Goal: Information Seeking & Learning: Learn about a topic

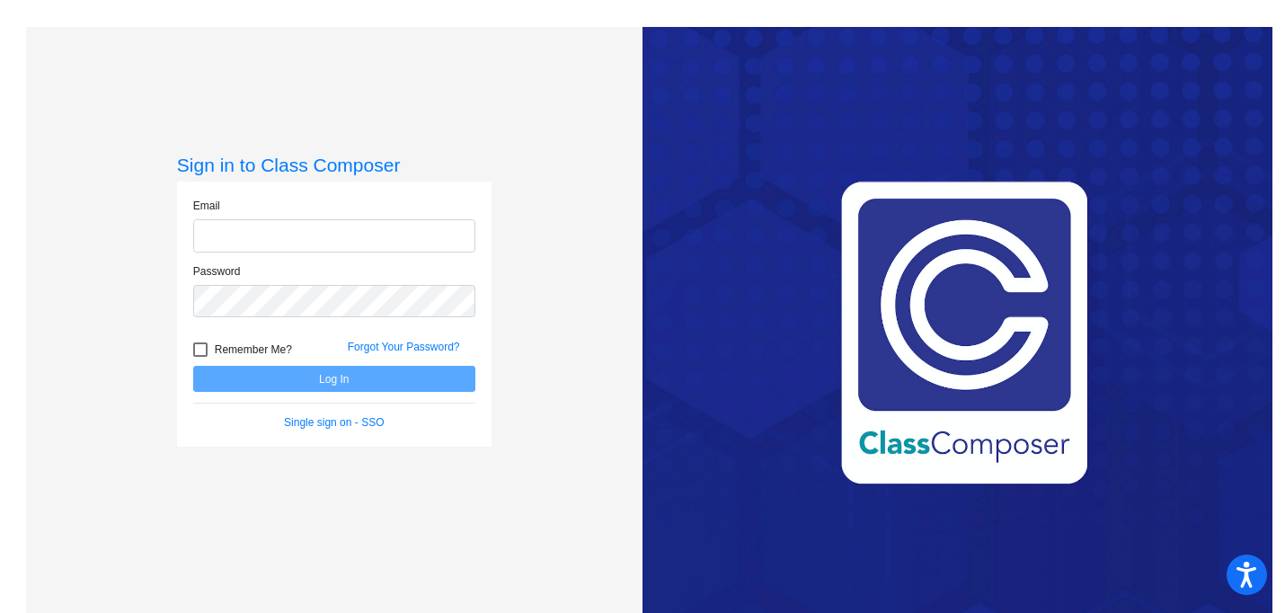
type input "[EMAIL_ADDRESS][DOMAIN_NAME]"
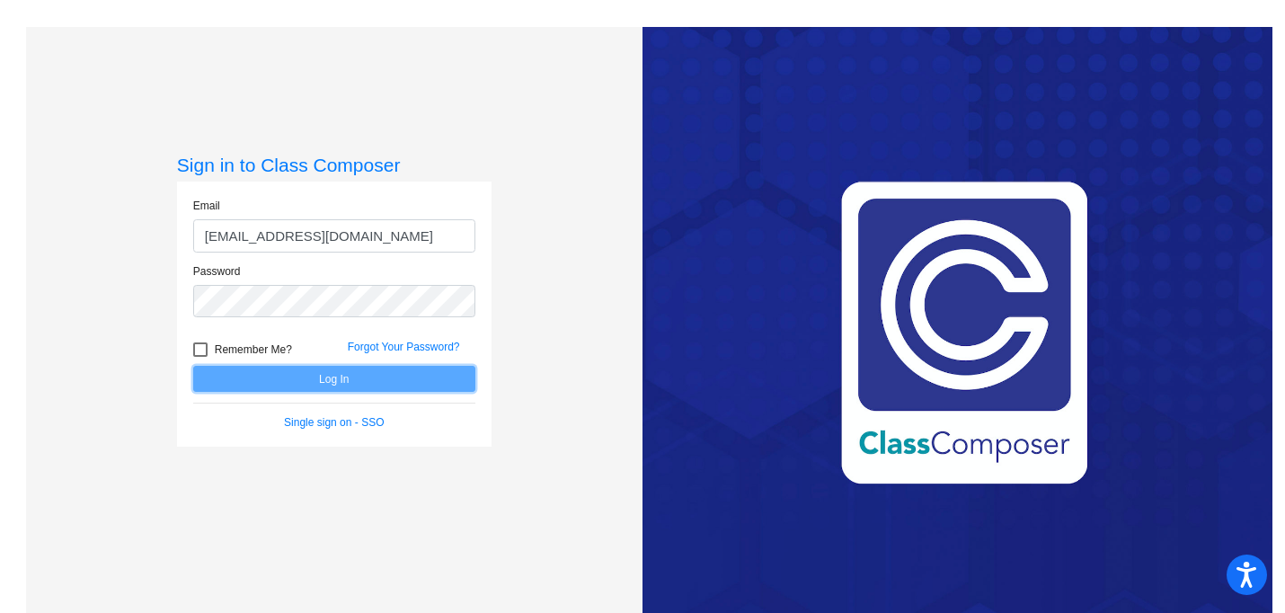
click at [262, 380] on button "Log In" at bounding box center [334, 379] width 282 height 26
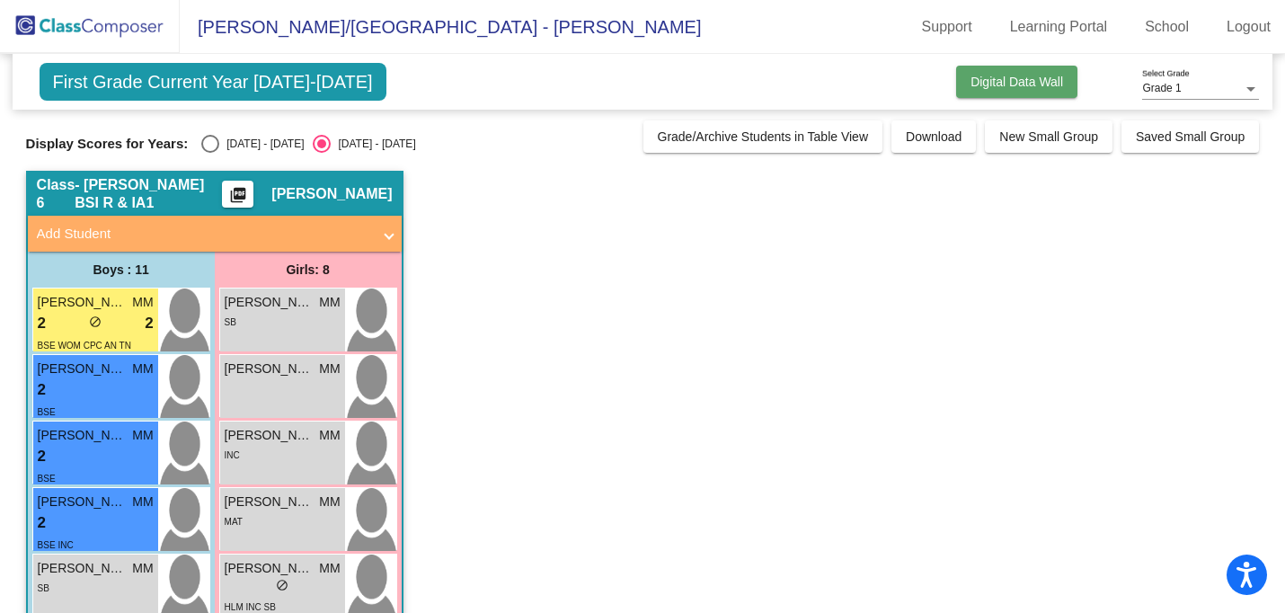
click at [982, 84] on span "Digital Data Wall" at bounding box center [1017, 82] width 93 height 14
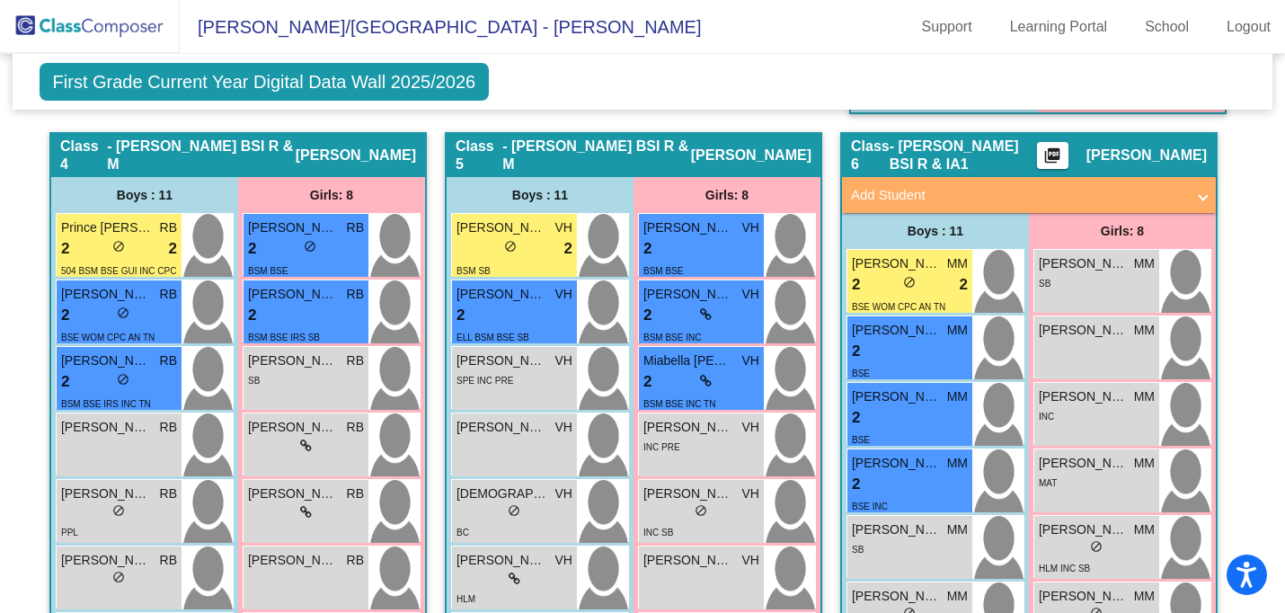
scroll to position [1433, 0]
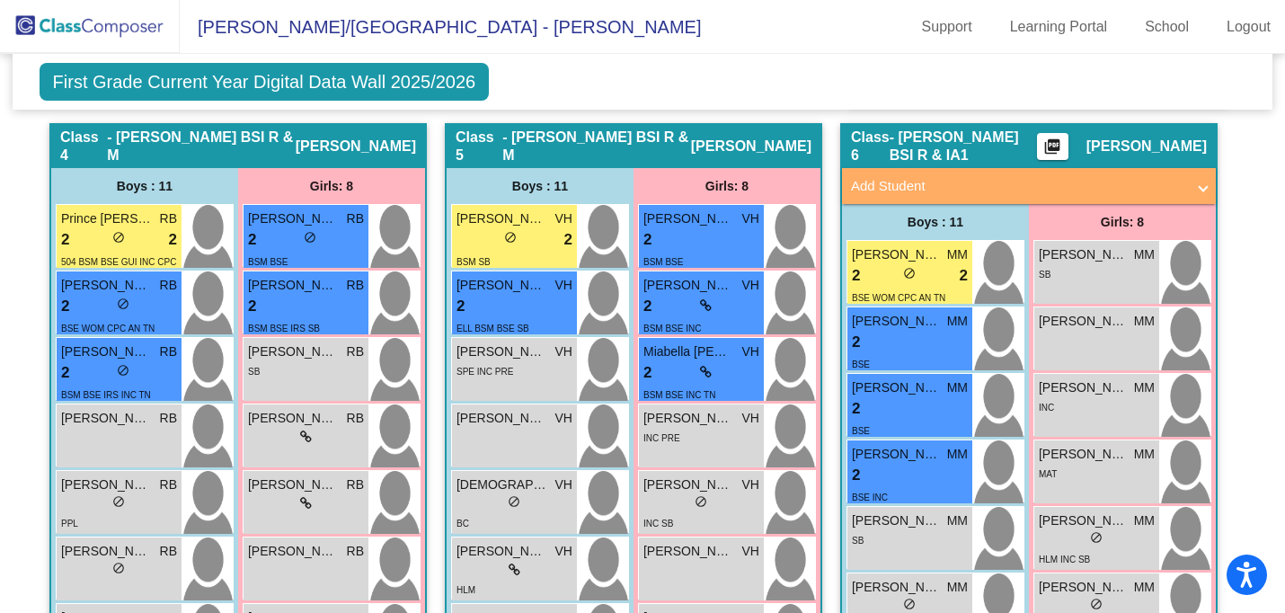
click at [1056, 146] on mat-icon "picture_as_pdf" at bounding box center [1053, 150] width 22 height 25
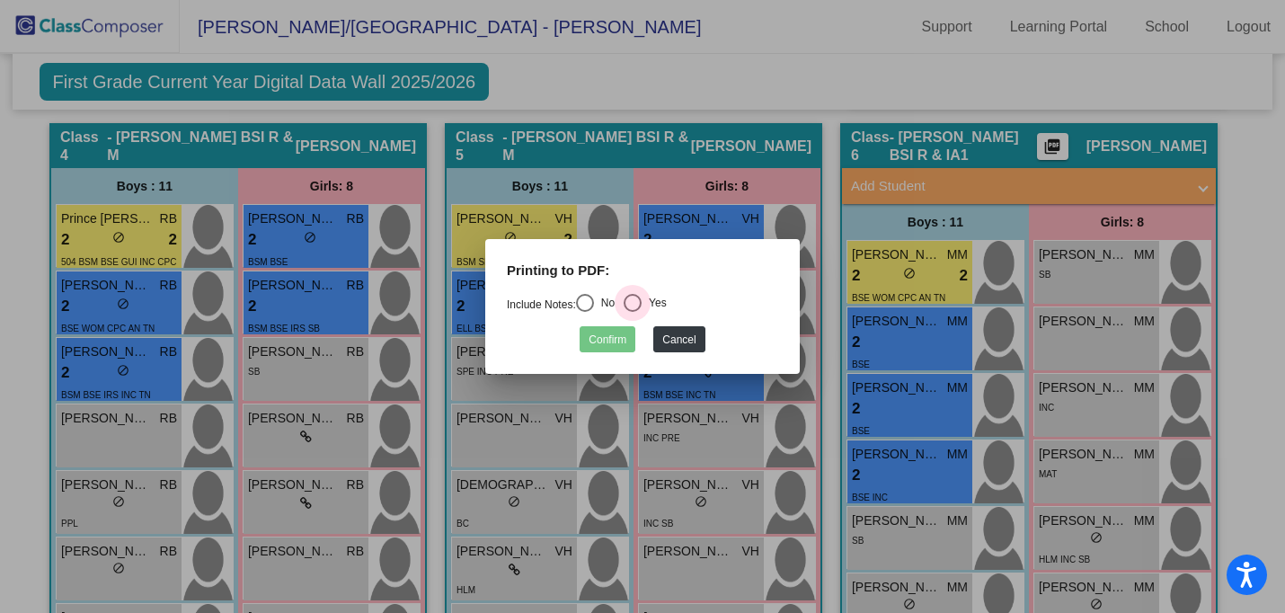
click at [639, 301] on div "Select an option" at bounding box center [633, 303] width 18 height 18
click at [633, 312] on input "Yes" at bounding box center [632, 312] width 1 height 1
radio input "true"
click at [611, 339] on button "Confirm" at bounding box center [608, 339] width 56 height 26
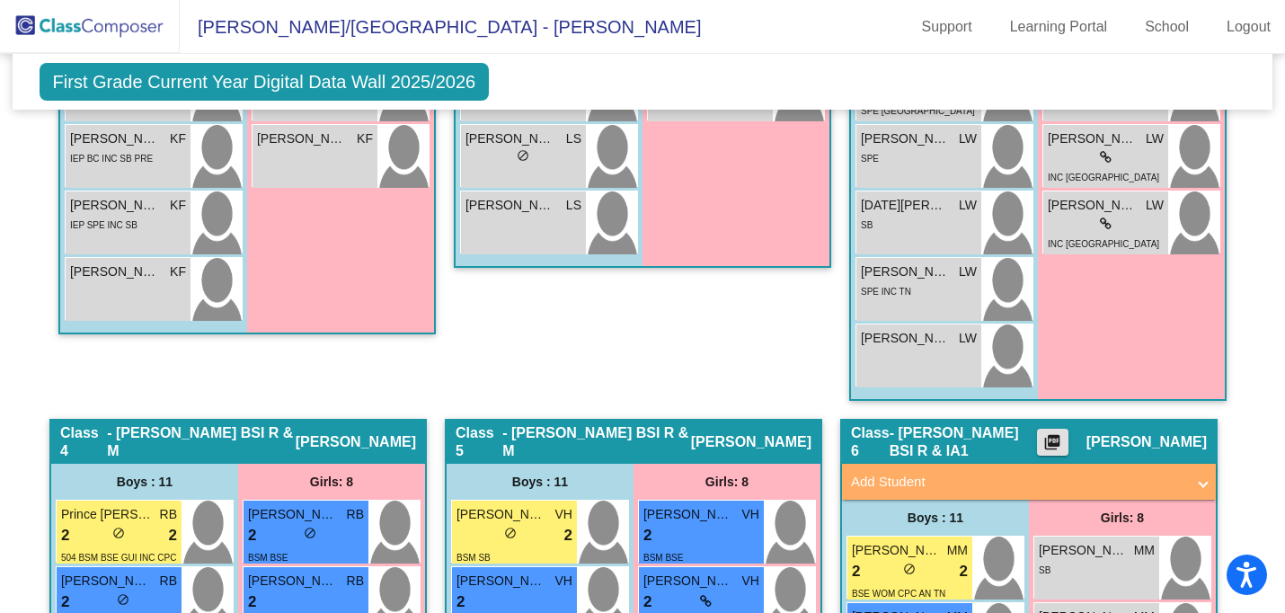
scroll to position [1444, 0]
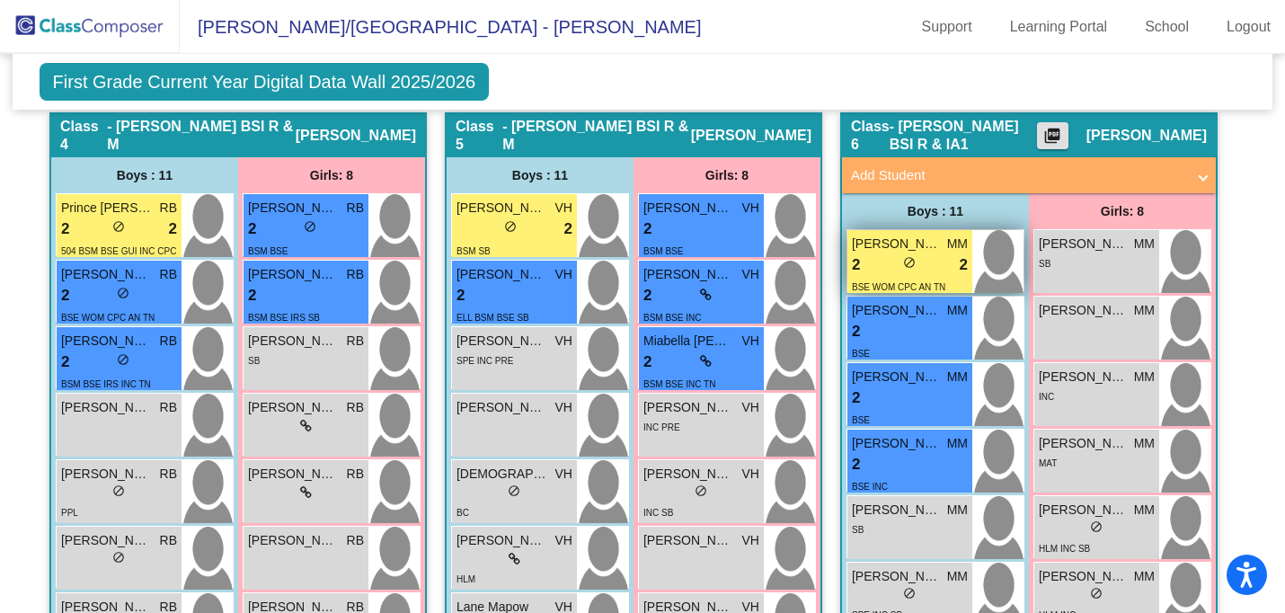
click at [930, 257] on div "2 lock do_not_disturb_alt 2" at bounding box center [910, 264] width 116 height 23
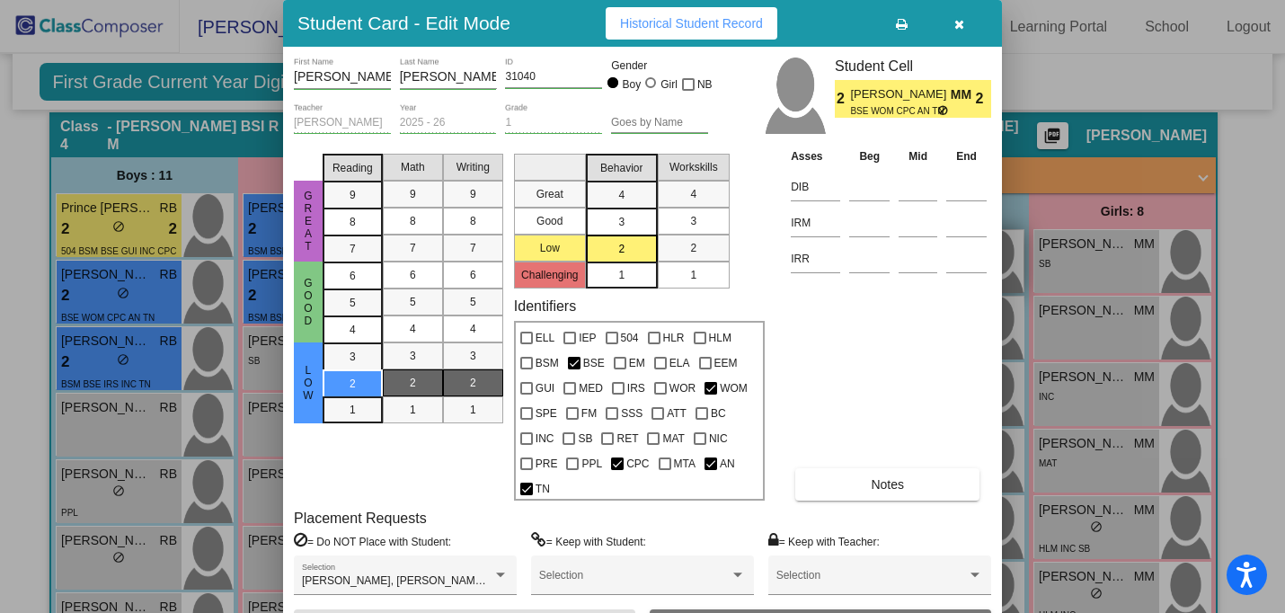
scroll to position [0, 0]
click at [1081, 255] on div at bounding box center [642, 306] width 1285 height 613
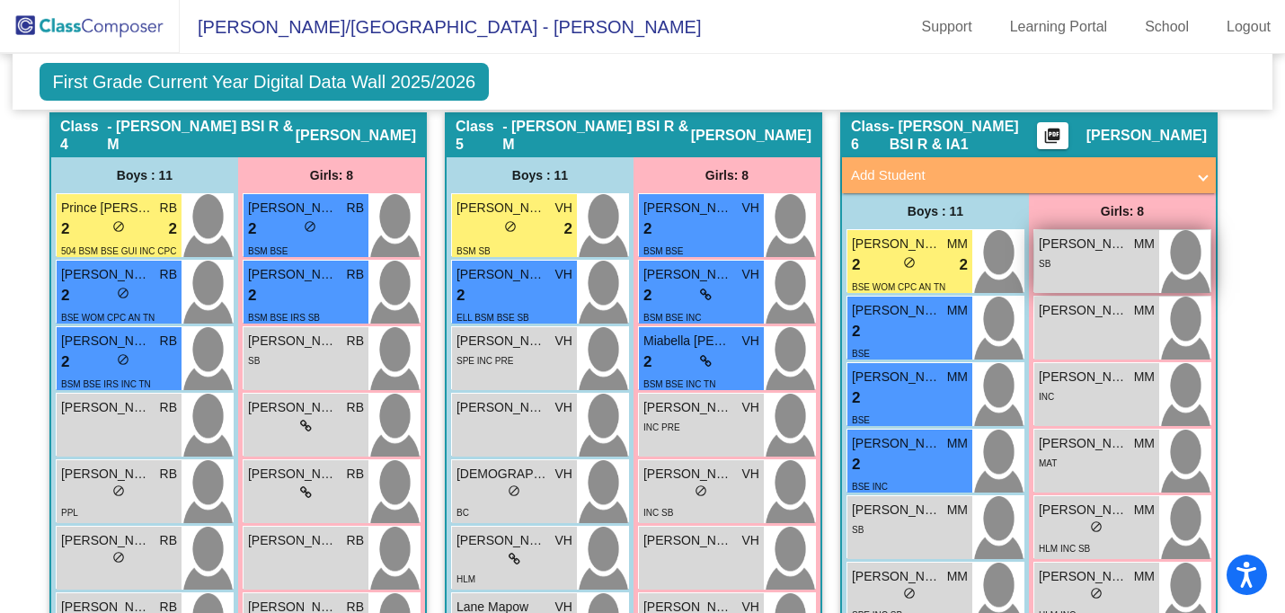
click at [1069, 270] on div "[PERSON_NAME] MM lock do_not_disturb_alt SB" at bounding box center [1097, 261] width 125 height 63
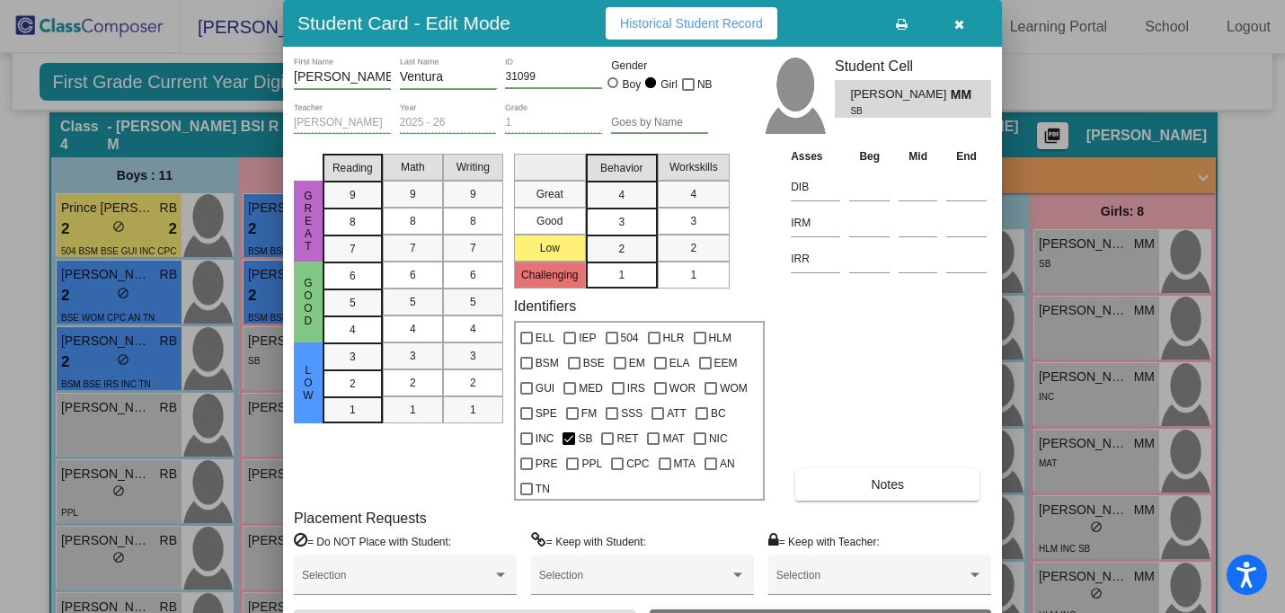
click at [728, 22] on span "Historical Student Record" at bounding box center [691, 23] width 143 height 14
click at [956, 20] on icon "button" at bounding box center [960, 24] width 10 height 13
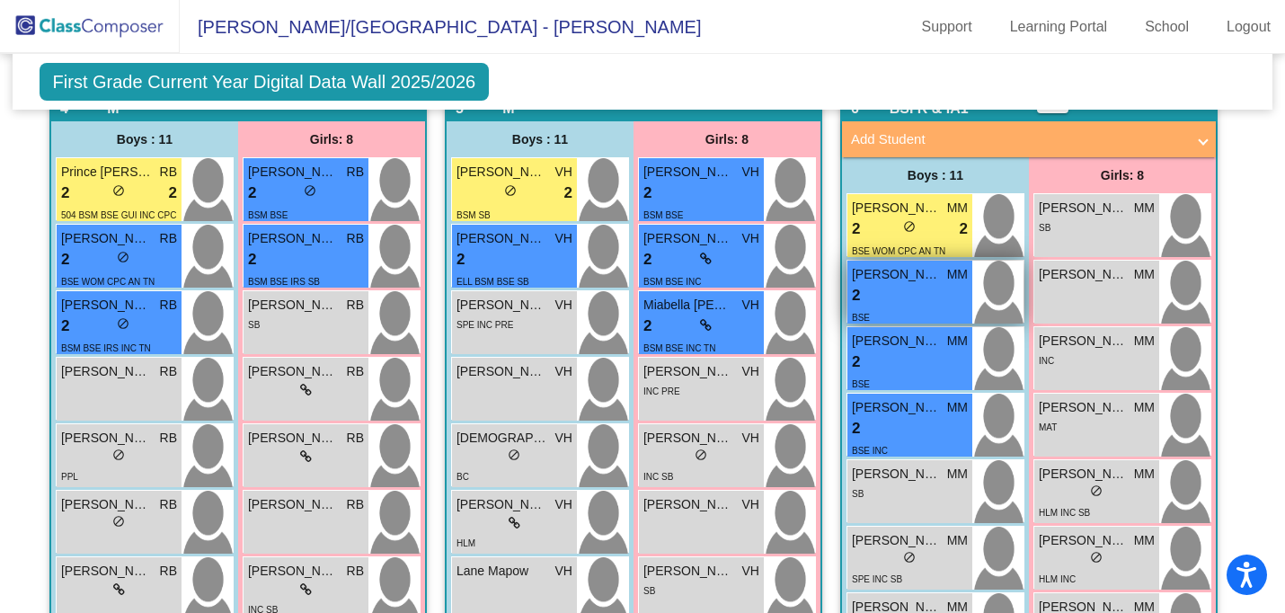
scroll to position [1478, 0]
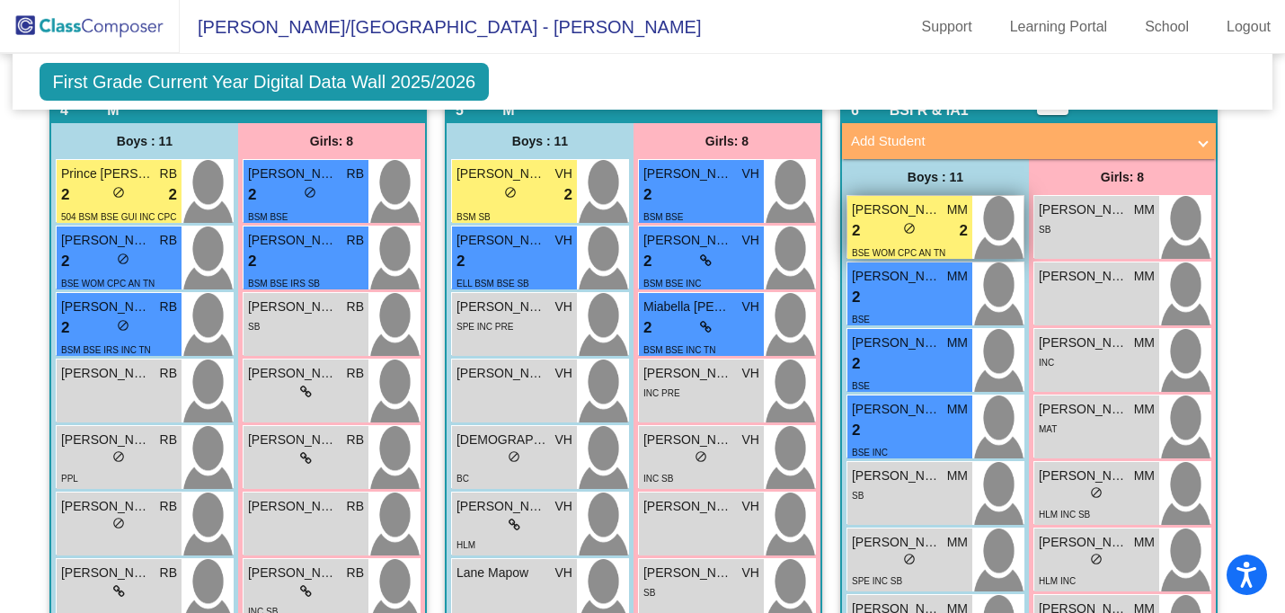
click at [923, 224] on div "2 lock do_not_disturb_alt 2" at bounding box center [910, 230] width 116 height 23
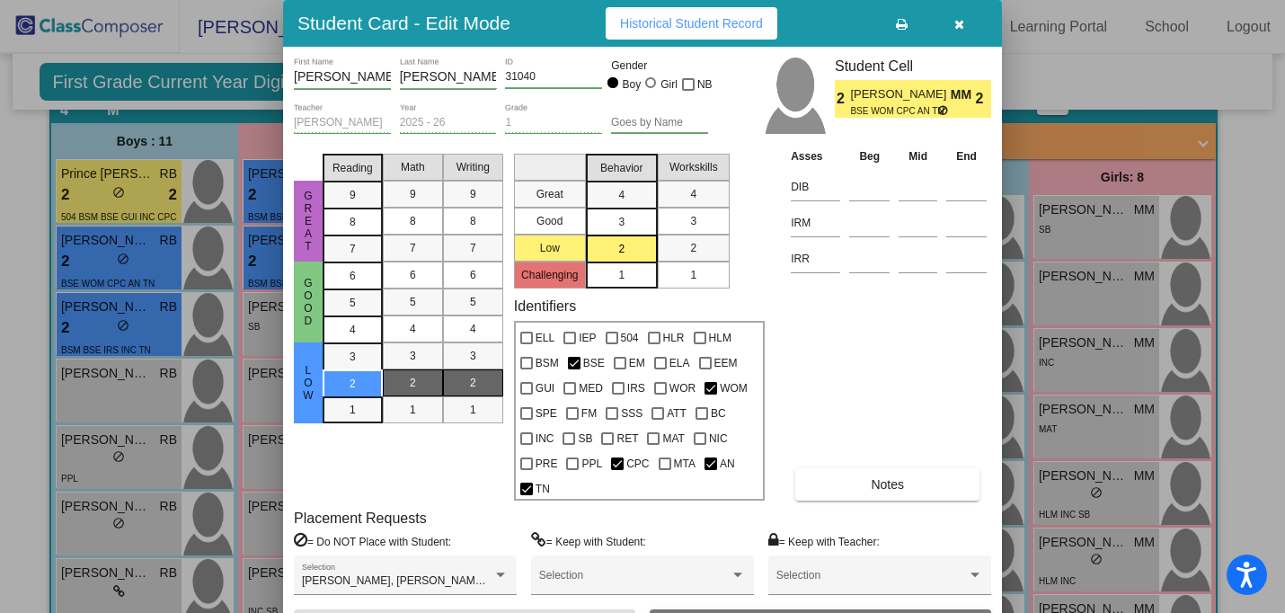
click at [657, 28] on span "Historical Student Record" at bounding box center [691, 23] width 143 height 14
click at [956, 22] on icon "button" at bounding box center [960, 24] width 10 height 13
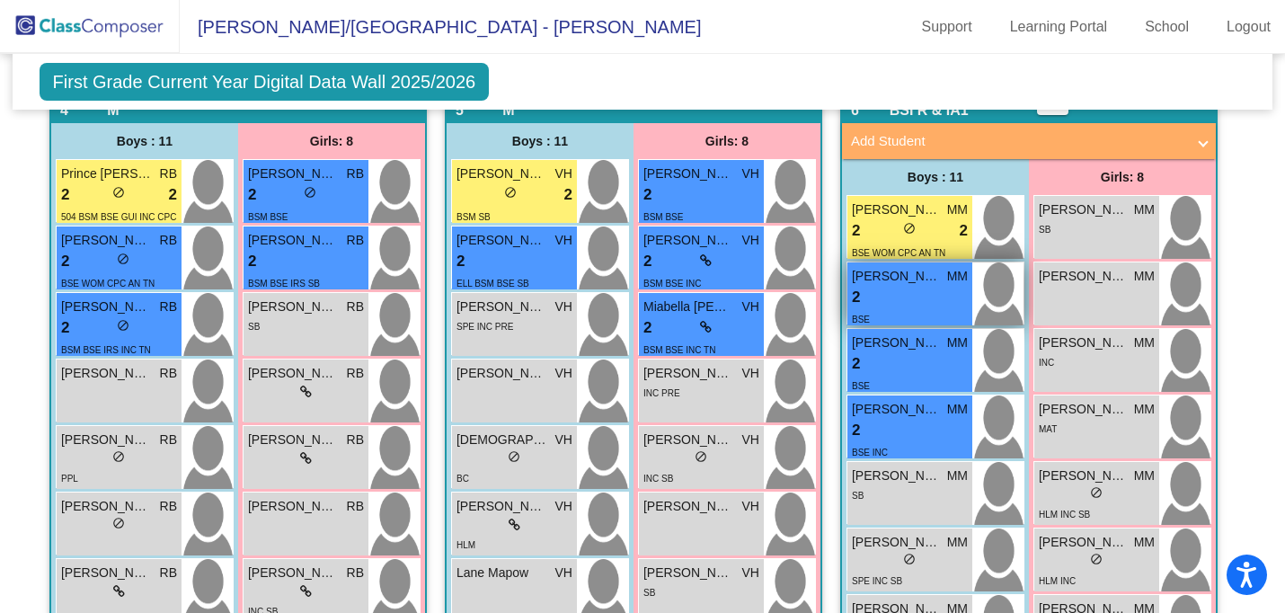
click at [901, 280] on span "[PERSON_NAME]" at bounding box center [897, 276] width 90 height 19
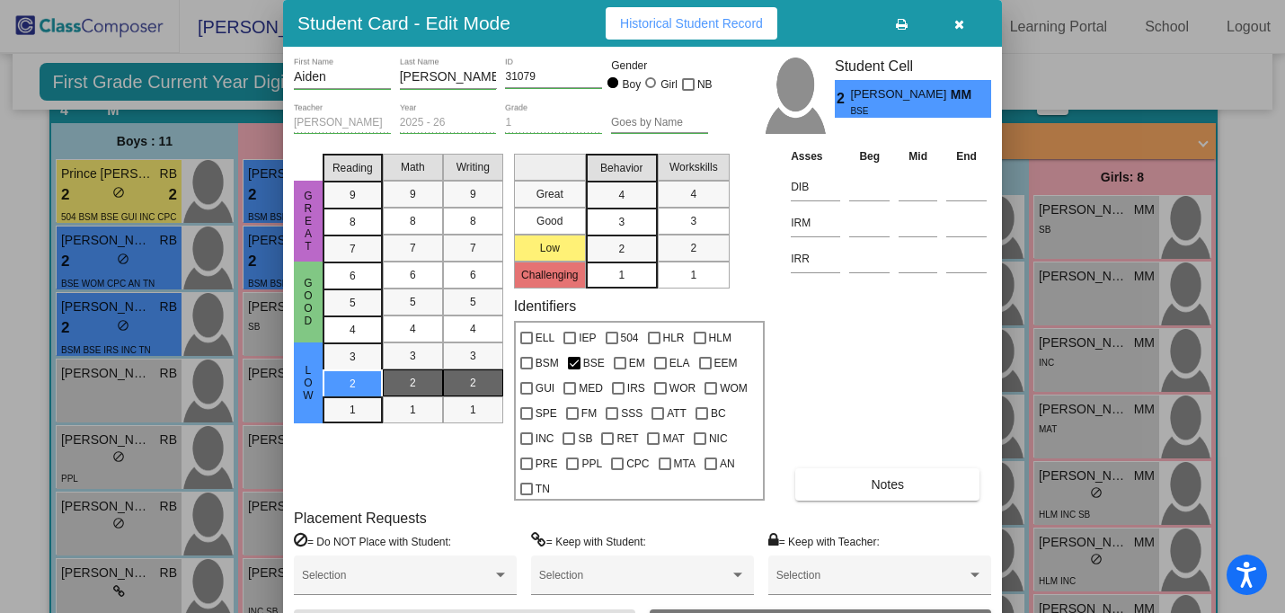
click at [683, 22] on span "Historical Student Record" at bounding box center [691, 23] width 143 height 14
click at [959, 24] on icon "button" at bounding box center [960, 24] width 10 height 13
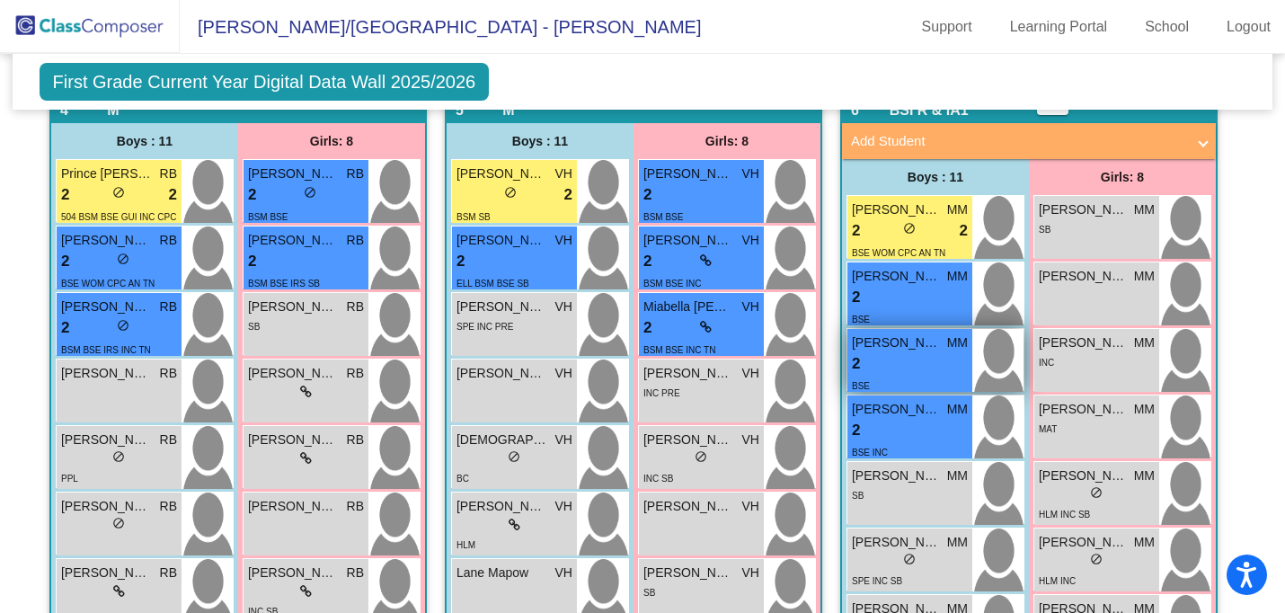
click at [876, 352] on div "2 lock do_not_disturb_alt" at bounding box center [910, 363] width 116 height 23
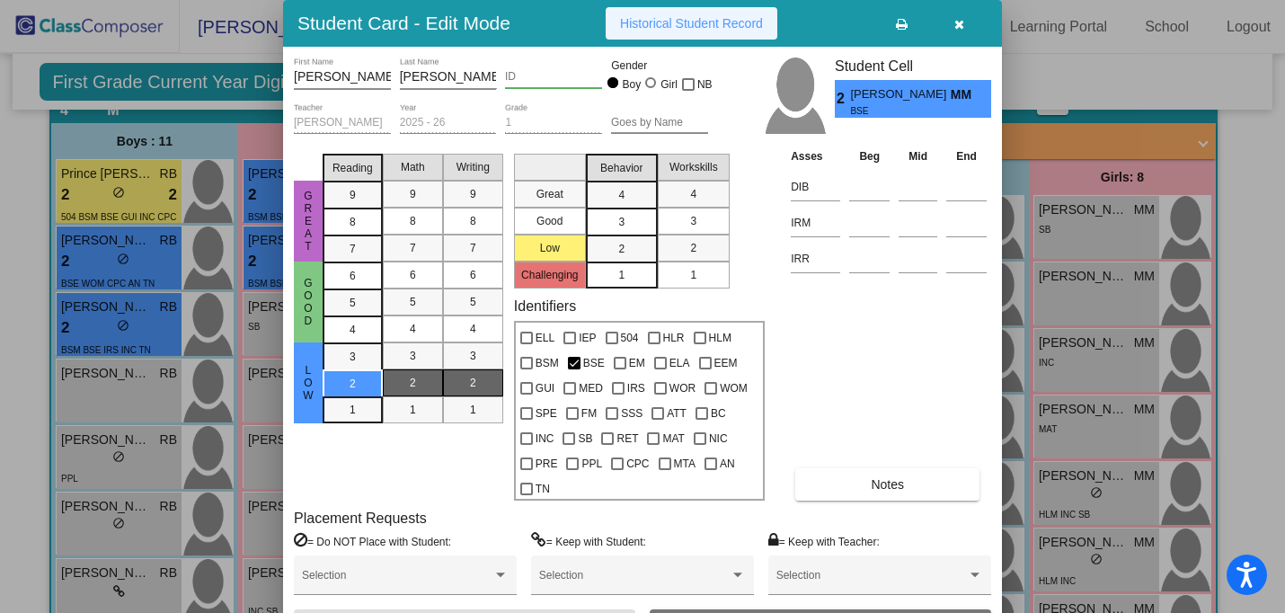
click at [678, 19] on span "Historical Student Record" at bounding box center [691, 23] width 143 height 14
click at [952, 24] on button "button" at bounding box center [959, 23] width 58 height 32
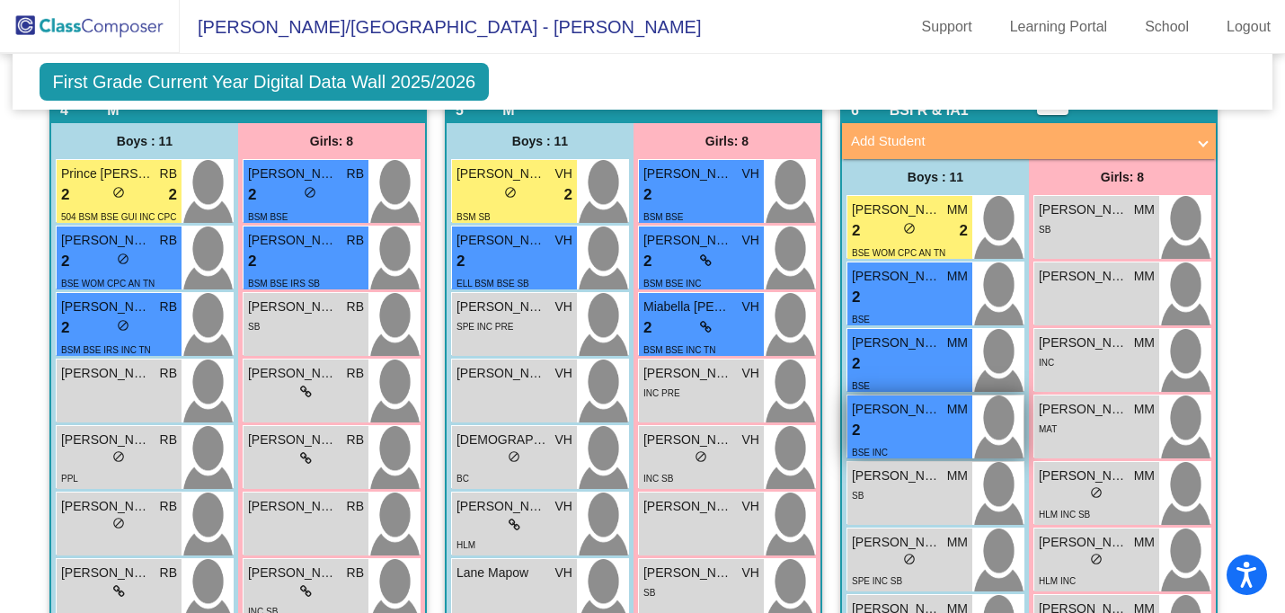
click at [891, 419] on div "2 lock do_not_disturb_alt" at bounding box center [910, 430] width 116 height 23
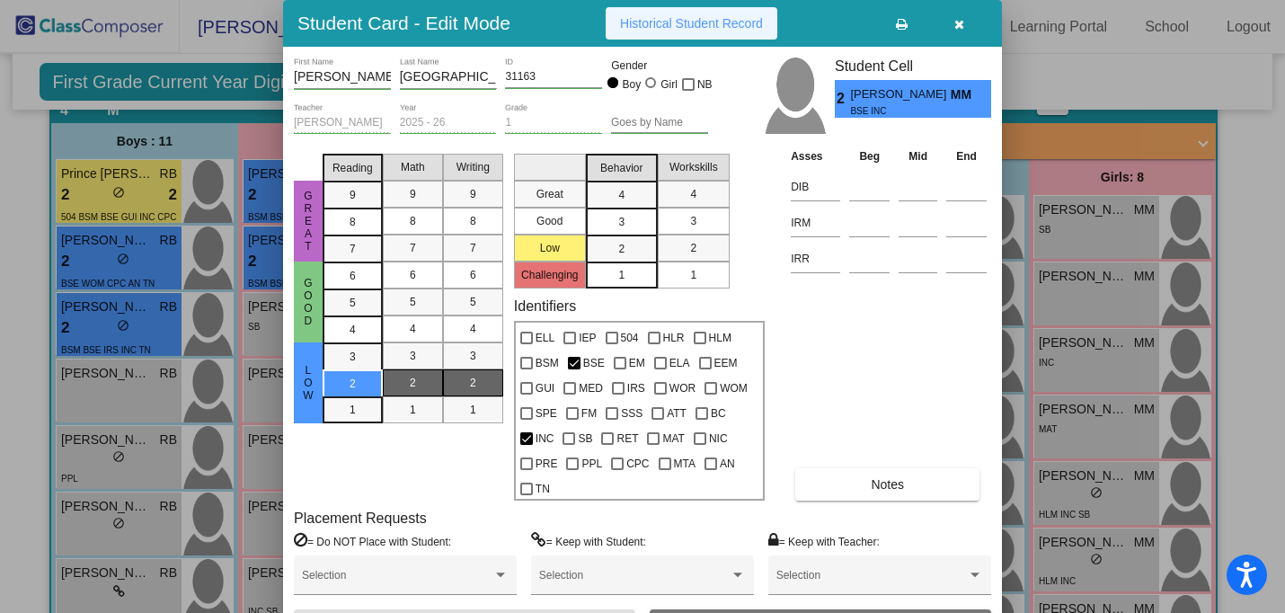
click at [668, 18] on span "Historical Student Record" at bounding box center [691, 23] width 143 height 14
click at [962, 22] on icon "button" at bounding box center [960, 24] width 10 height 13
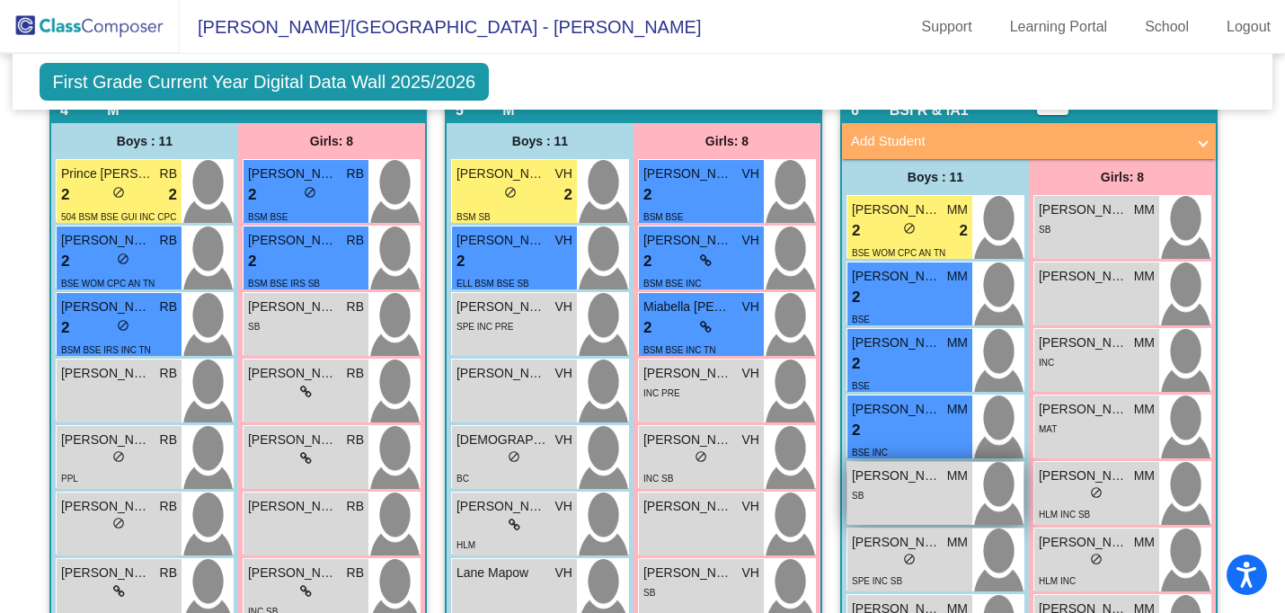
click at [895, 485] on div "SB" at bounding box center [910, 494] width 116 height 19
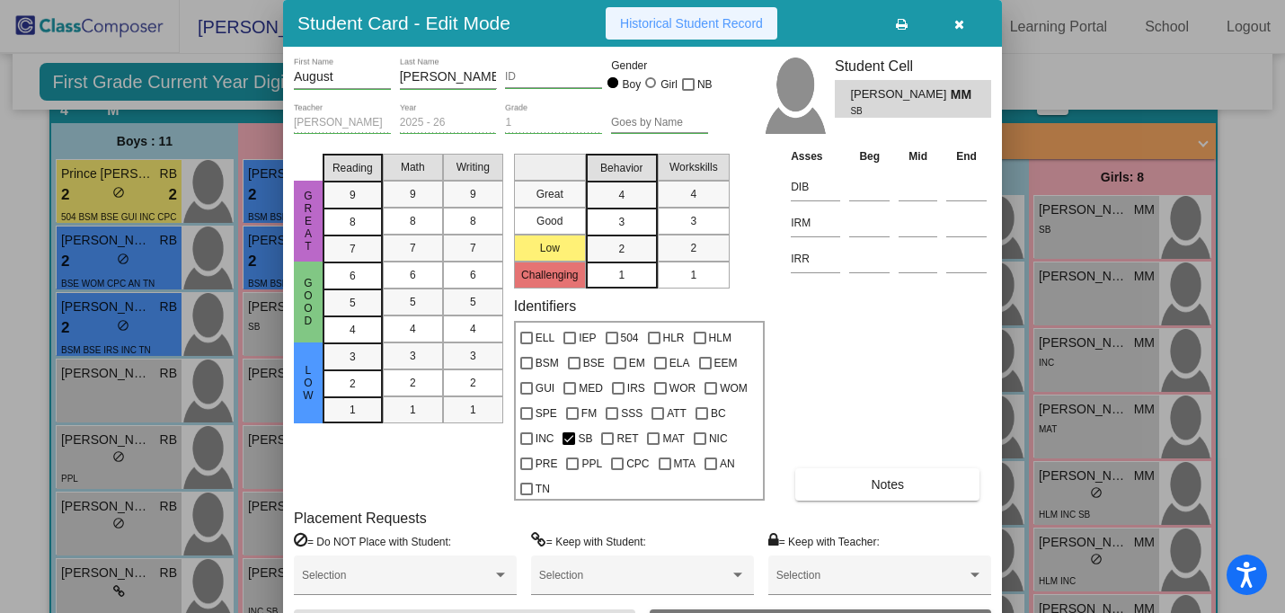
click at [655, 17] on span "Historical Student Record" at bounding box center [691, 23] width 143 height 14
click at [965, 24] on button "button" at bounding box center [959, 23] width 58 height 32
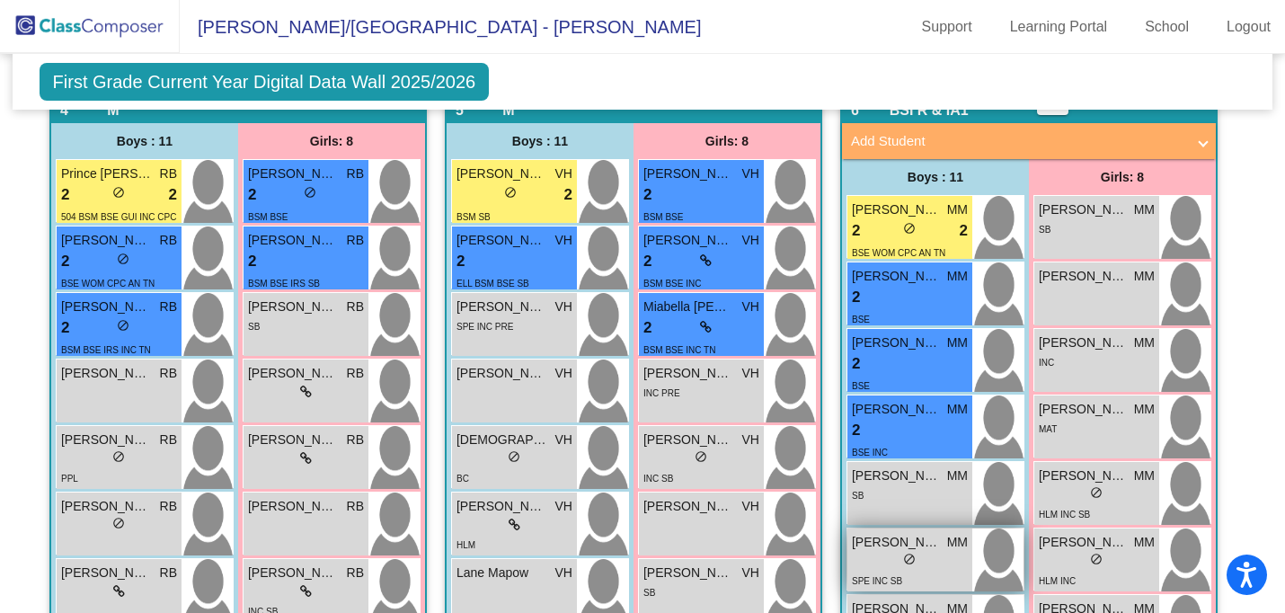
click at [872, 540] on span "[PERSON_NAME]" at bounding box center [897, 542] width 90 height 19
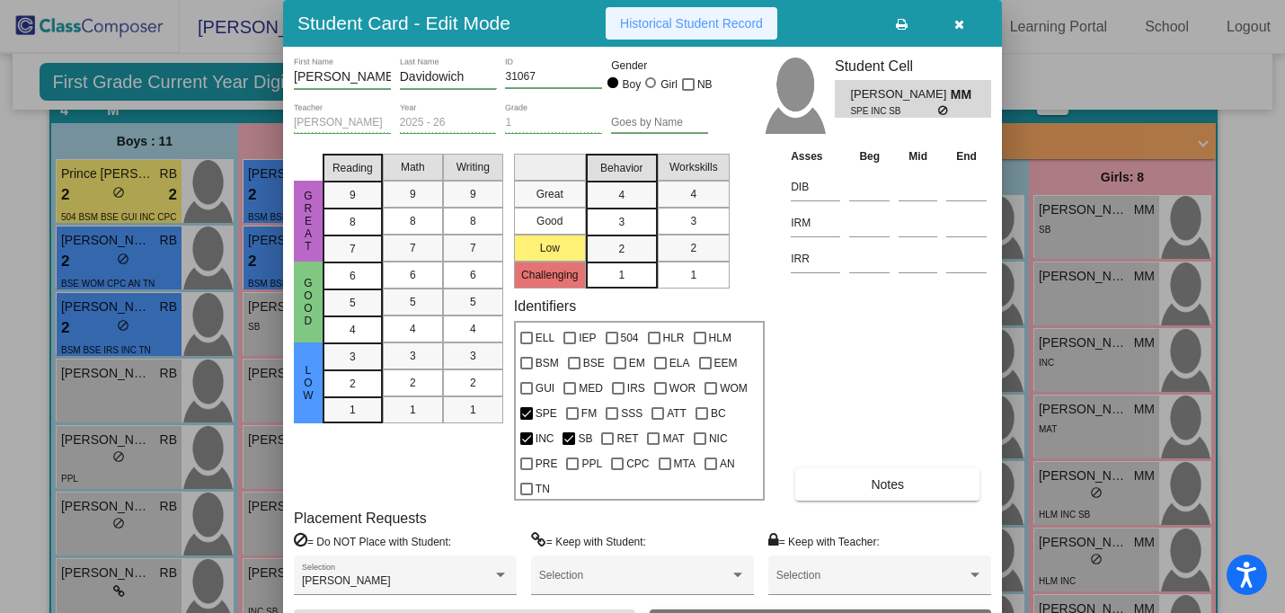
click at [723, 28] on span "Historical Student Record" at bounding box center [691, 23] width 143 height 14
click at [958, 22] on icon "button" at bounding box center [960, 24] width 10 height 13
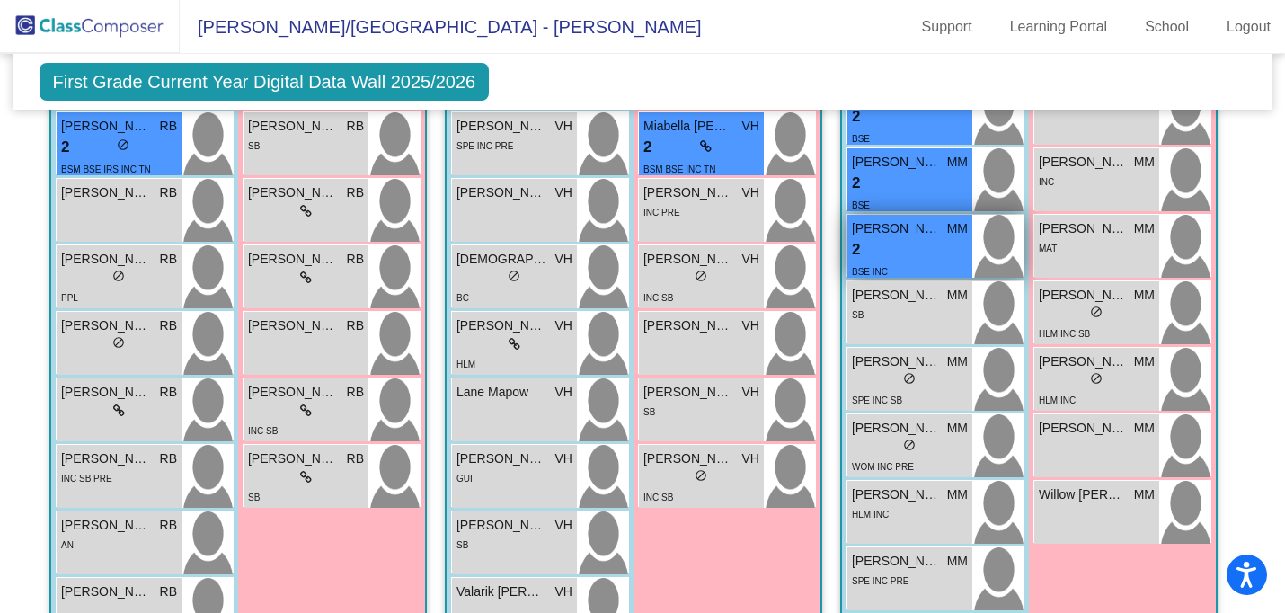
scroll to position [1661, 0]
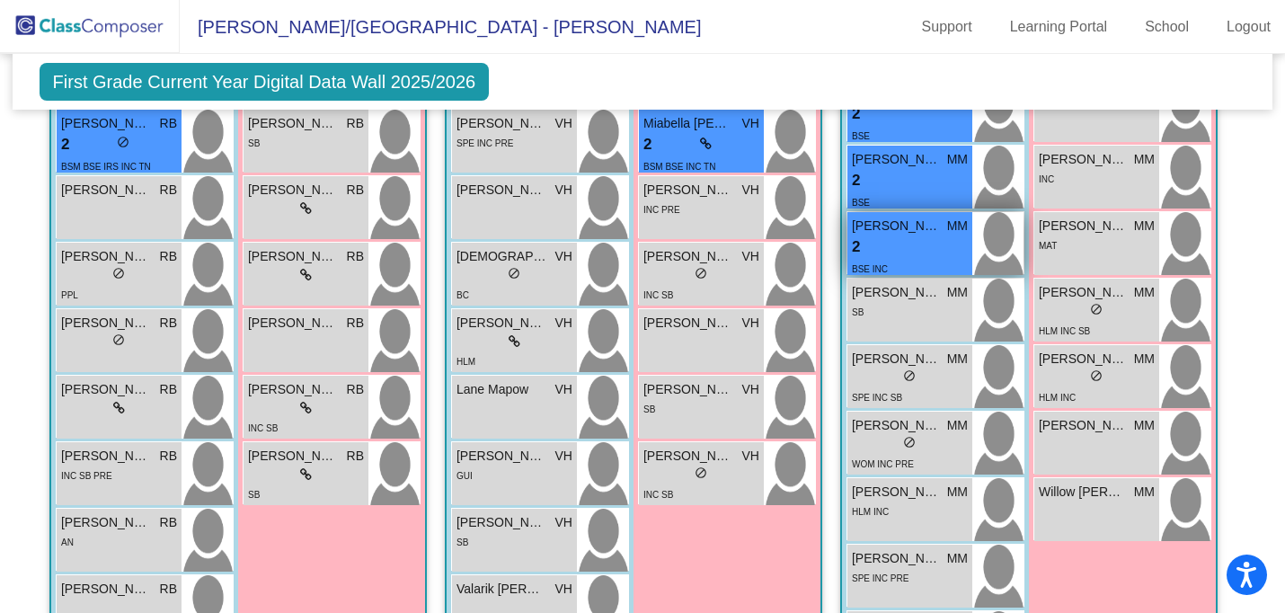
click at [914, 449] on div "lock do_not_disturb_alt" at bounding box center [910, 444] width 116 height 19
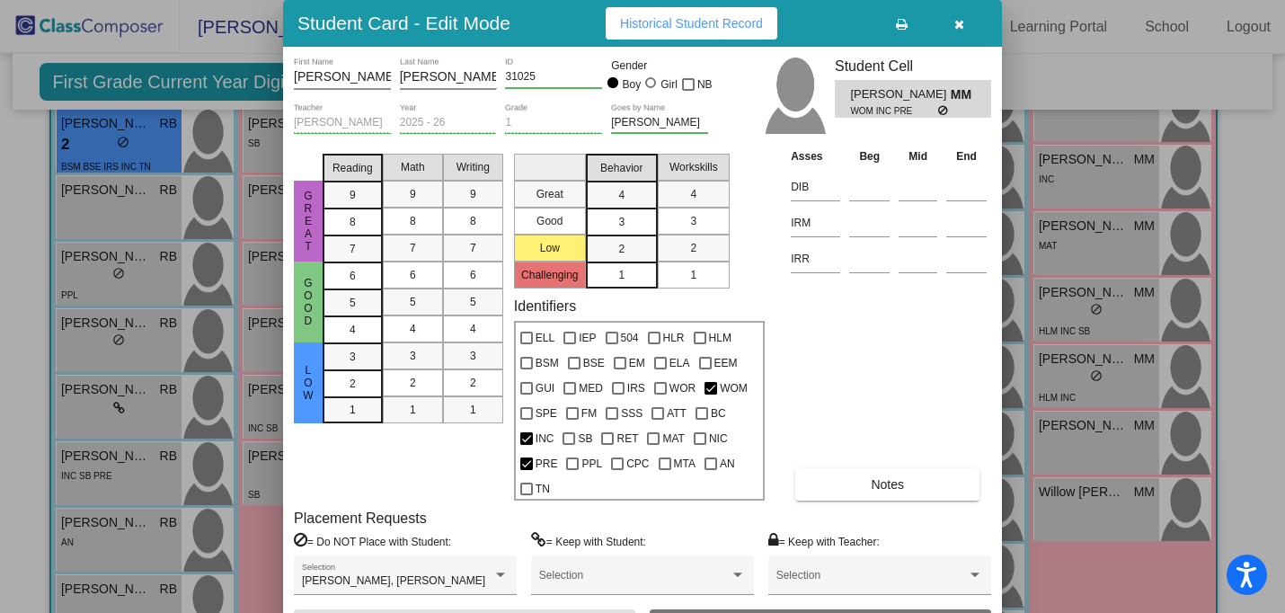
click at [694, 25] on span "Historical Student Record" at bounding box center [691, 23] width 143 height 14
click at [956, 22] on icon "button" at bounding box center [960, 24] width 10 height 13
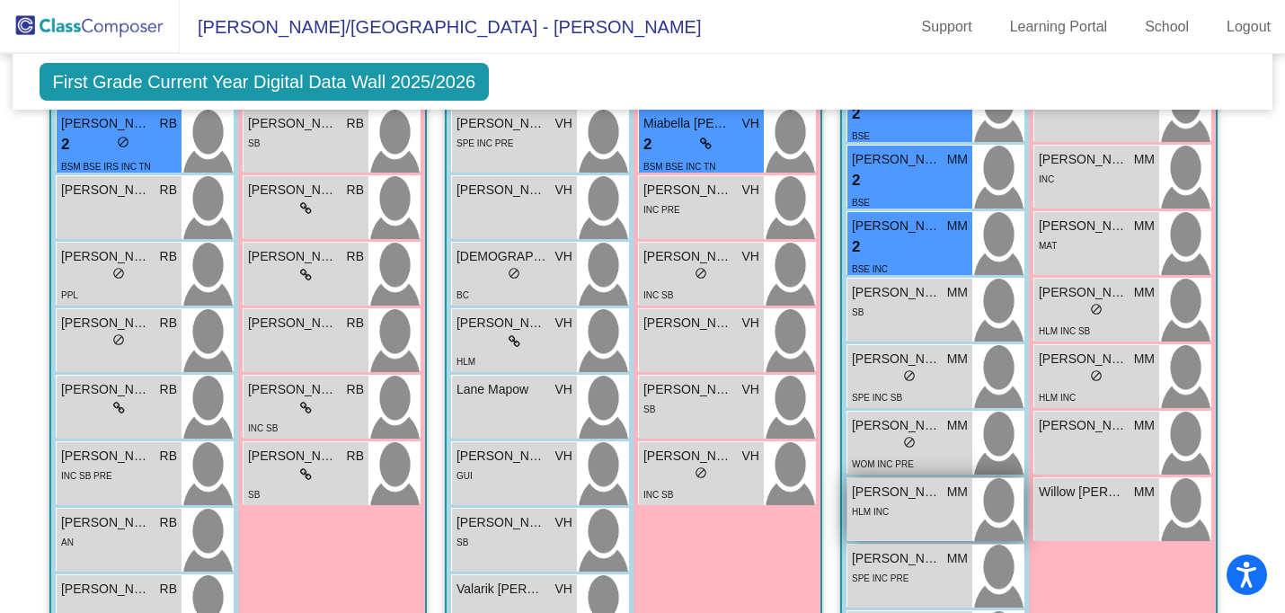
click at [888, 512] on div "HLM INC" at bounding box center [910, 511] width 116 height 19
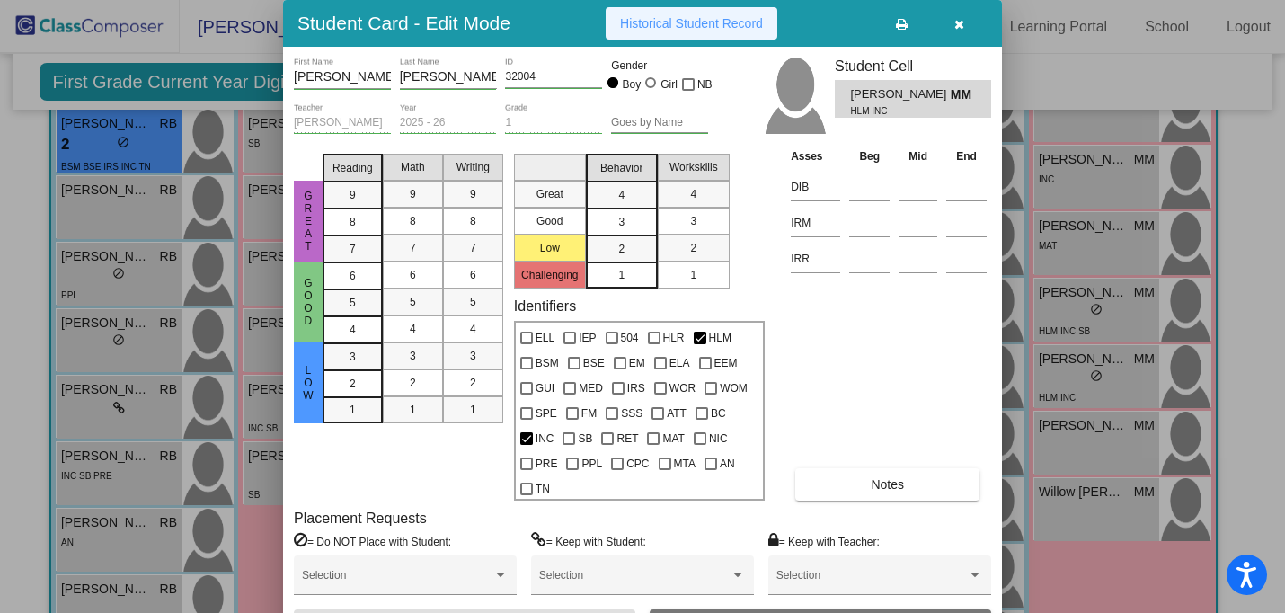
click at [707, 18] on span "Historical Student Record" at bounding box center [691, 23] width 143 height 14
click at [959, 18] on icon "button" at bounding box center [960, 24] width 10 height 13
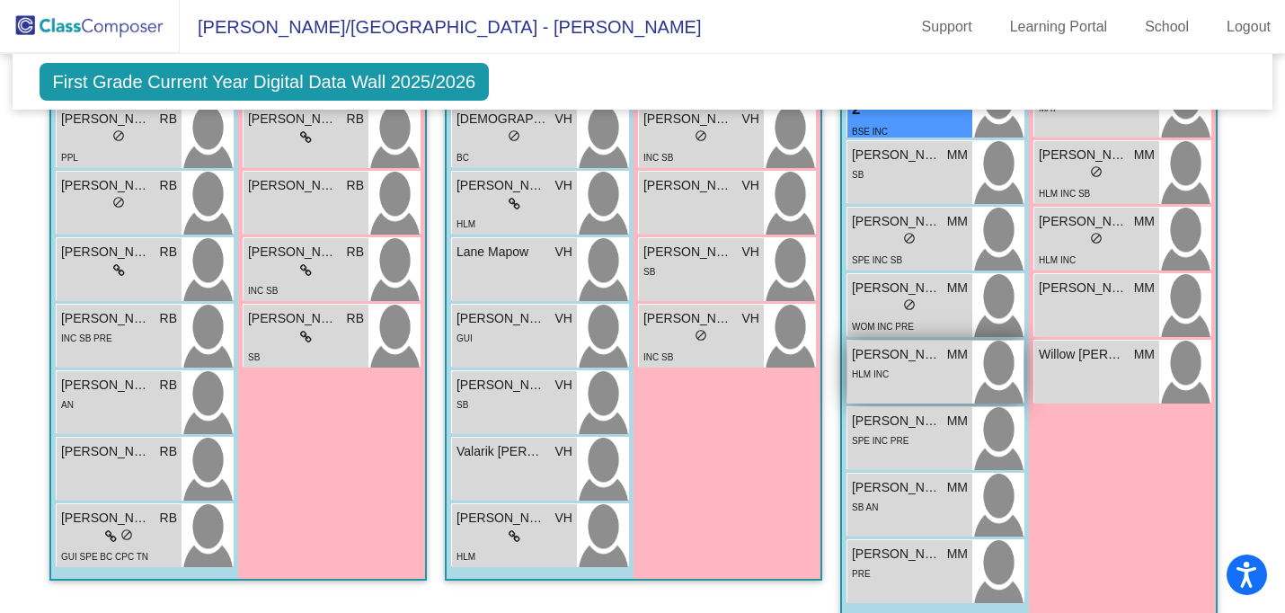
scroll to position [1807, 0]
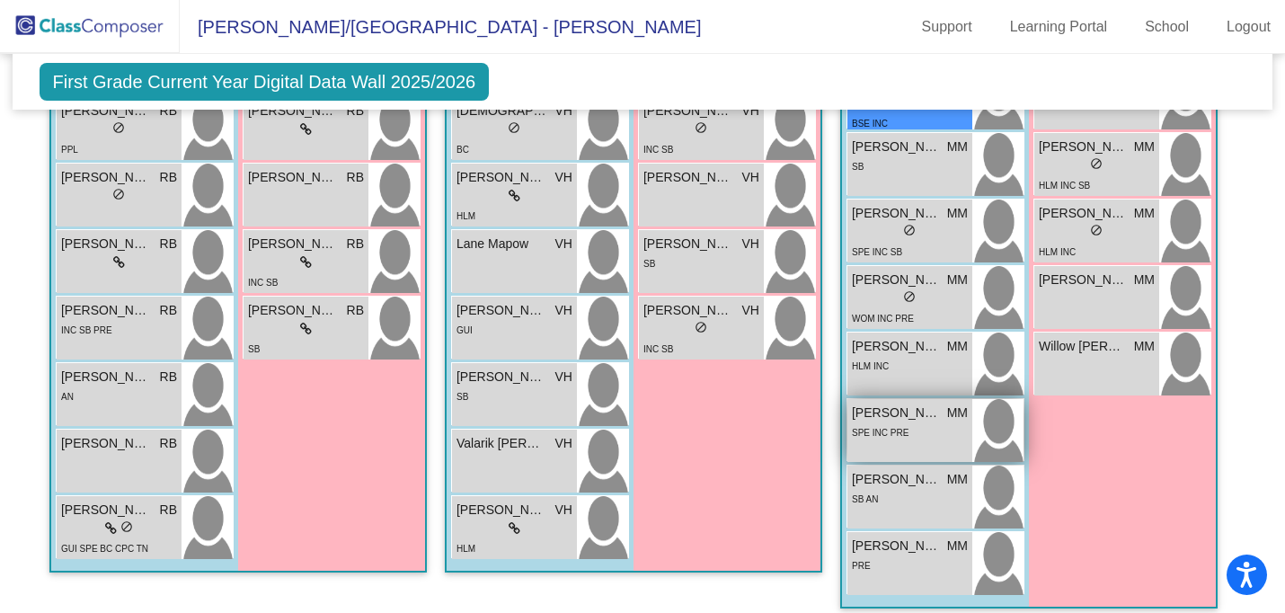
click at [900, 406] on span "[PERSON_NAME]" at bounding box center [897, 413] width 90 height 19
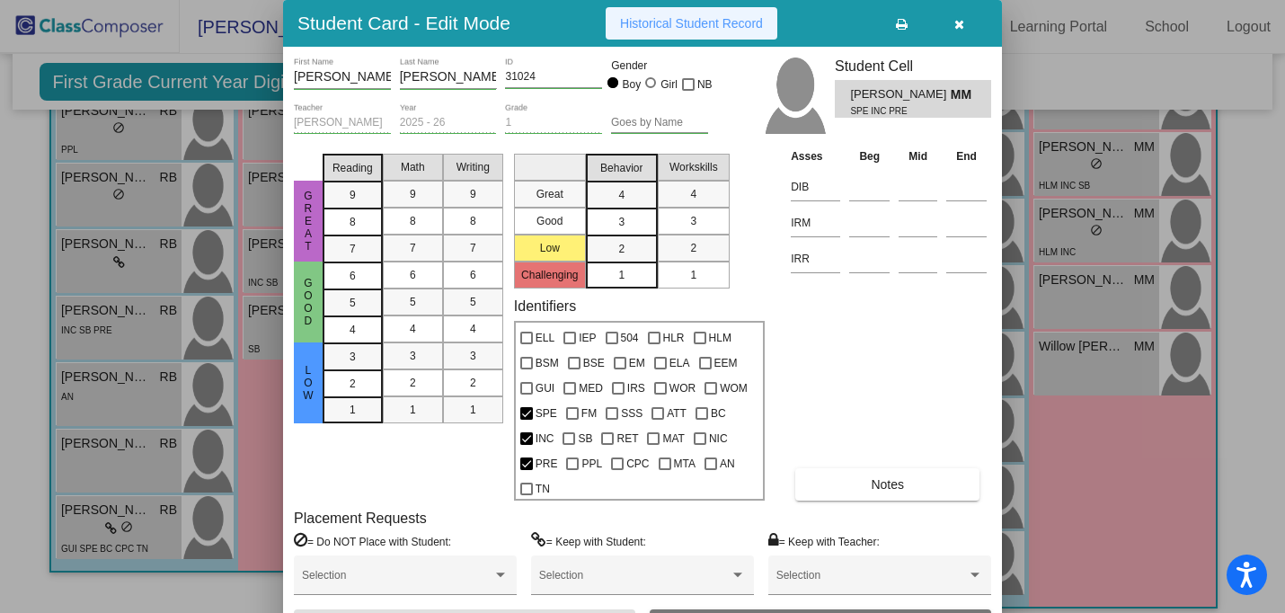
click at [716, 20] on span "Historical Student Record" at bounding box center [691, 23] width 143 height 14
click at [953, 22] on button "button" at bounding box center [959, 23] width 58 height 32
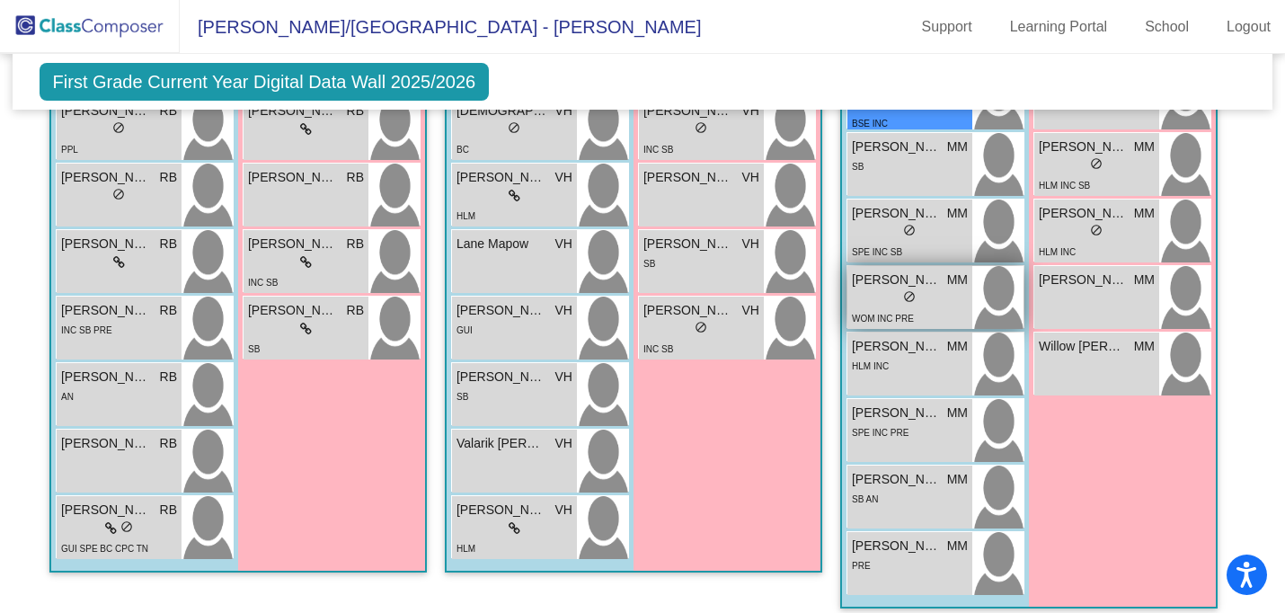
click at [933, 298] on div "lock do_not_disturb_alt" at bounding box center [910, 298] width 116 height 19
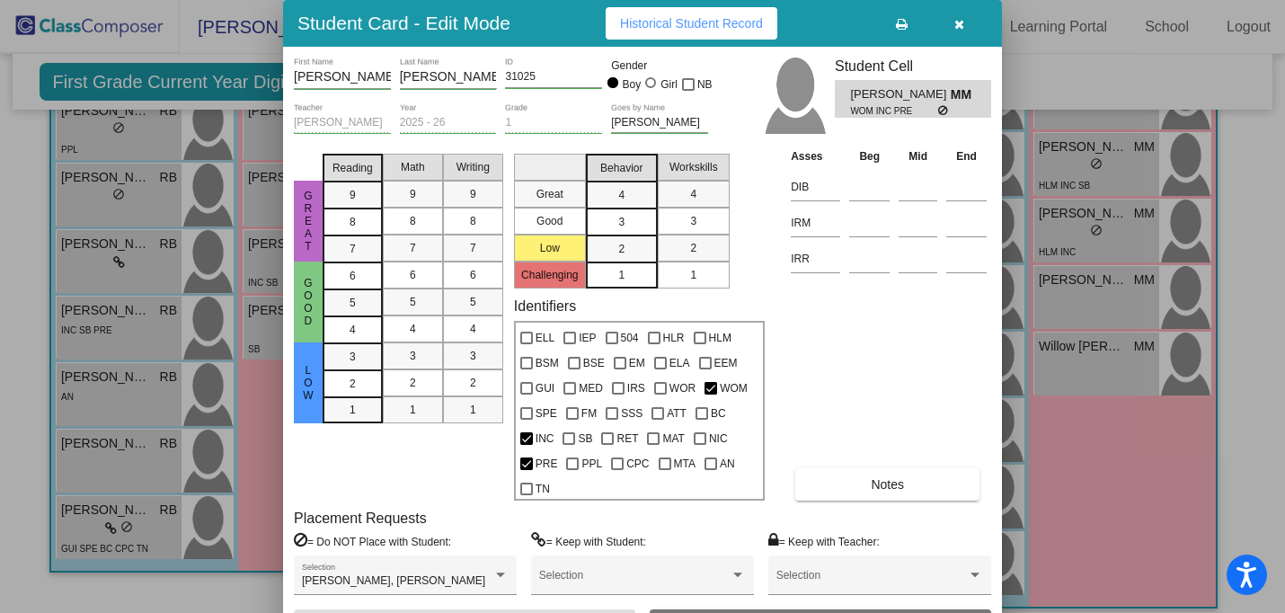
click at [962, 22] on icon "button" at bounding box center [960, 24] width 10 height 13
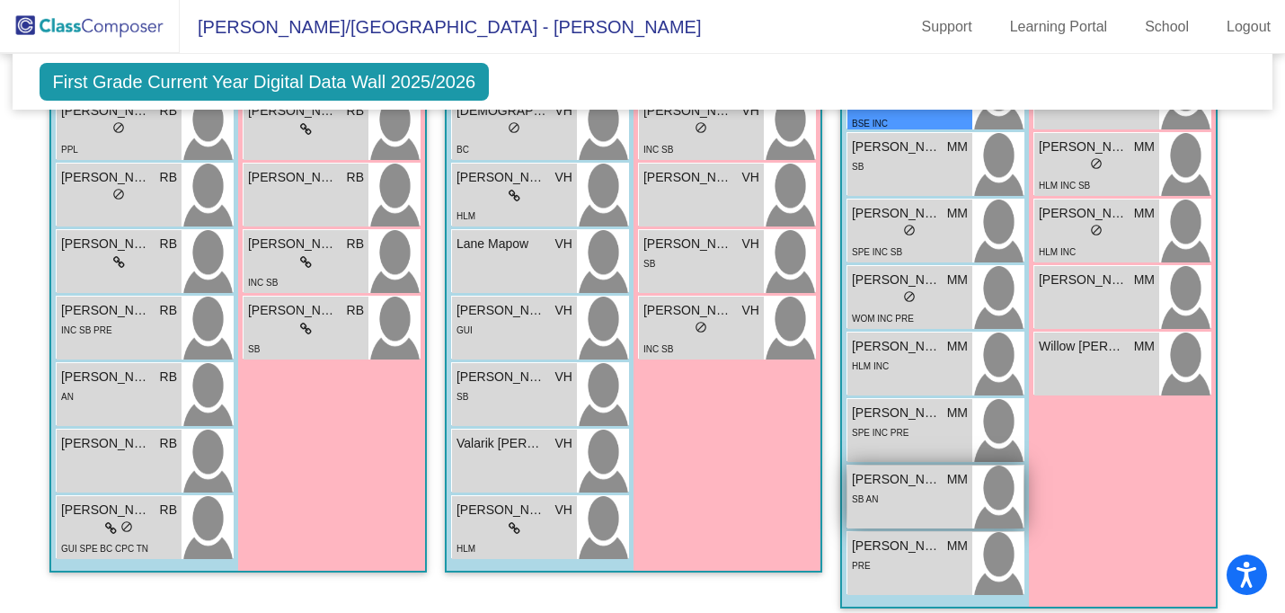
click at [909, 491] on div "SB AN" at bounding box center [910, 498] width 116 height 19
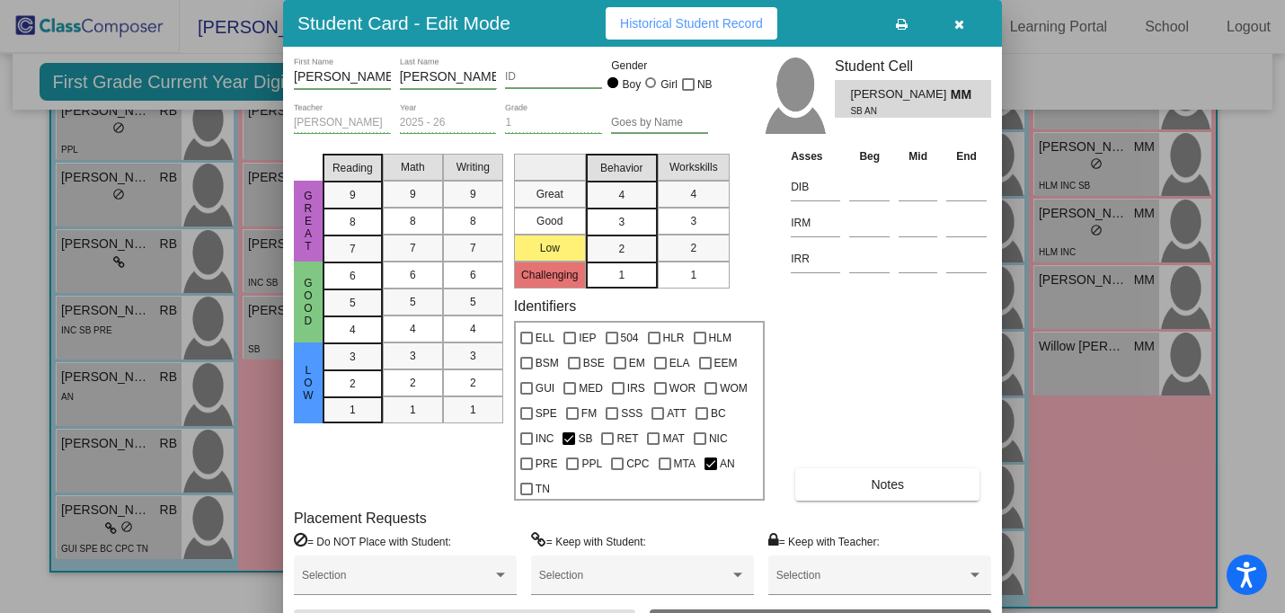
click at [727, 18] on span "Historical Student Record" at bounding box center [691, 23] width 143 height 14
click at [957, 19] on icon "button" at bounding box center [960, 24] width 10 height 13
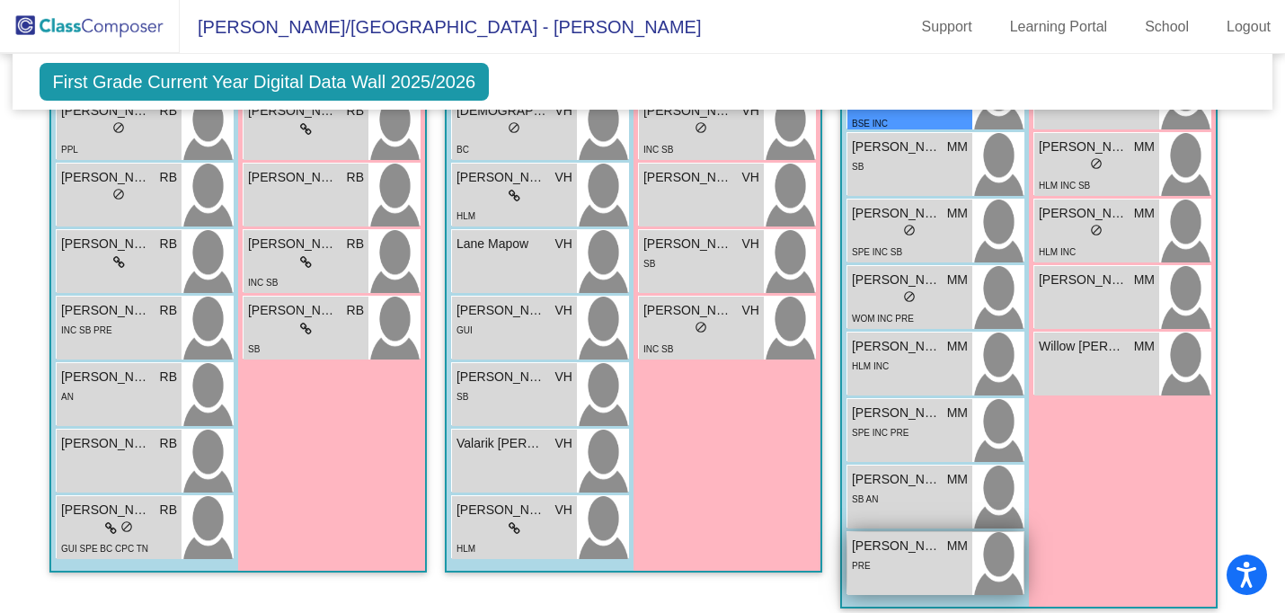
click at [909, 556] on div "PRE" at bounding box center [910, 565] width 116 height 19
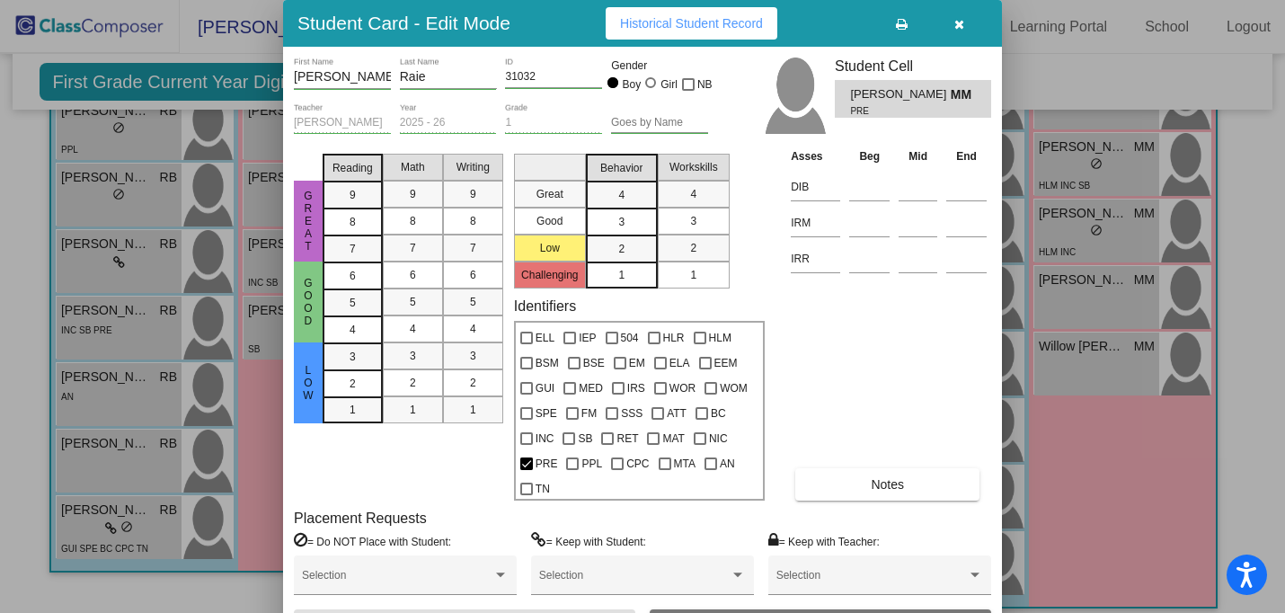
click at [732, 23] on span "Historical Student Record" at bounding box center [691, 23] width 143 height 14
click at [961, 24] on icon "button" at bounding box center [960, 24] width 10 height 13
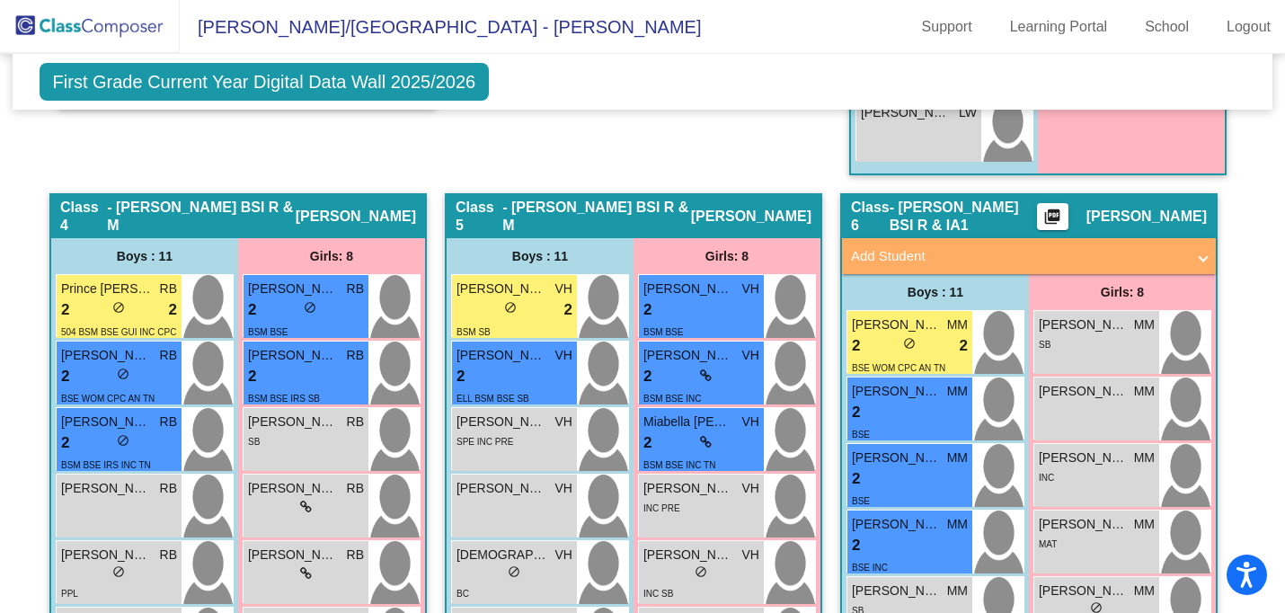
scroll to position [1399, 0]
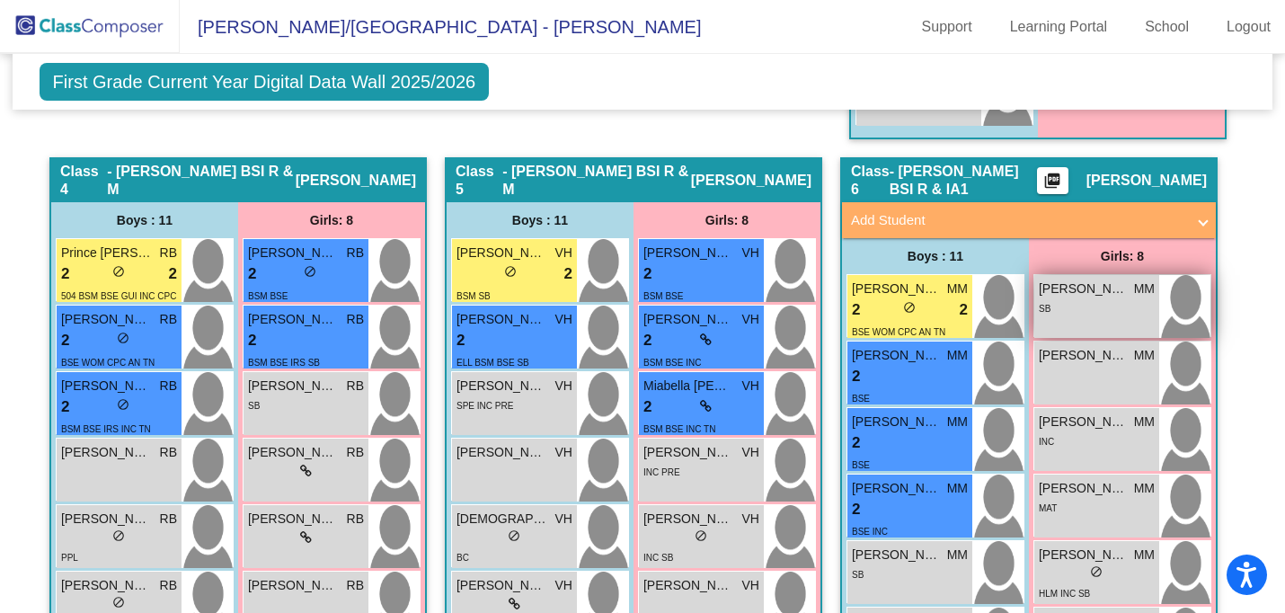
click at [1076, 304] on div "SB" at bounding box center [1097, 307] width 116 height 19
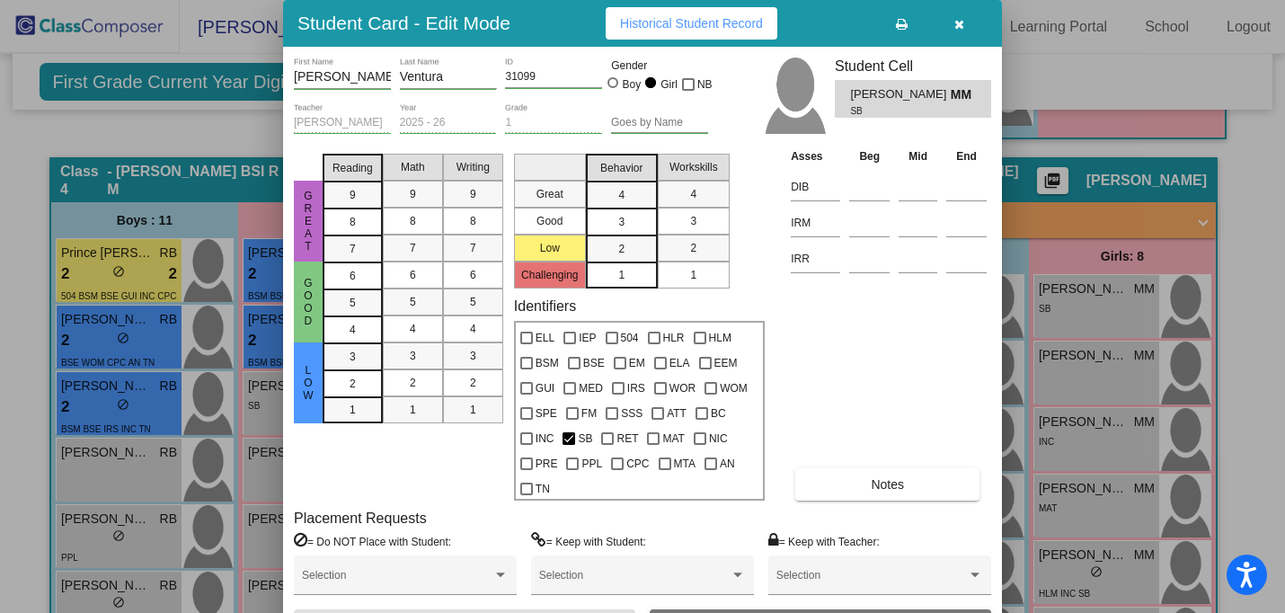
click at [658, 30] on span "Historical Student Record" at bounding box center [691, 23] width 143 height 14
click at [960, 25] on icon "button" at bounding box center [960, 24] width 10 height 13
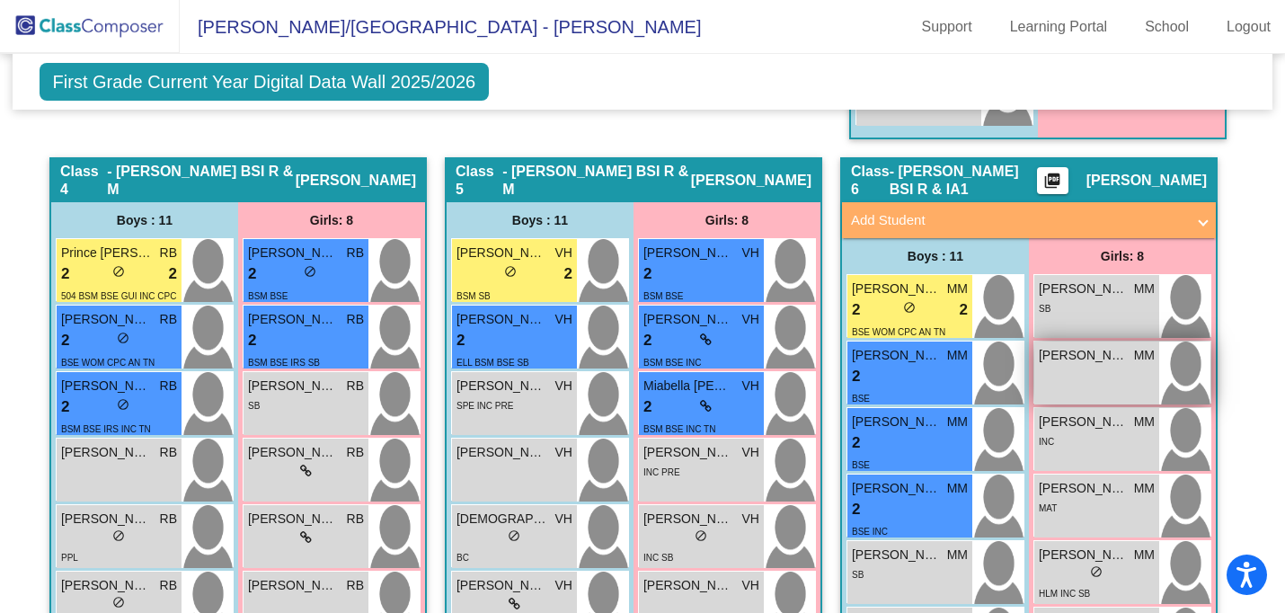
click at [1063, 365] on div "[PERSON_NAME] MM lock do_not_disturb_alt" at bounding box center [1097, 373] width 125 height 63
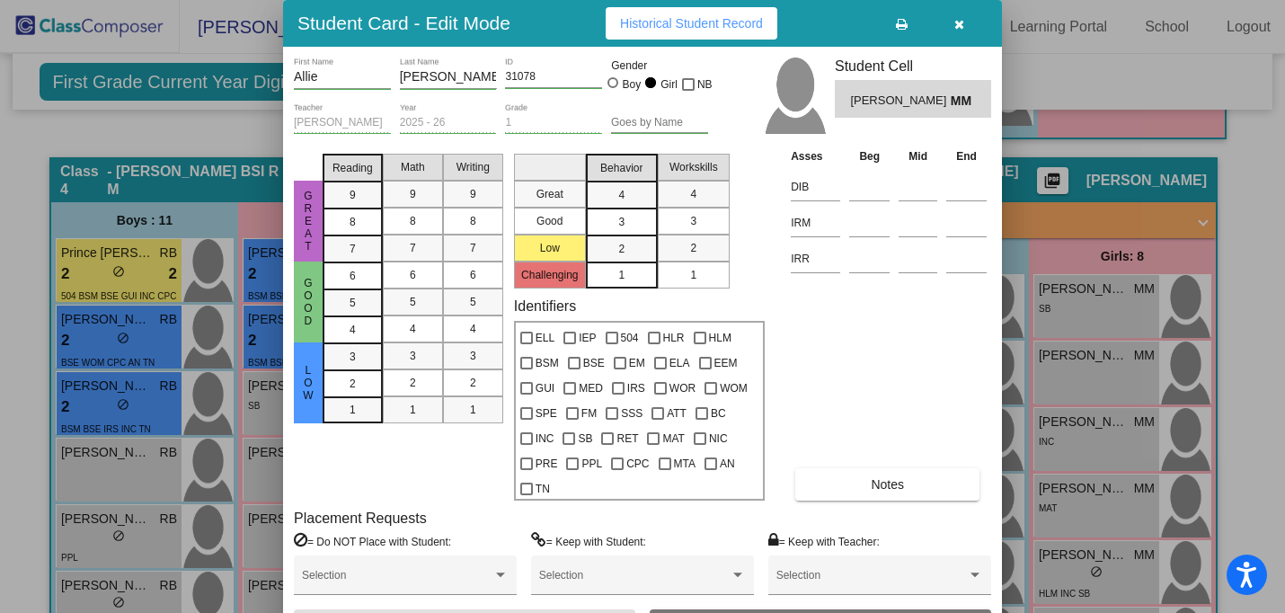
click at [741, 22] on span "Historical Student Record" at bounding box center [691, 23] width 143 height 14
click at [952, 25] on button "button" at bounding box center [959, 23] width 58 height 32
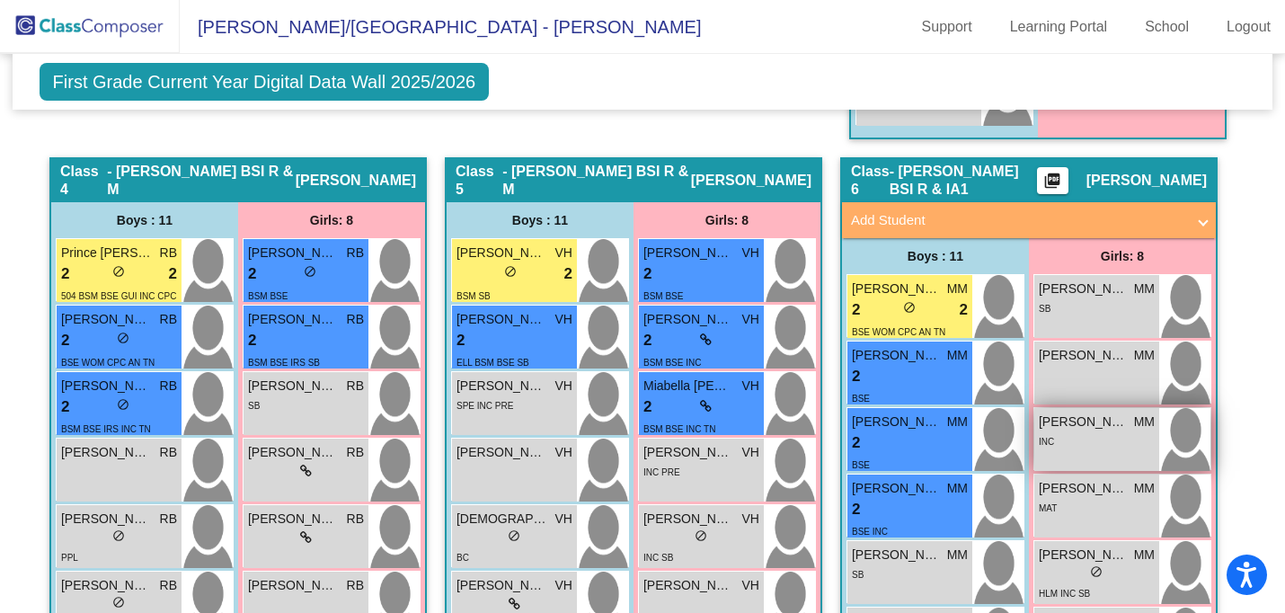
click at [1069, 446] on div "INC" at bounding box center [1097, 440] width 116 height 19
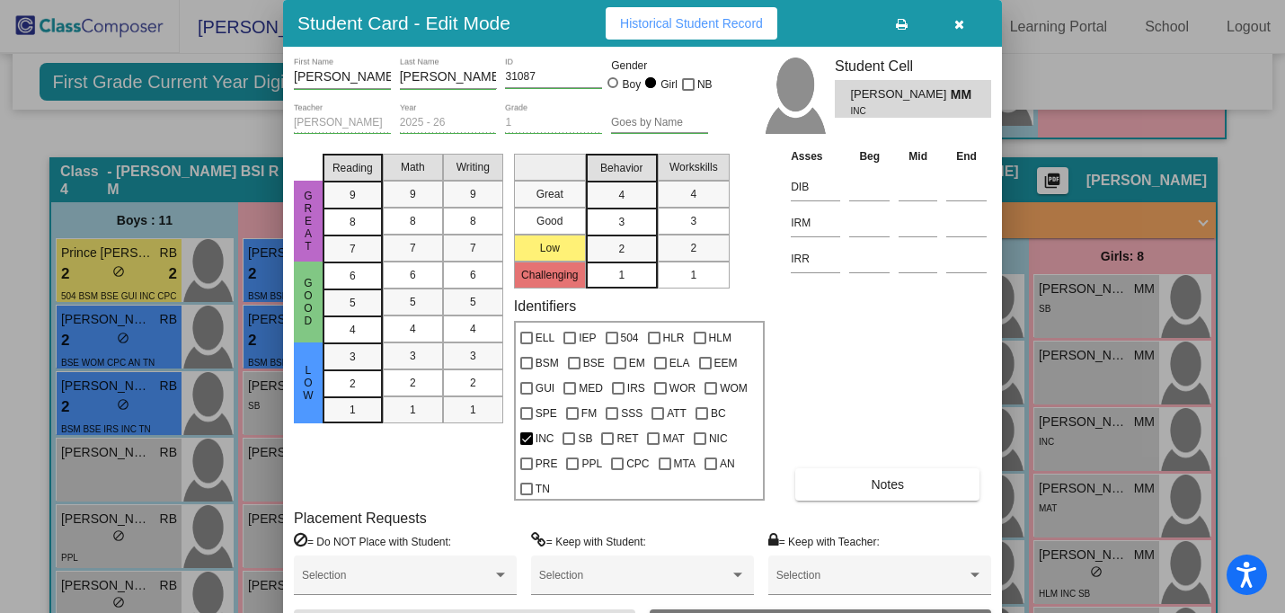
click at [711, 27] on span "Historical Student Record" at bounding box center [691, 23] width 143 height 14
click at [960, 27] on icon "button" at bounding box center [960, 24] width 10 height 13
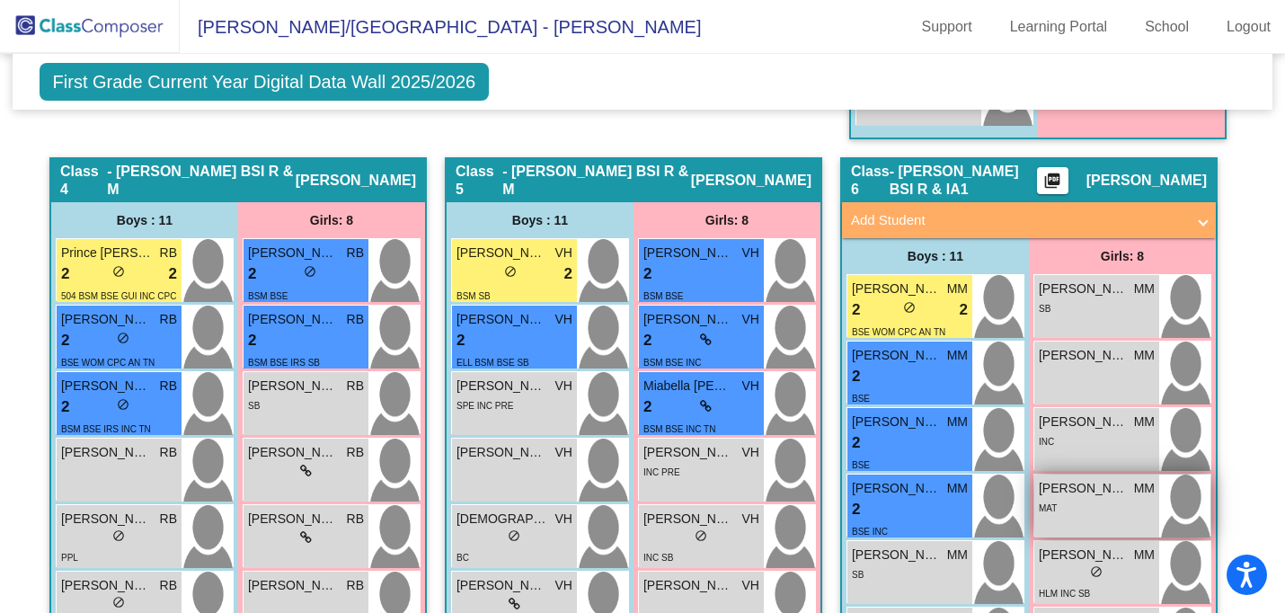
click at [1090, 513] on div "[PERSON_NAME] MM lock do_not_disturb_alt MAT" at bounding box center [1097, 506] width 125 height 63
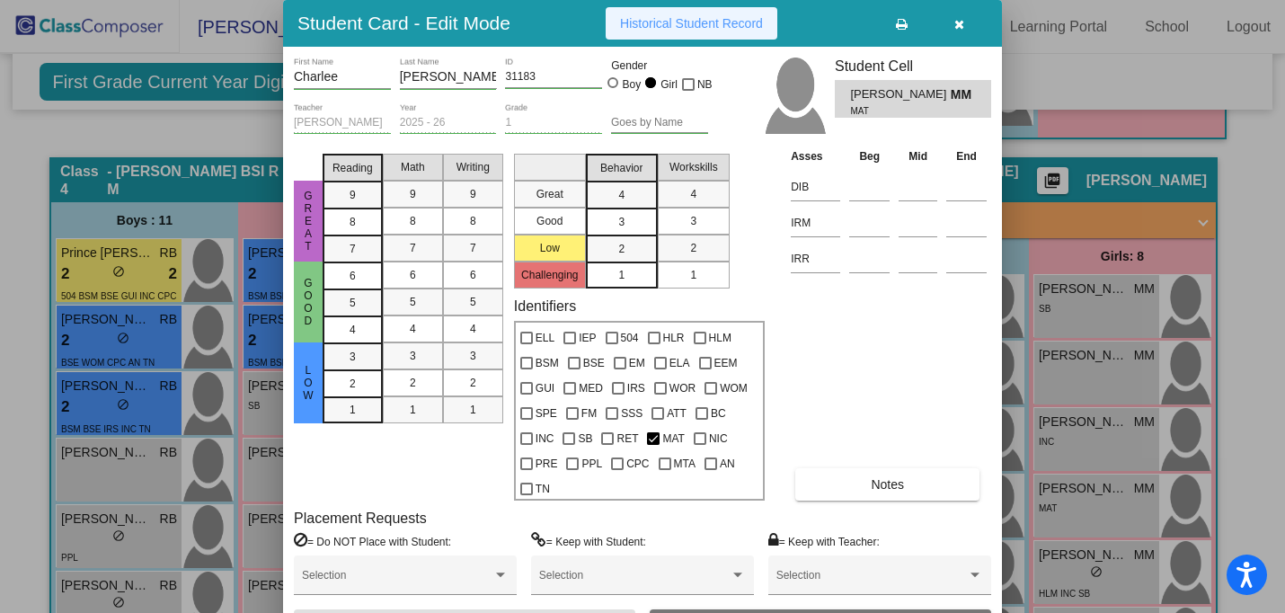
click at [698, 13] on button "Historical Student Record" at bounding box center [692, 23] width 172 height 32
click at [962, 20] on icon "button" at bounding box center [960, 24] width 10 height 13
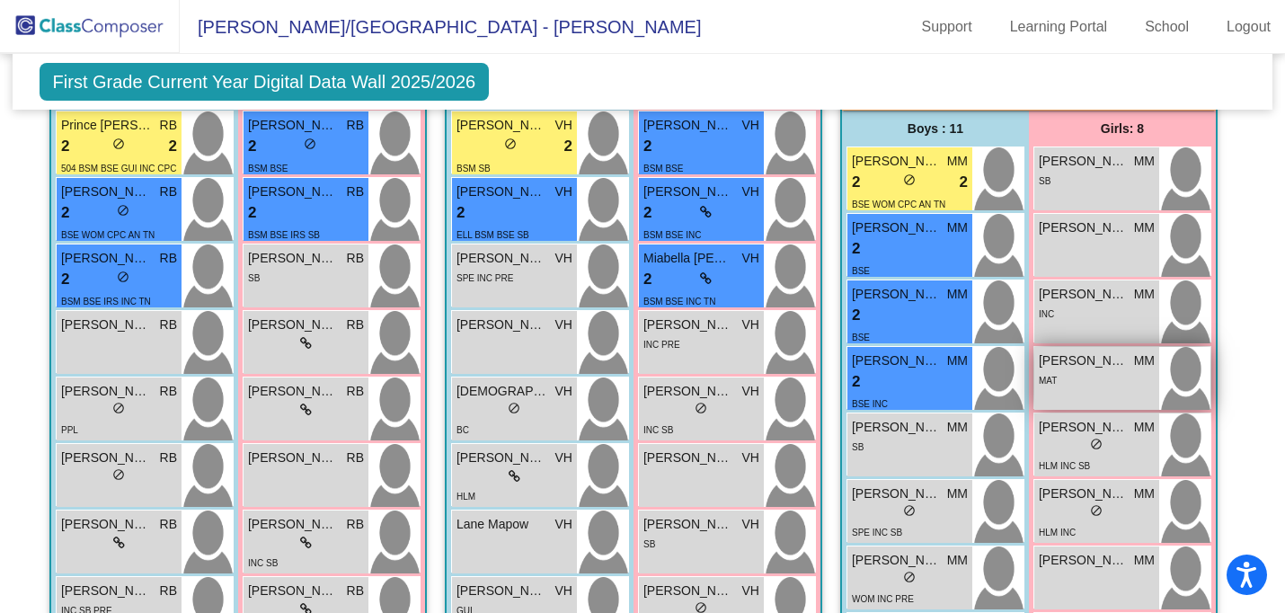
scroll to position [1538, 0]
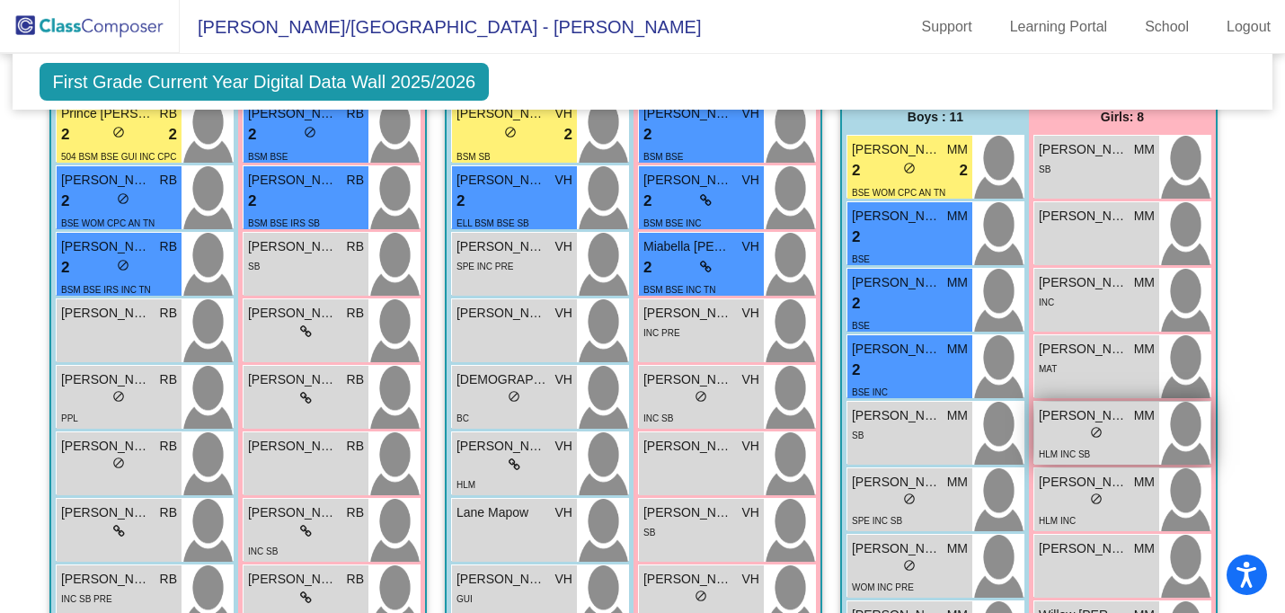
click at [1055, 431] on div "lock do_not_disturb_alt" at bounding box center [1097, 434] width 116 height 19
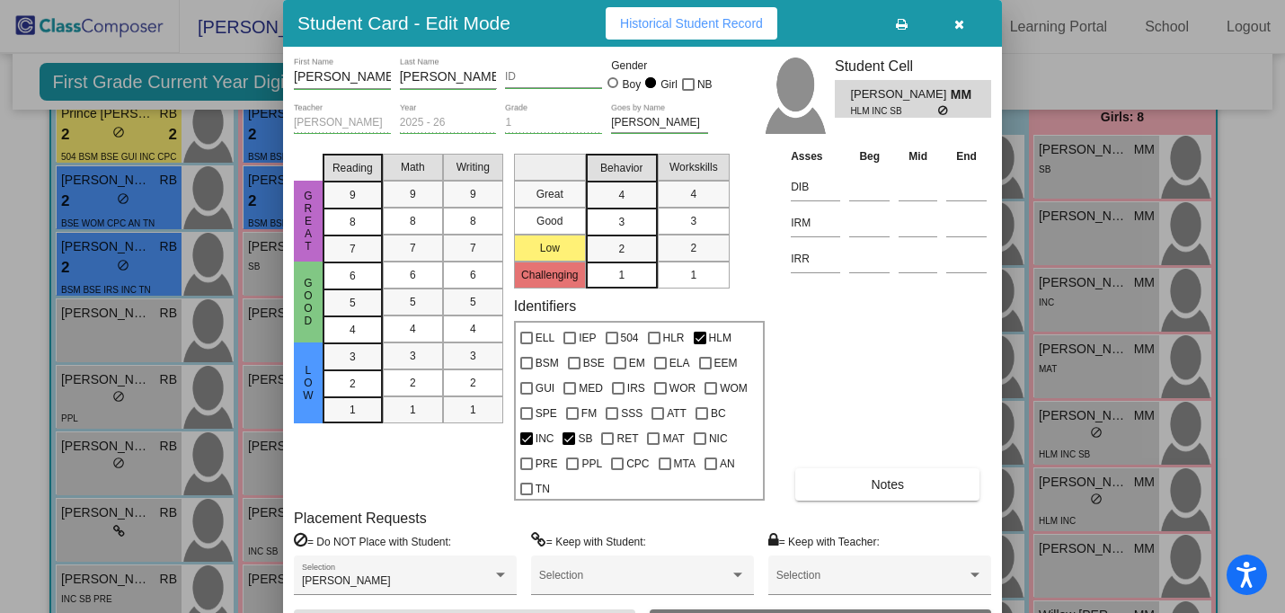
click at [723, 22] on span "Historical Student Record" at bounding box center [691, 23] width 143 height 14
click at [964, 21] on button "button" at bounding box center [959, 23] width 58 height 32
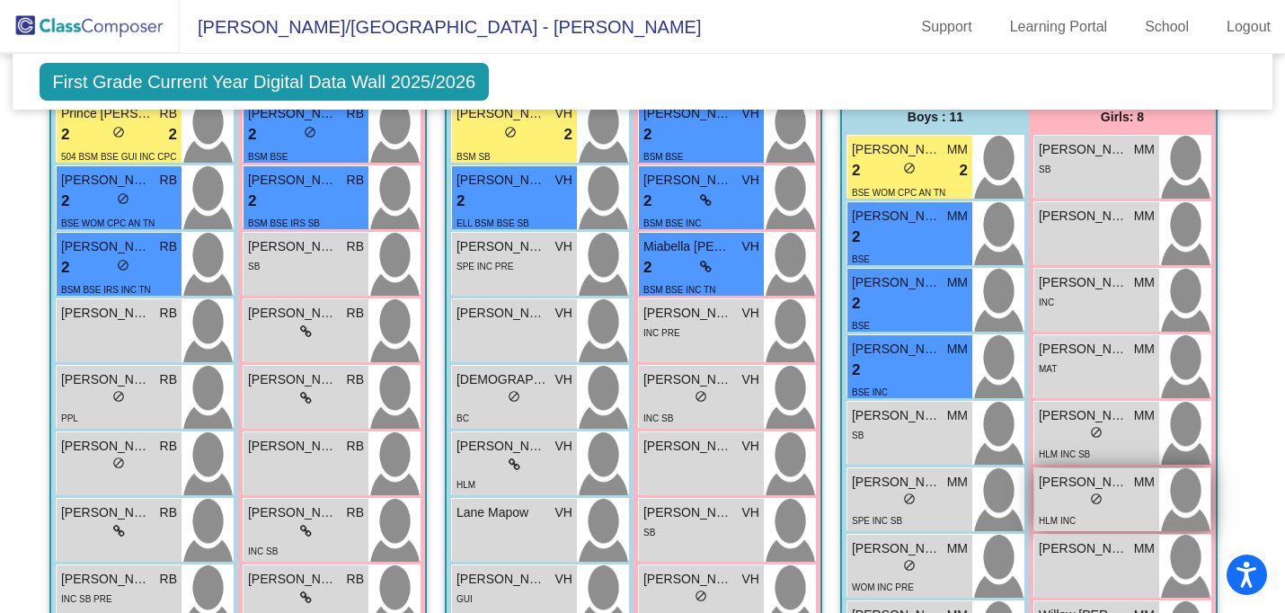
click at [1074, 499] on div "lock do_not_disturb_alt" at bounding box center [1097, 501] width 116 height 19
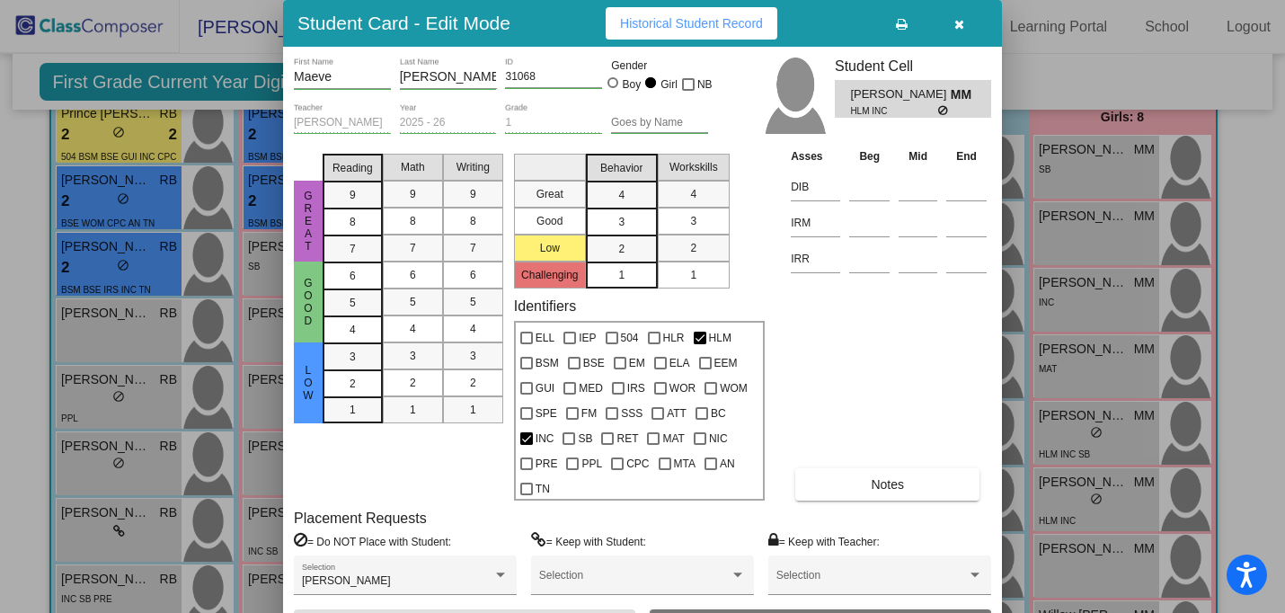
click at [698, 24] on span "Historical Student Record" at bounding box center [691, 23] width 143 height 14
click at [965, 19] on button "button" at bounding box center [959, 23] width 58 height 32
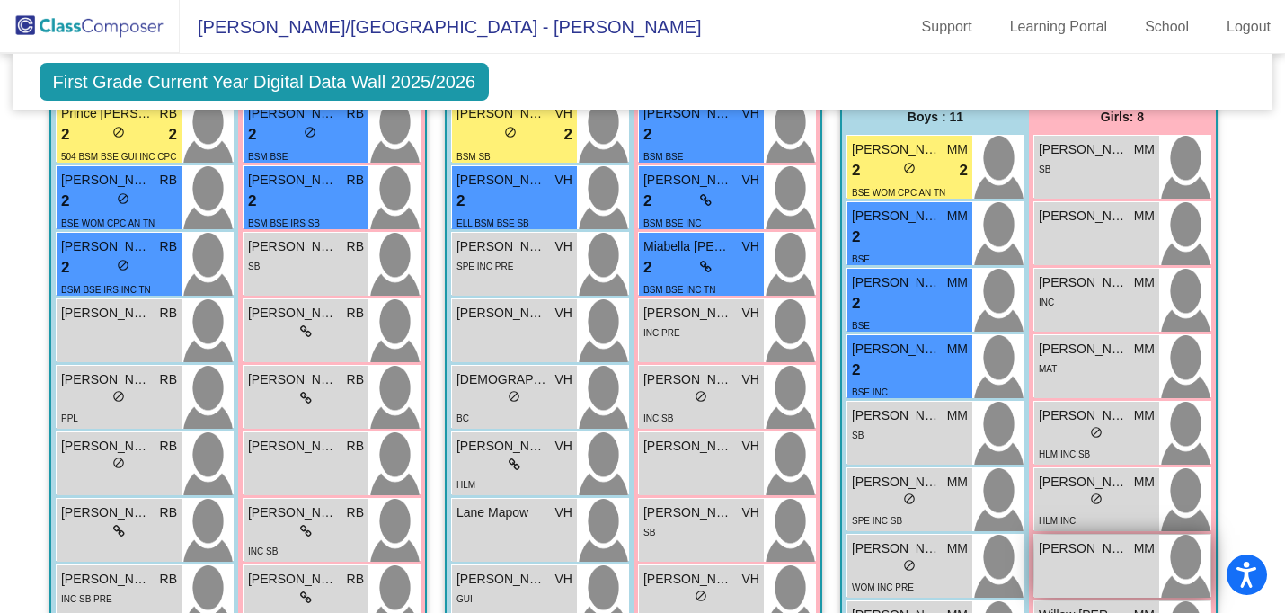
click at [1059, 563] on div "Sienna [PERSON_NAME] lock do_not_disturb_alt" at bounding box center [1097, 566] width 125 height 63
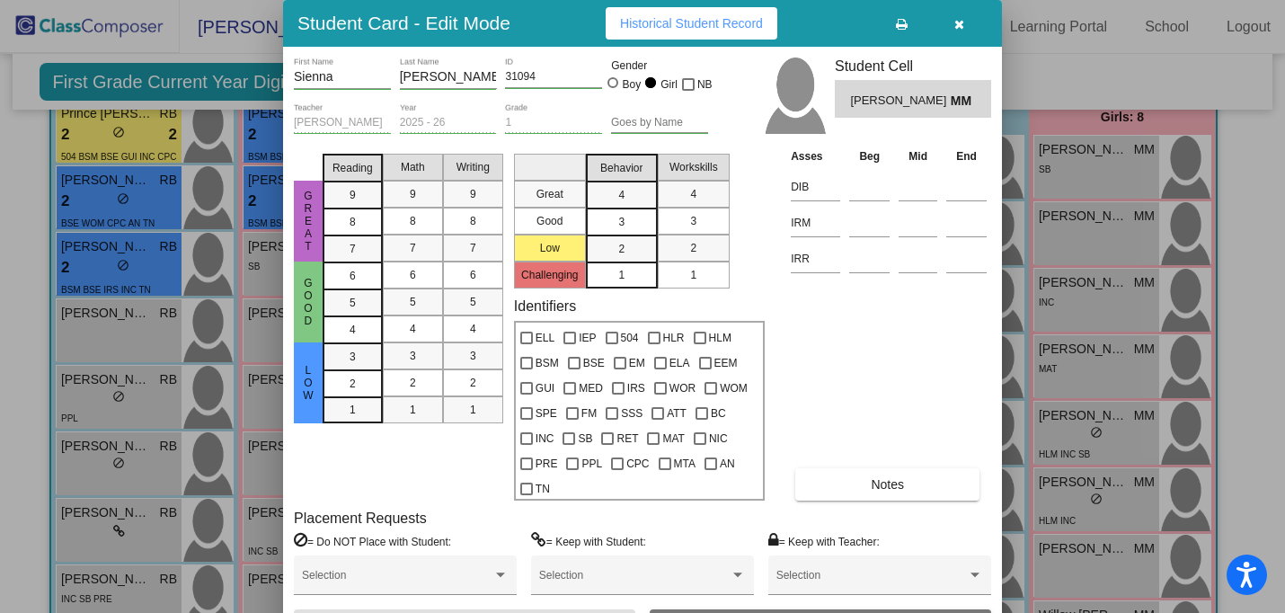
click at [744, 23] on span "Historical Student Record" at bounding box center [691, 23] width 143 height 14
click at [958, 24] on icon "button" at bounding box center [960, 24] width 10 height 13
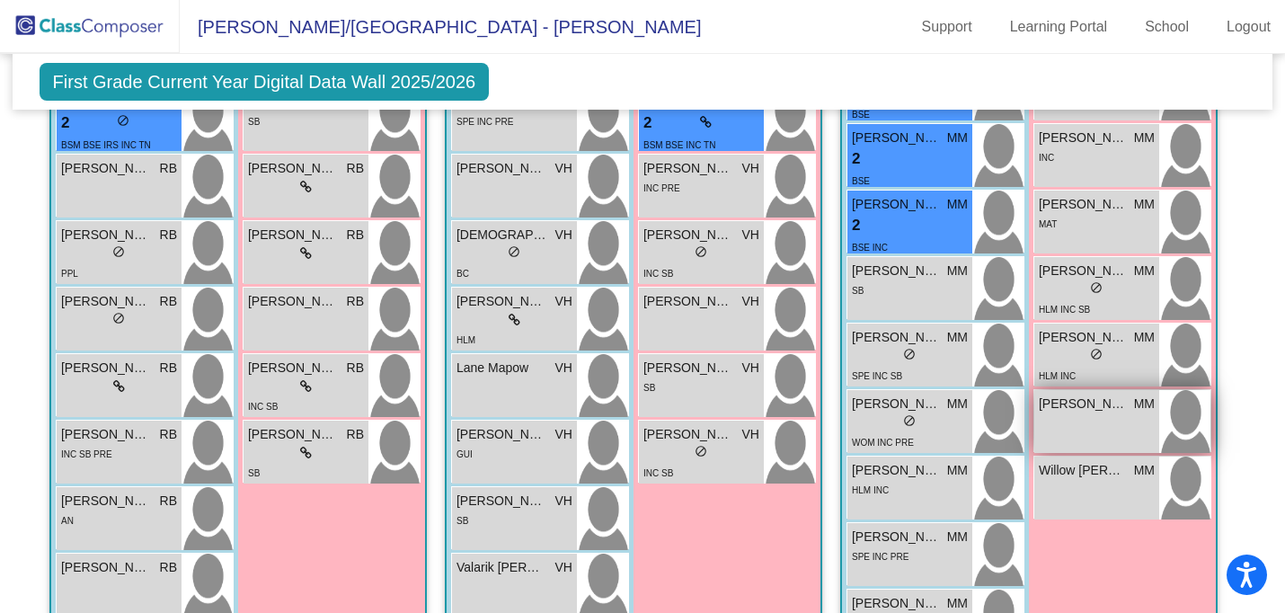
scroll to position [1687, 0]
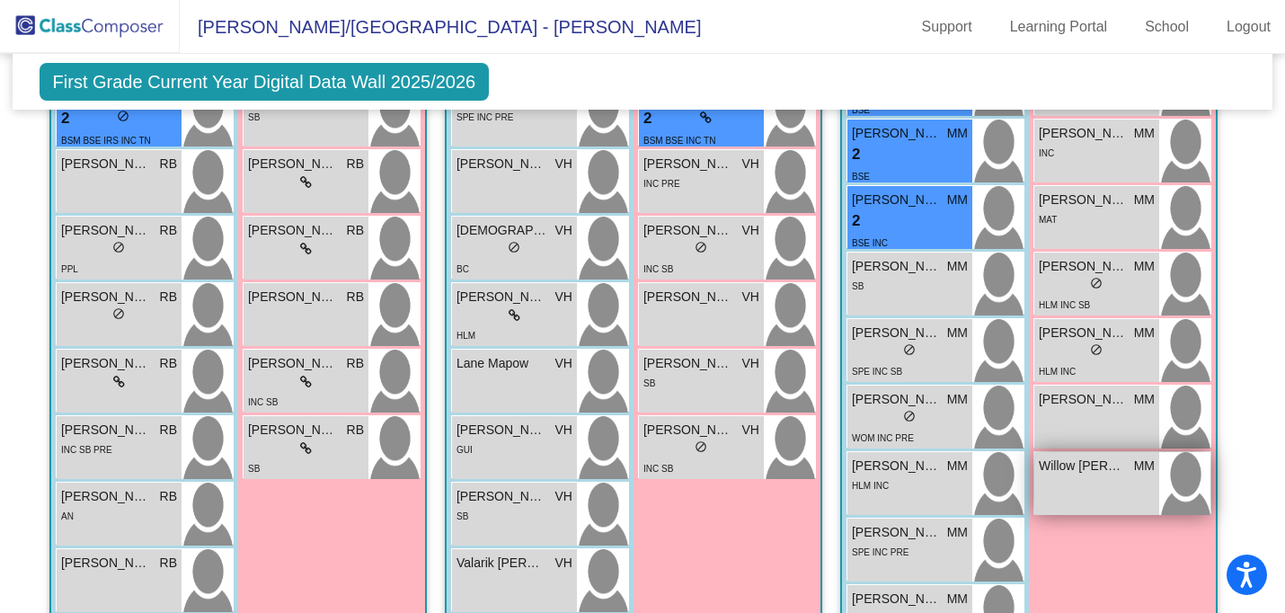
click at [1071, 465] on span "Willow [PERSON_NAME]" at bounding box center [1084, 466] width 90 height 19
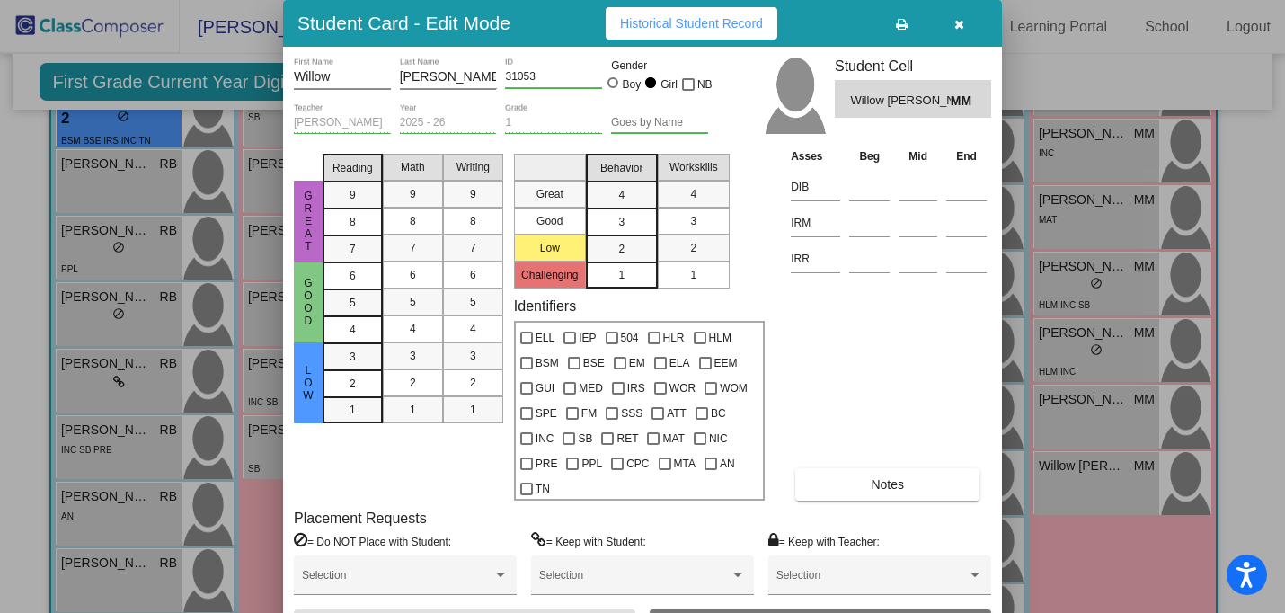
click at [730, 30] on span "Historical Student Record" at bounding box center [691, 23] width 143 height 14
click at [957, 28] on icon "button" at bounding box center [960, 24] width 10 height 13
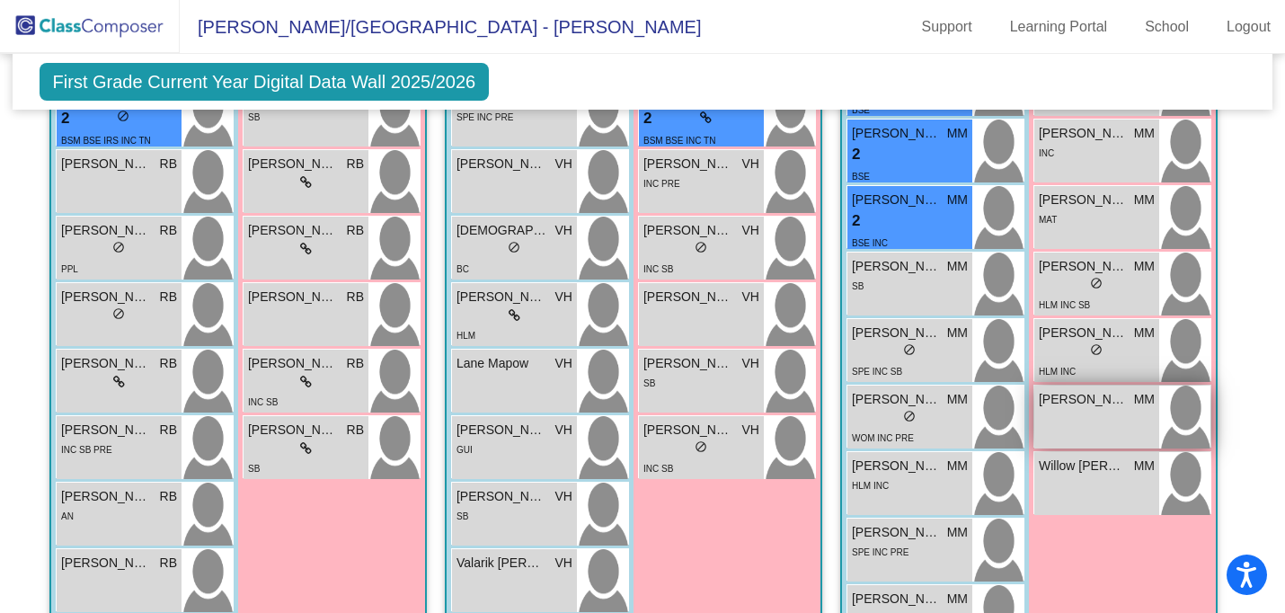
click at [1079, 407] on div "Sienna [PERSON_NAME] lock do_not_disturb_alt" at bounding box center [1097, 417] width 125 height 63
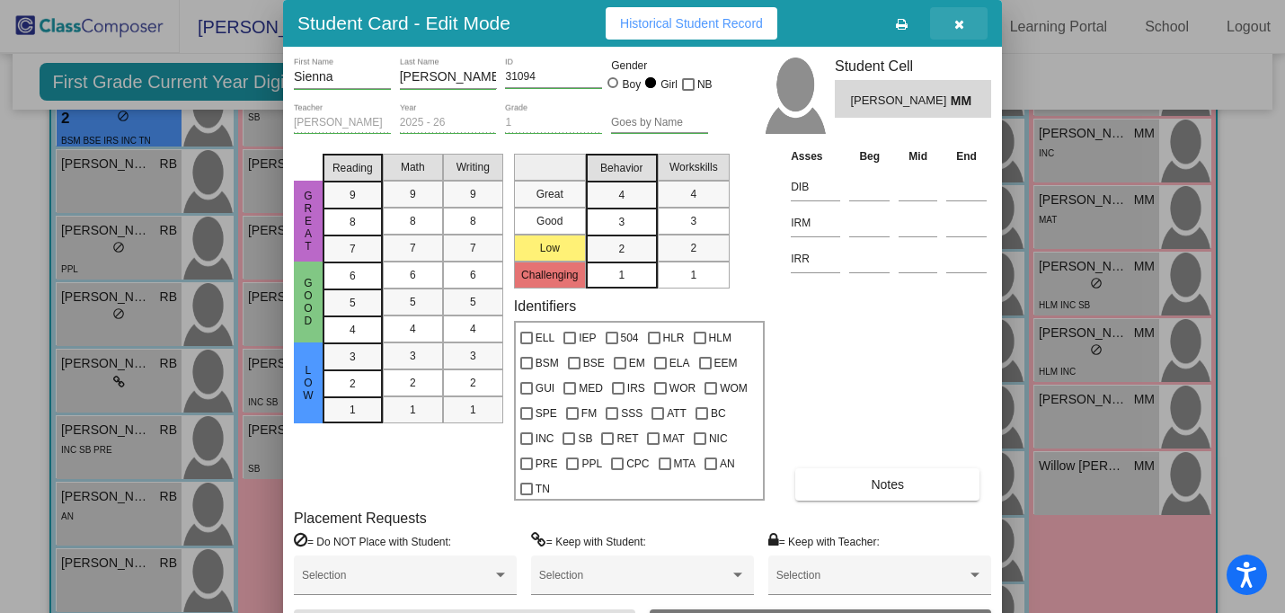
click at [965, 24] on button "button" at bounding box center [959, 23] width 58 height 32
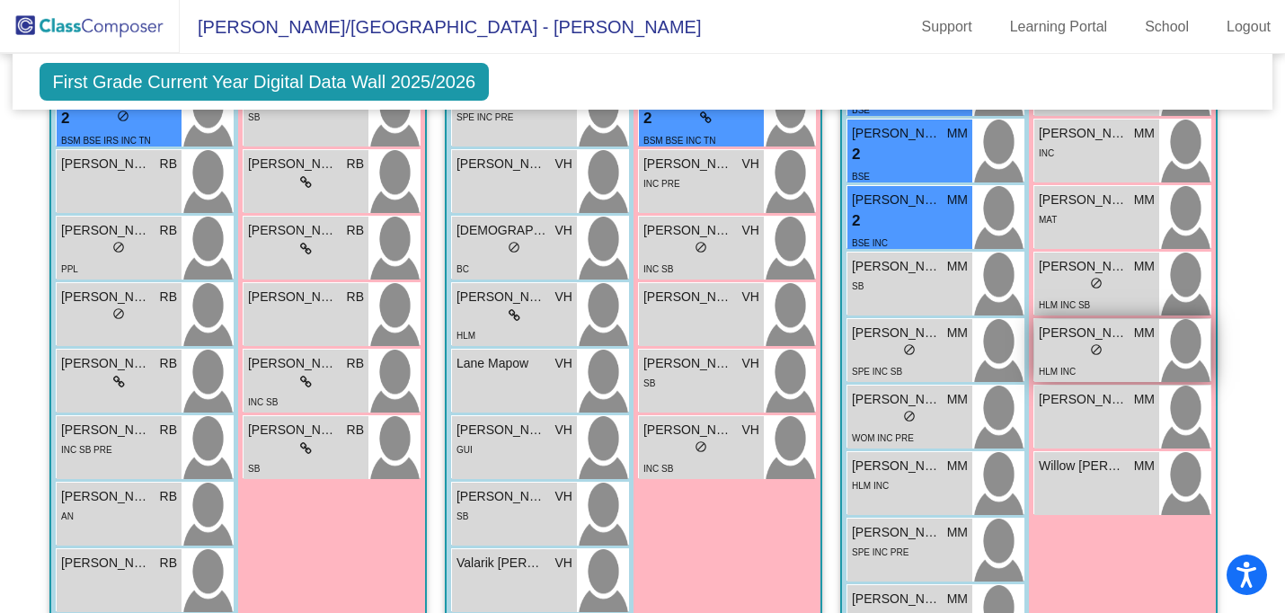
click at [1078, 361] on div "HLM INC" at bounding box center [1097, 370] width 116 height 19
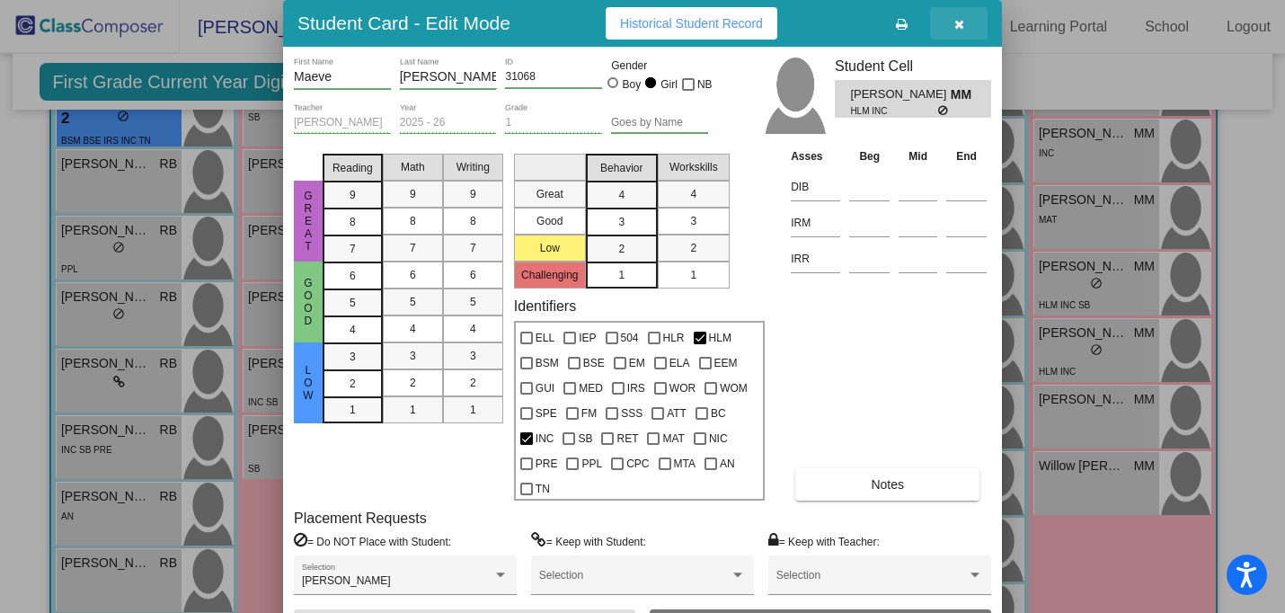
click at [956, 22] on icon "button" at bounding box center [960, 24] width 10 height 13
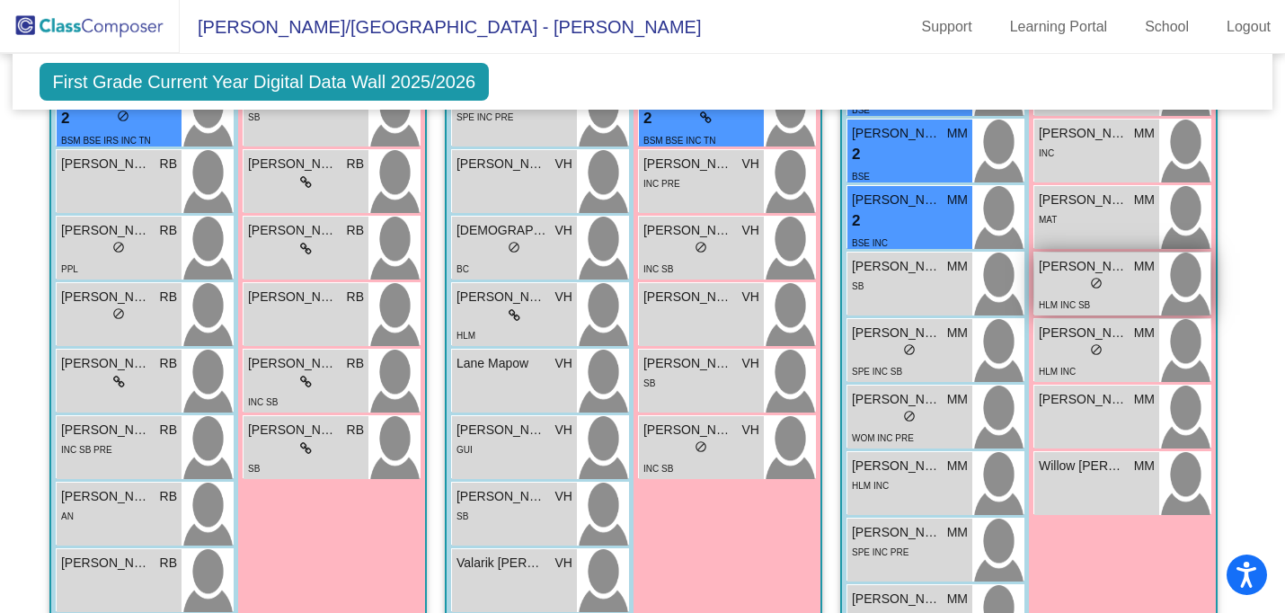
click at [1068, 276] on div "lock do_not_disturb_alt" at bounding box center [1097, 285] width 116 height 19
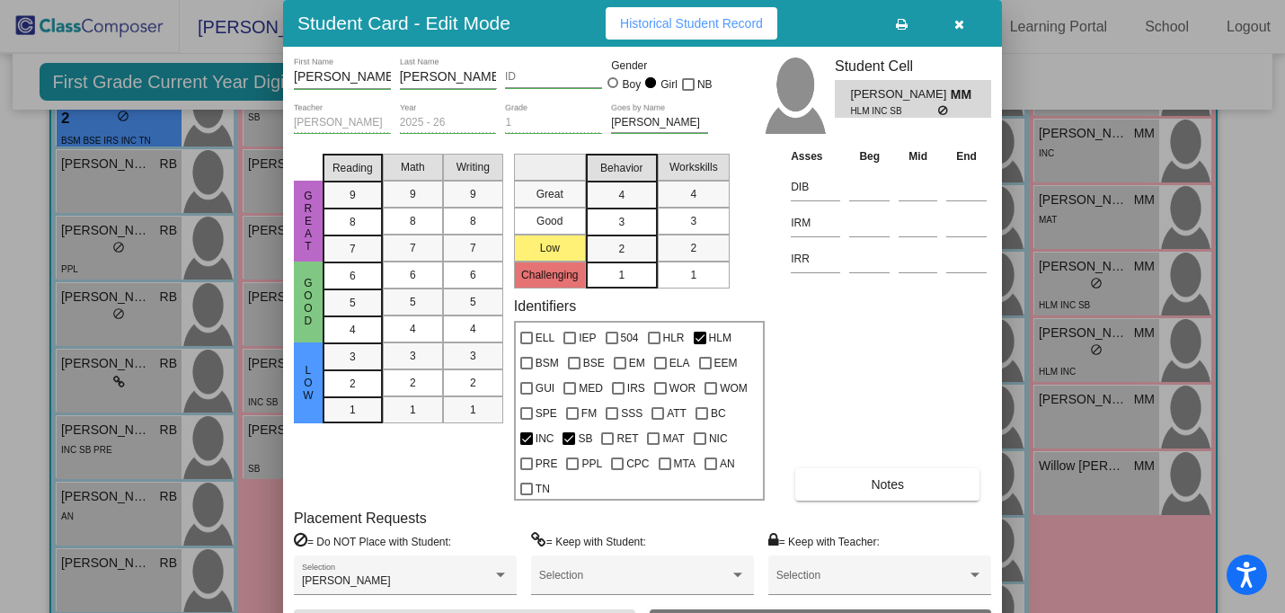
click at [960, 20] on icon "button" at bounding box center [960, 24] width 10 height 13
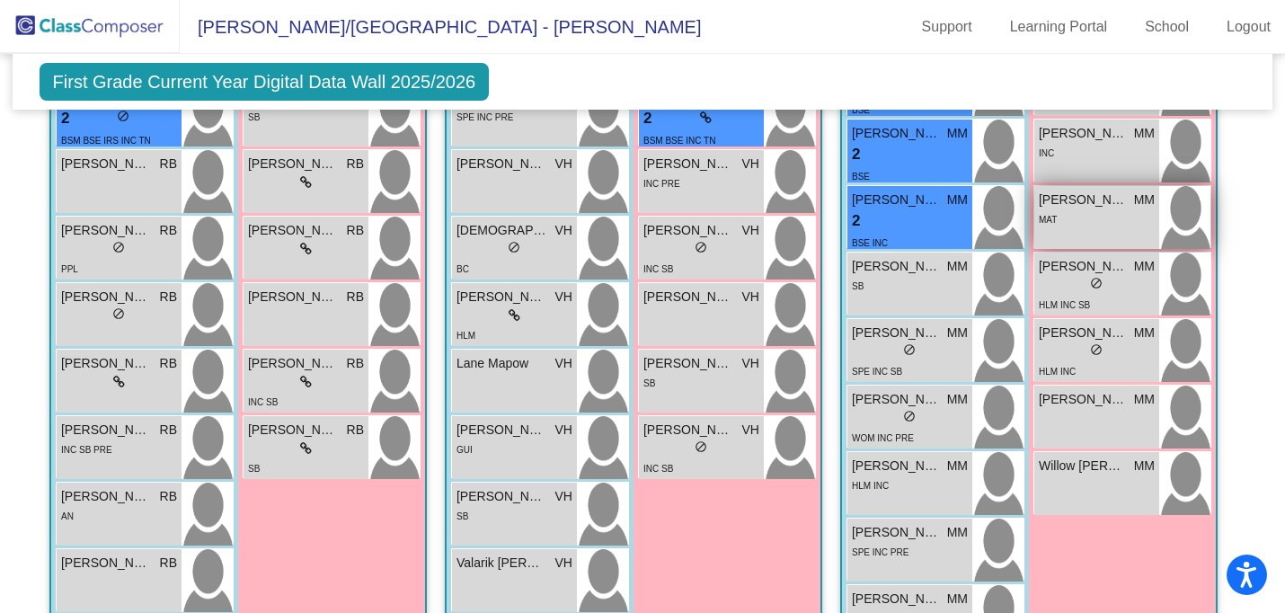
click at [1072, 209] on div "MAT" at bounding box center [1097, 218] width 116 height 19
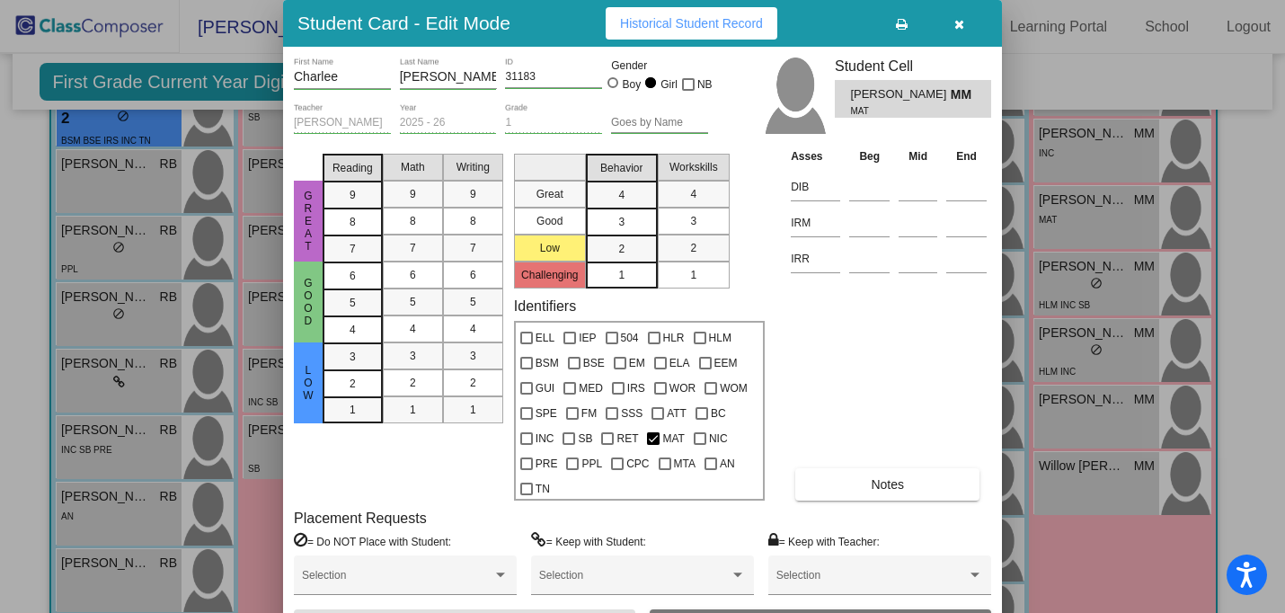
click at [955, 26] on icon "button" at bounding box center [960, 24] width 10 height 13
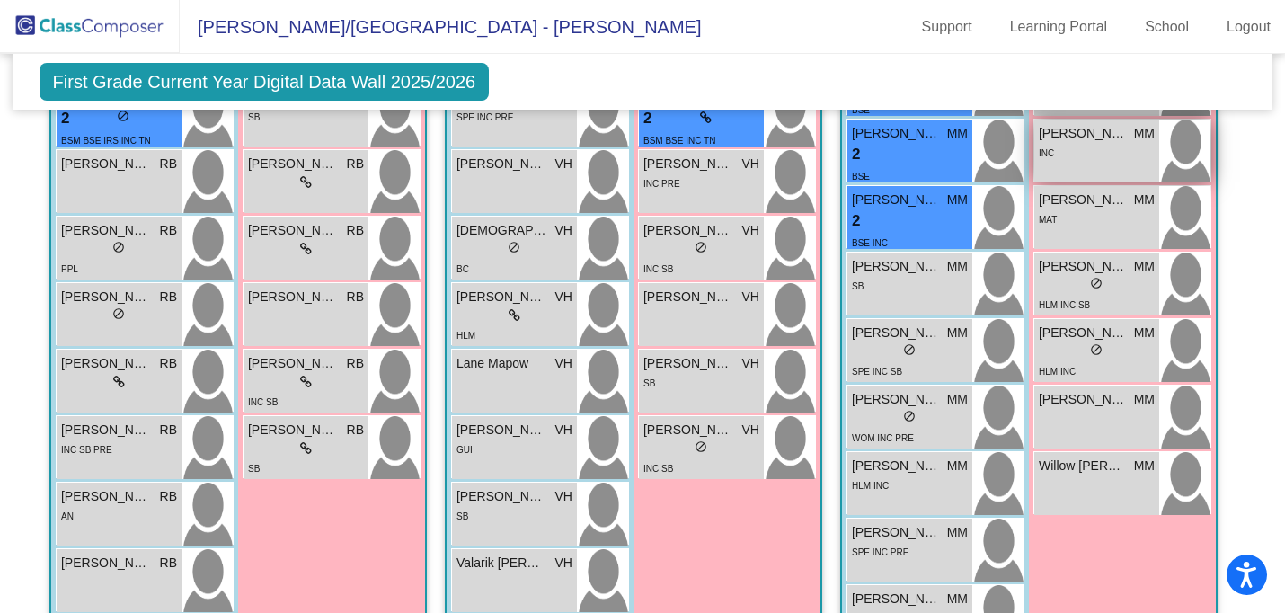
click at [1044, 143] on div "INC" at bounding box center [1046, 152] width 15 height 19
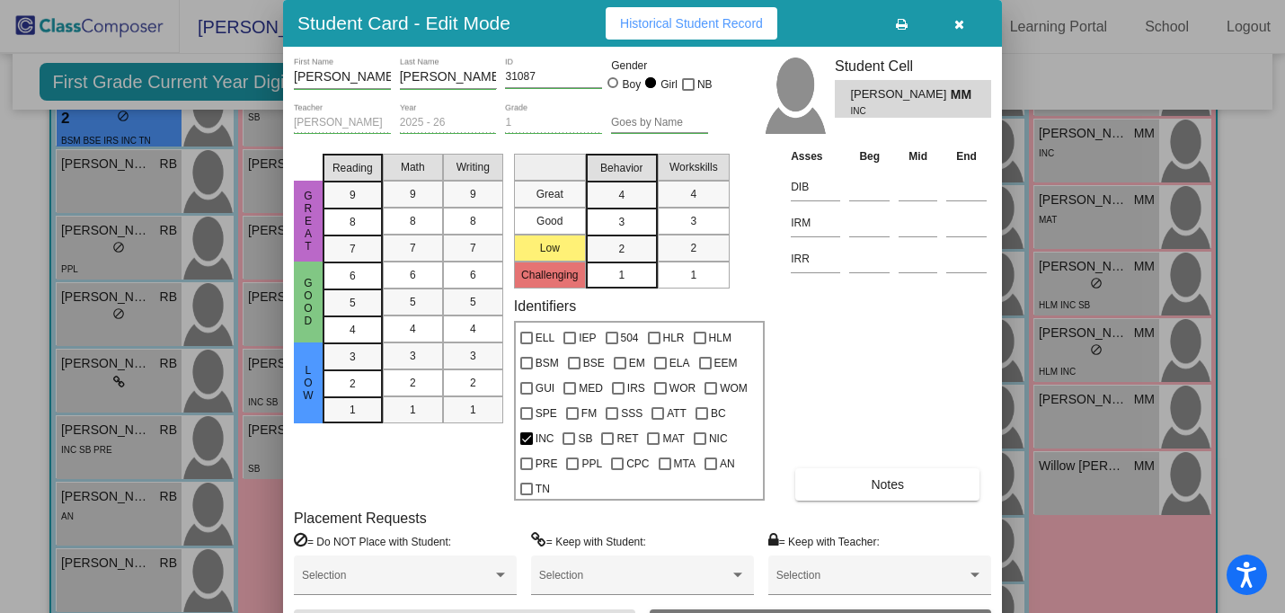
click at [959, 22] on icon "button" at bounding box center [960, 24] width 10 height 13
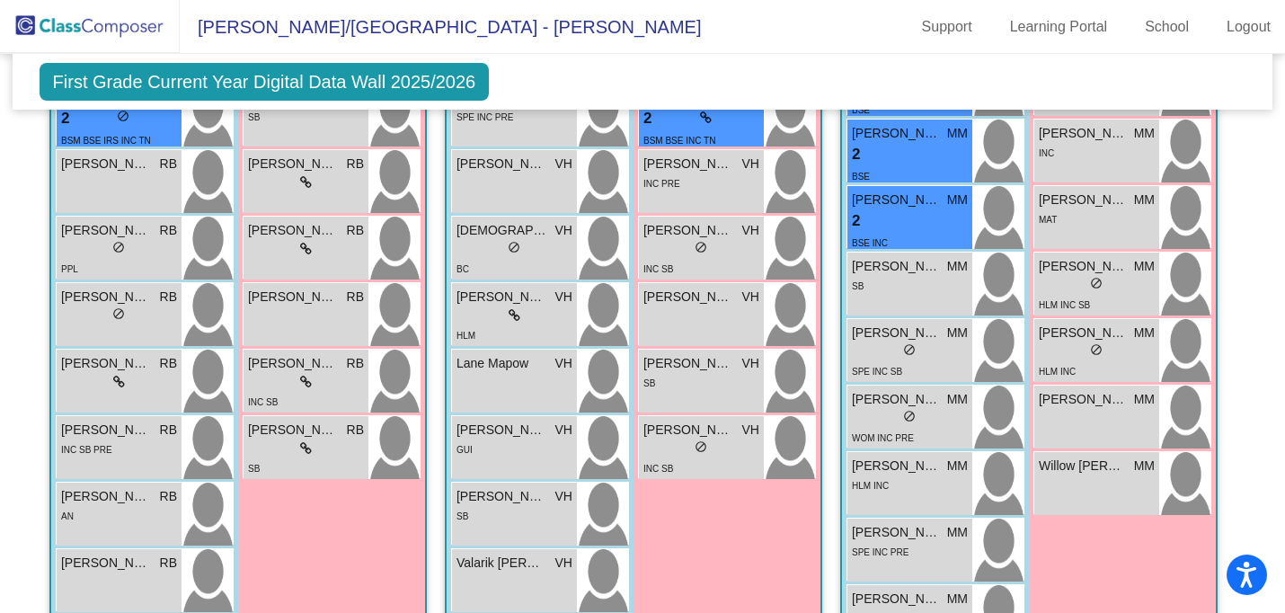
click at [959, 22] on link "Support" at bounding box center [947, 27] width 79 height 29
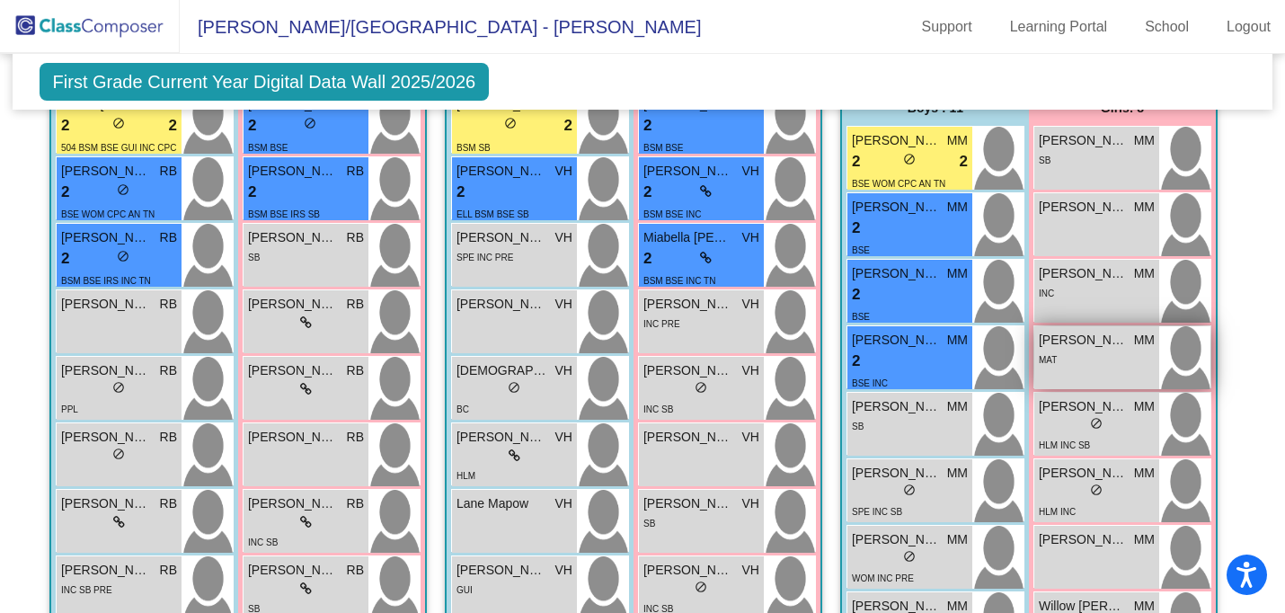
scroll to position [1544, 0]
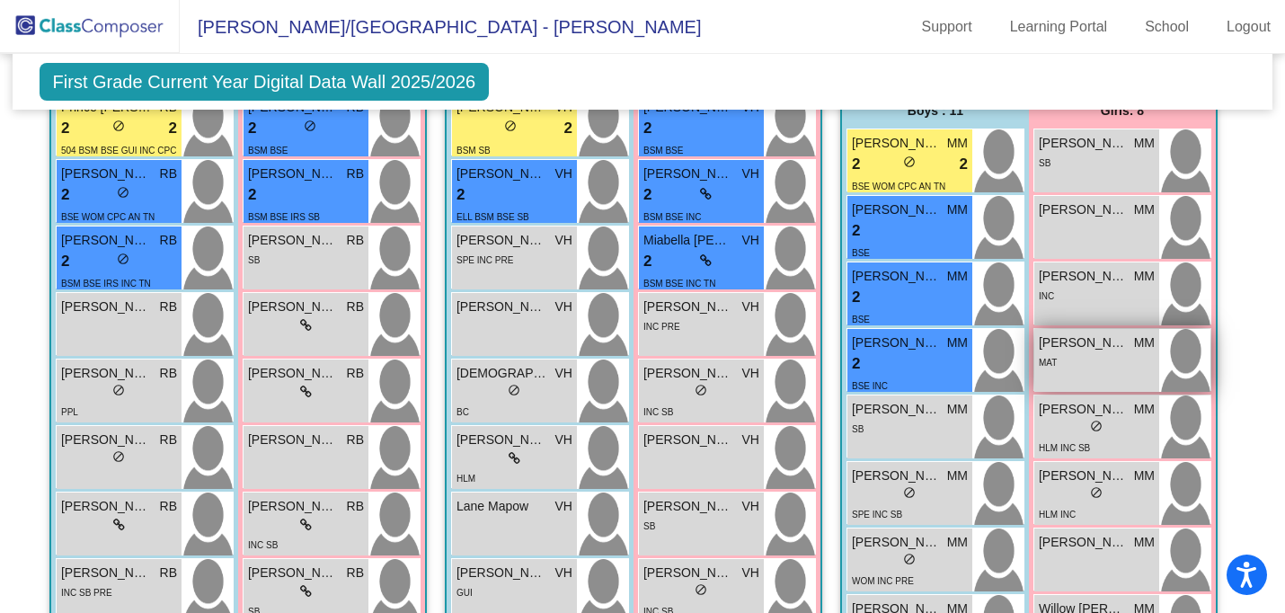
click at [1083, 215] on span "[PERSON_NAME]" at bounding box center [1084, 209] width 90 height 19
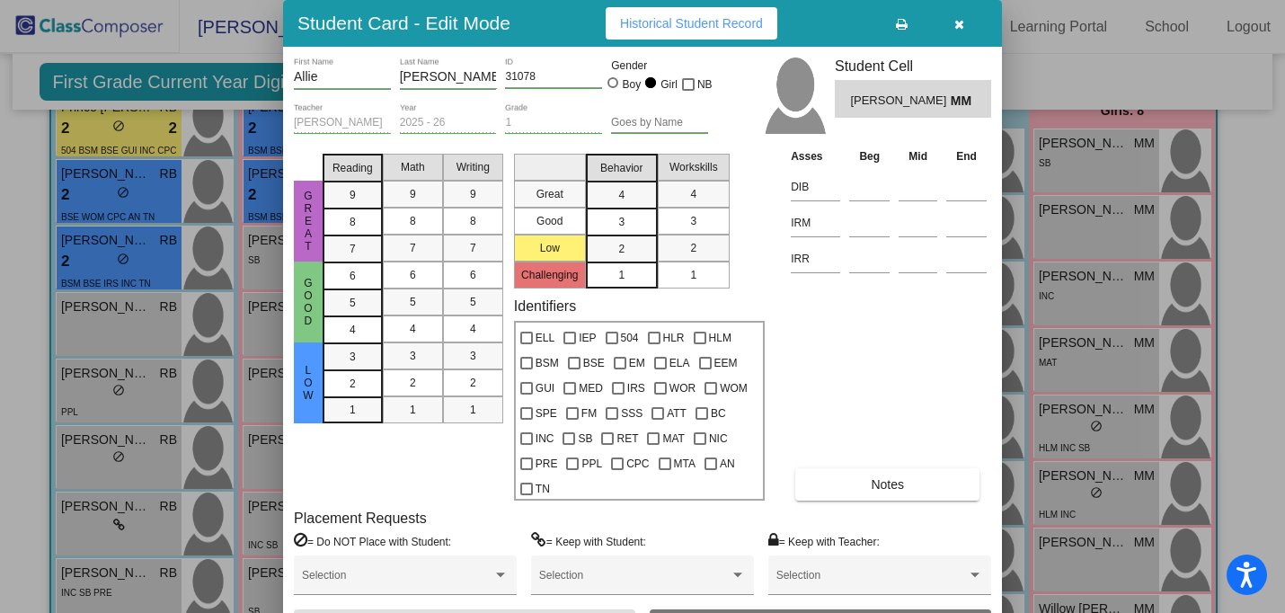
click at [961, 25] on icon "button" at bounding box center [960, 24] width 10 height 13
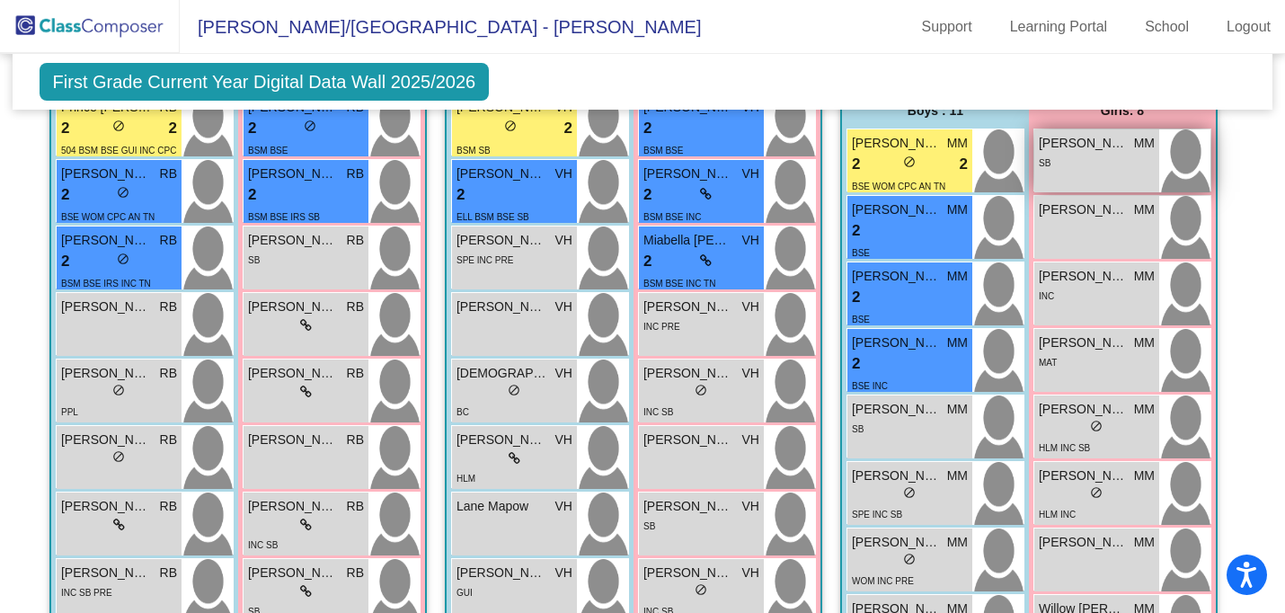
click at [1071, 147] on span "[PERSON_NAME]" at bounding box center [1084, 143] width 90 height 19
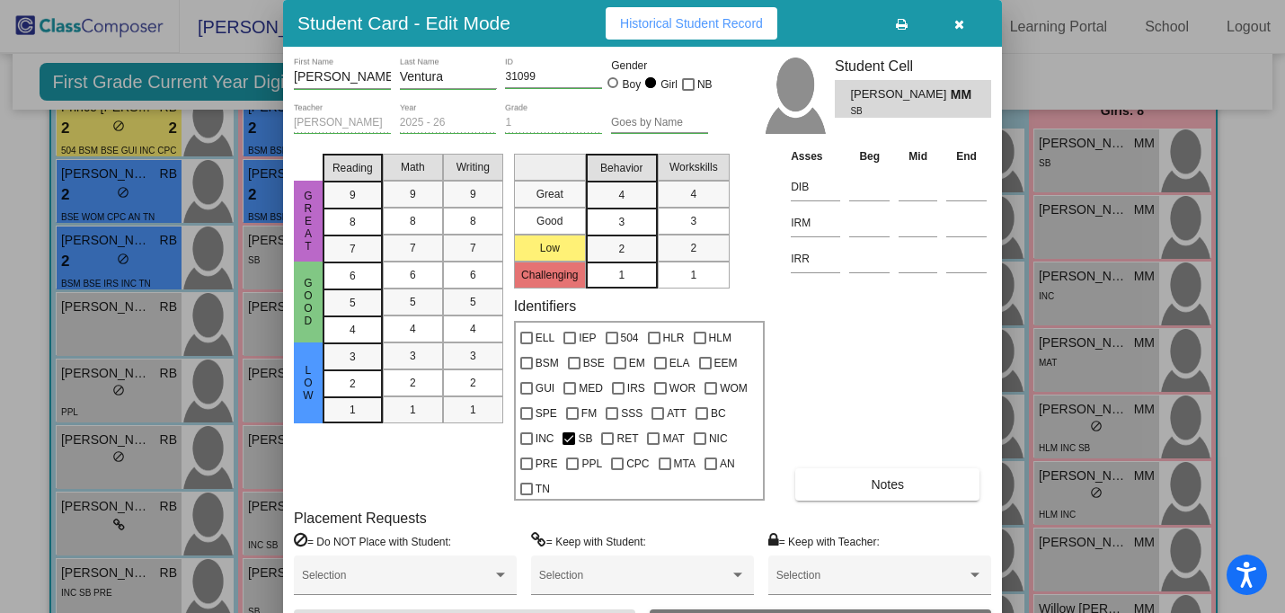
click at [959, 25] on icon "button" at bounding box center [960, 24] width 10 height 13
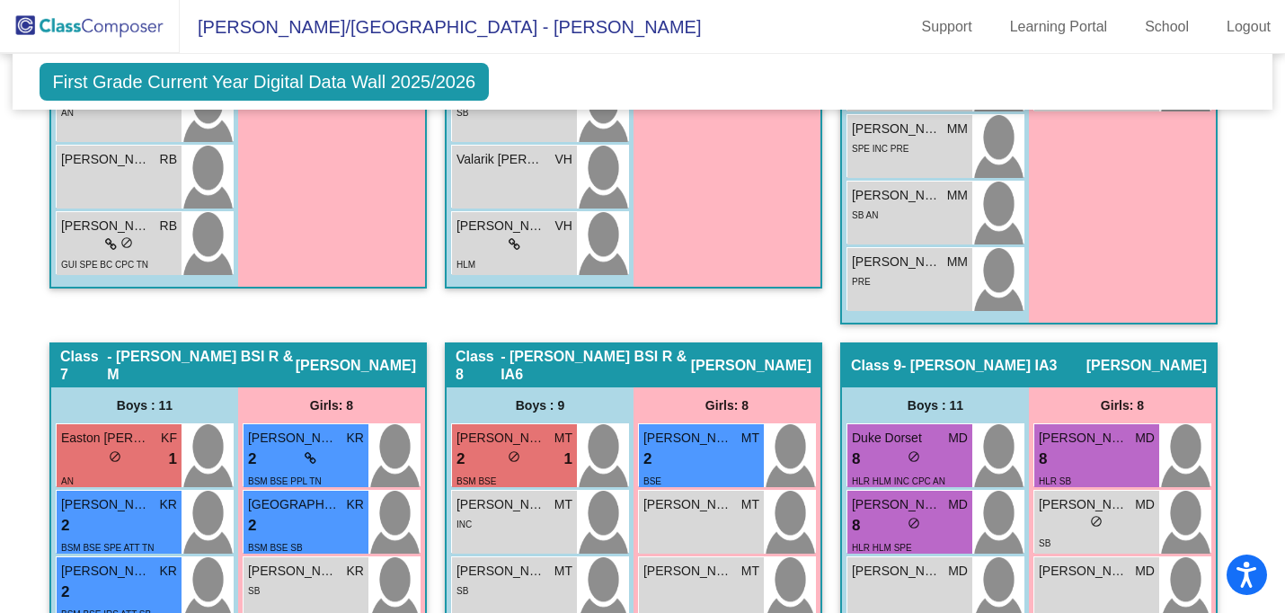
scroll to position [2095, 0]
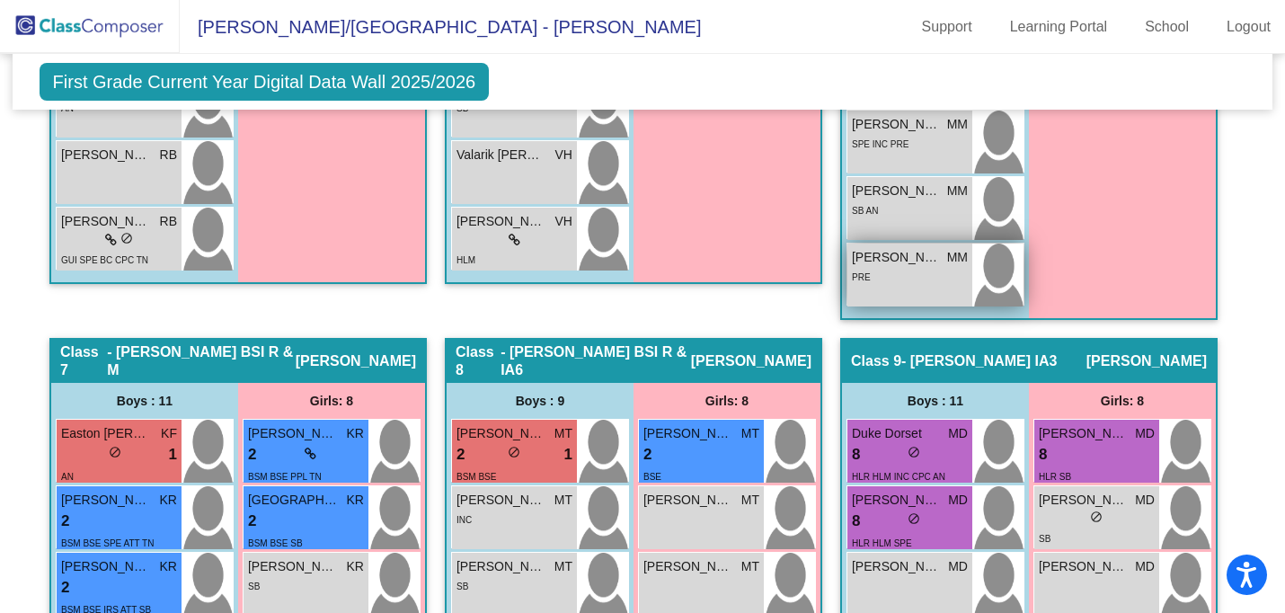
click at [920, 278] on div "PRE" at bounding box center [910, 276] width 116 height 19
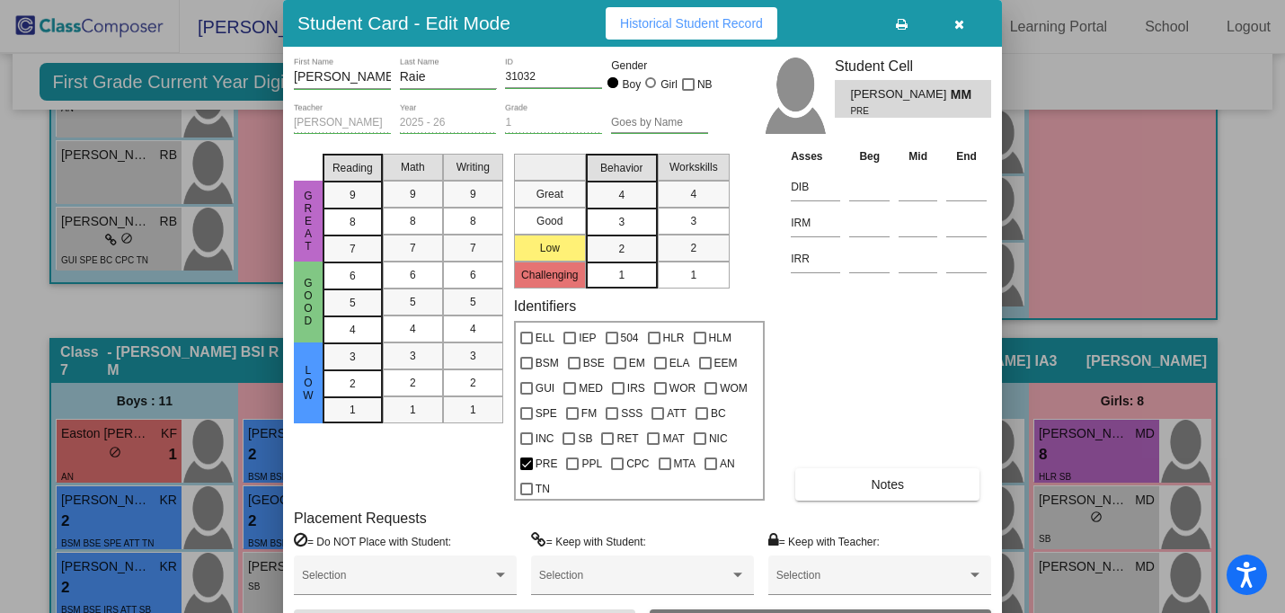
click at [956, 30] on icon "button" at bounding box center [960, 24] width 10 height 13
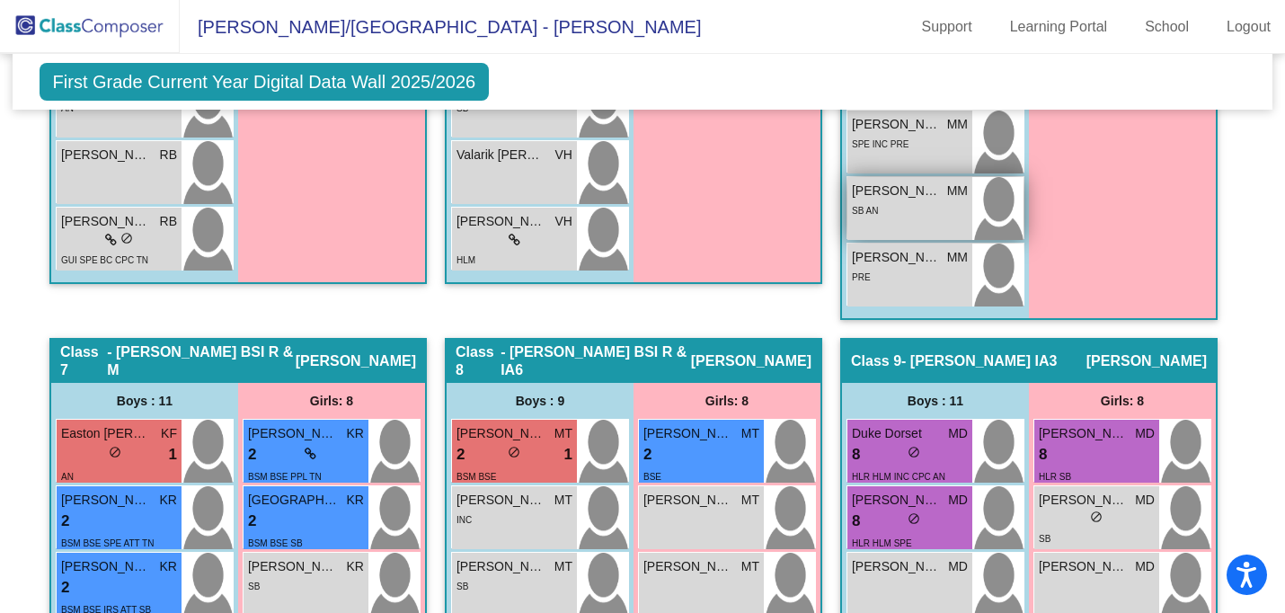
click at [915, 214] on div "SB AN" at bounding box center [910, 209] width 116 height 19
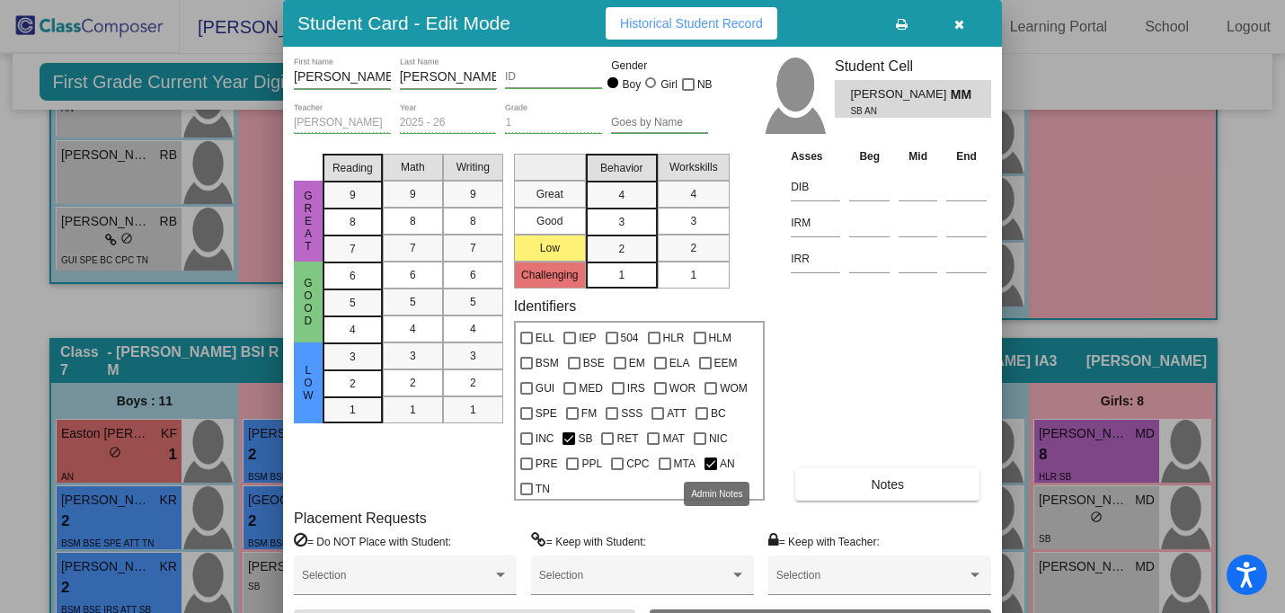
click at [723, 460] on span "AN" at bounding box center [727, 464] width 15 height 22
click at [711, 470] on input "AN" at bounding box center [710, 470] width 1 height 1
click at [724, 460] on span "AN" at bounding box center [727, 464] width 15 height 22
click at [711, 470] on input "AN" at bounding box center [710, 470] width 1 height 1
checkbox input "true"
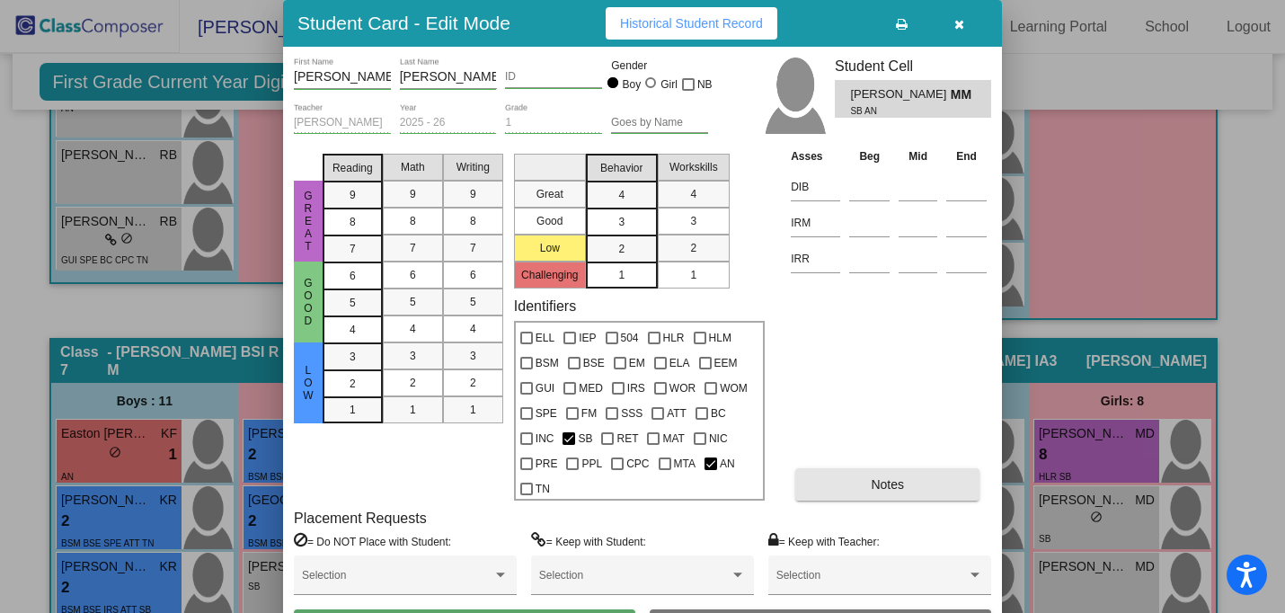
click at [845, 482] on button "Notes" at bounding box center [888, 484] width 184 height 32
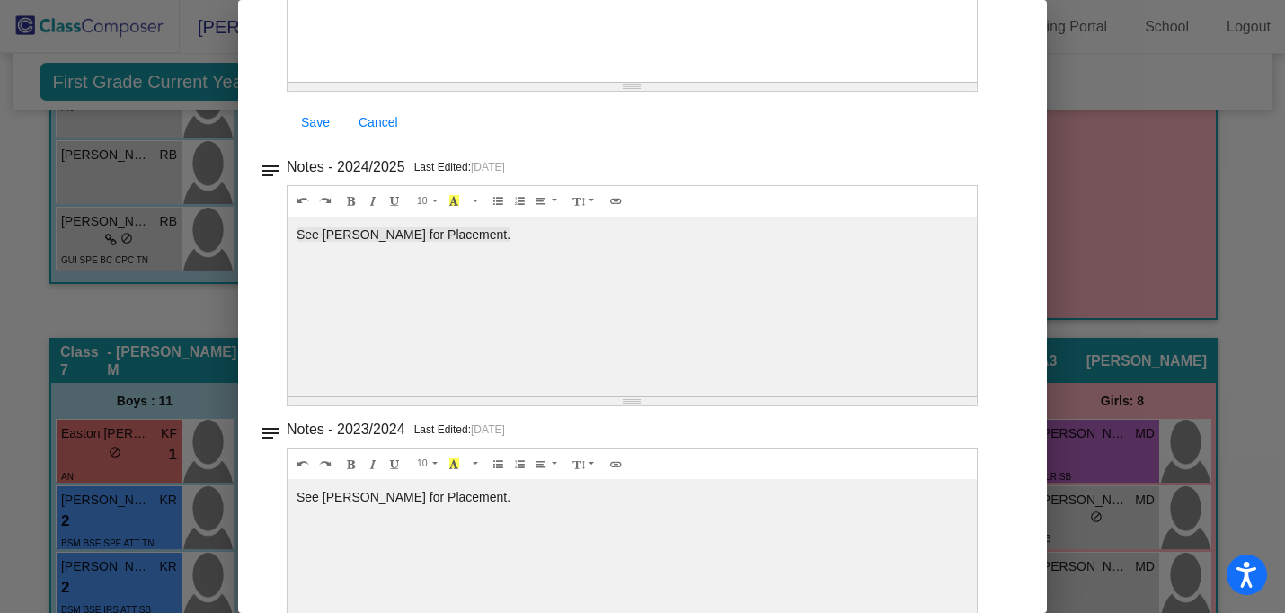
scroll to position [0, 0]
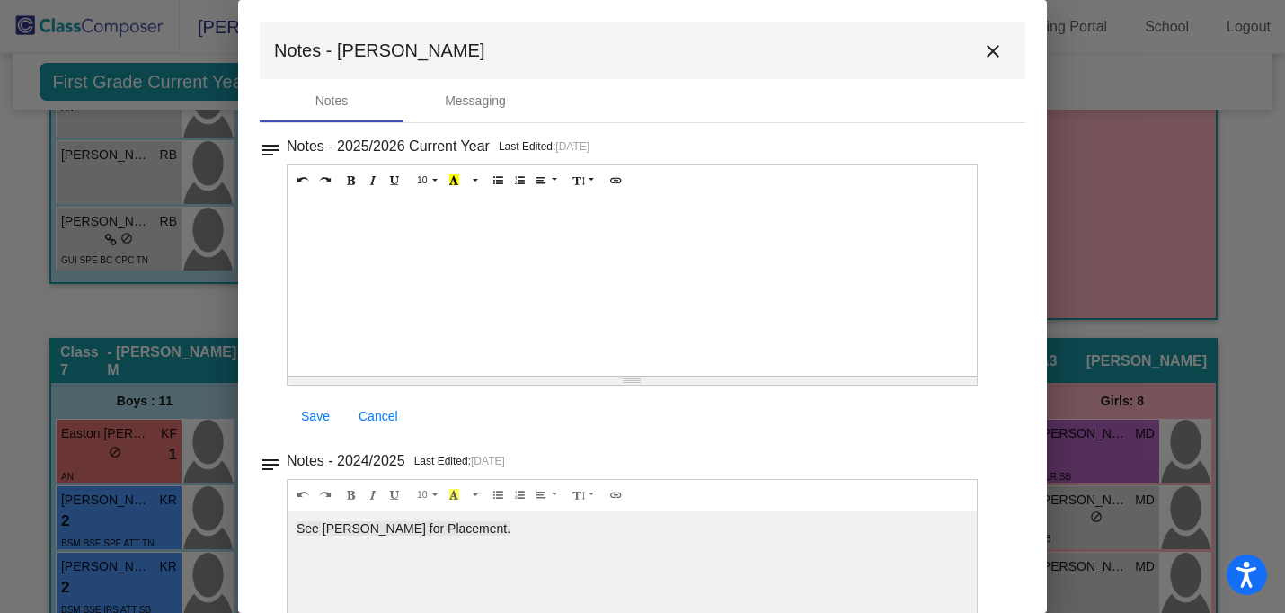
click at [986, 50] on mat-icon "close" at bounding box center [994, 51] width 22 height 22
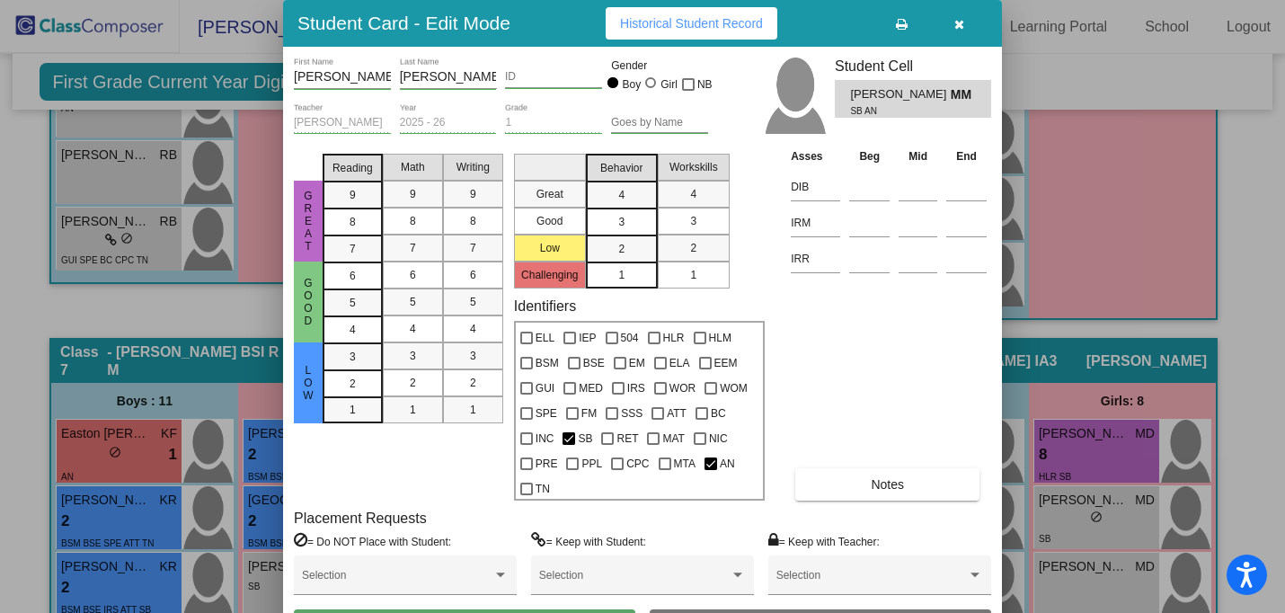
click at [959, 21] on icon "button" at bounding box center [960, 24] width 10 height 13
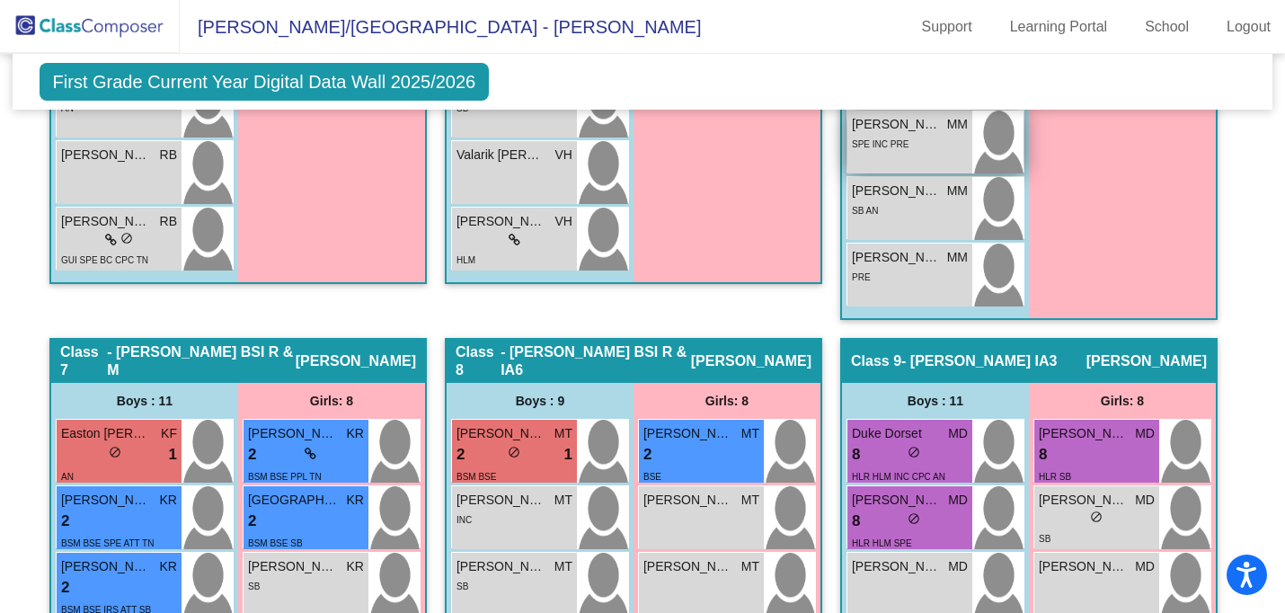
click at [889, 139] on span "SPE INC PRE" at bounding box center [880, 144] width 57 height 10
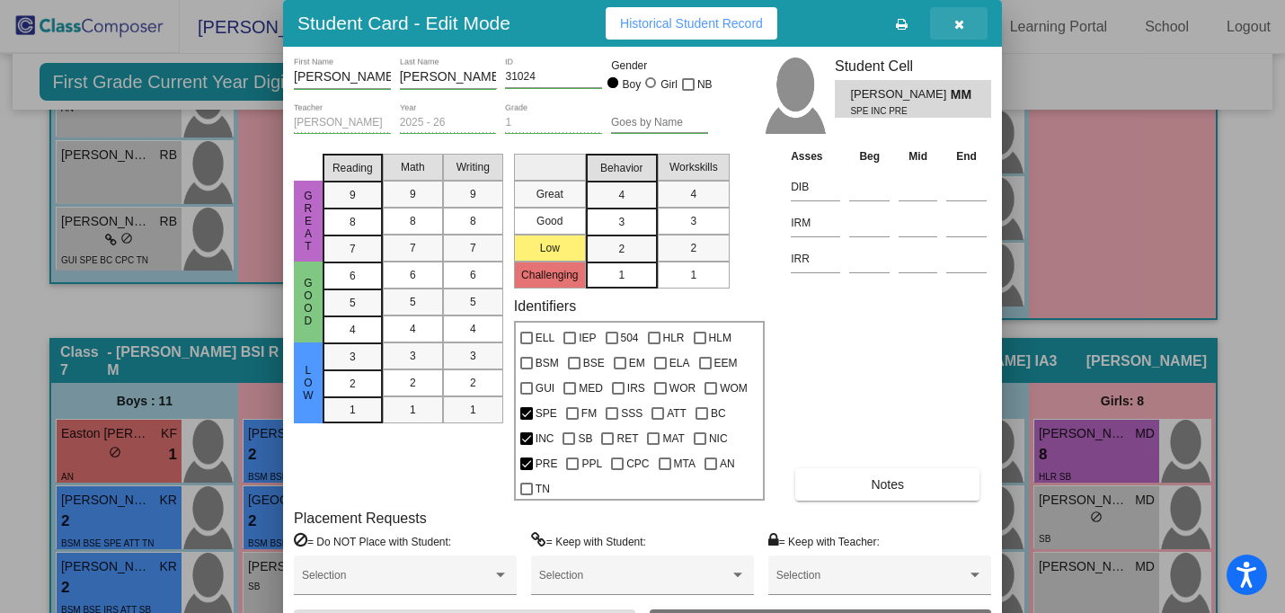
click at [963, 16] on span "button" at bounding box center [960, 23] width 10 height 14
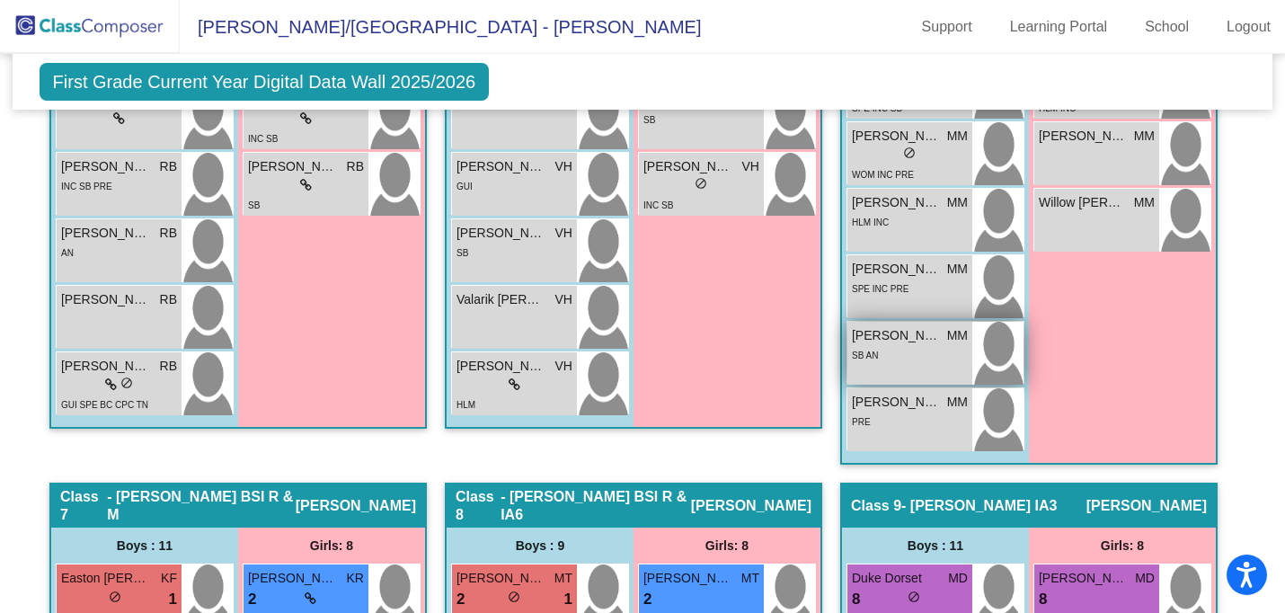
scroll to position [1945, 0]
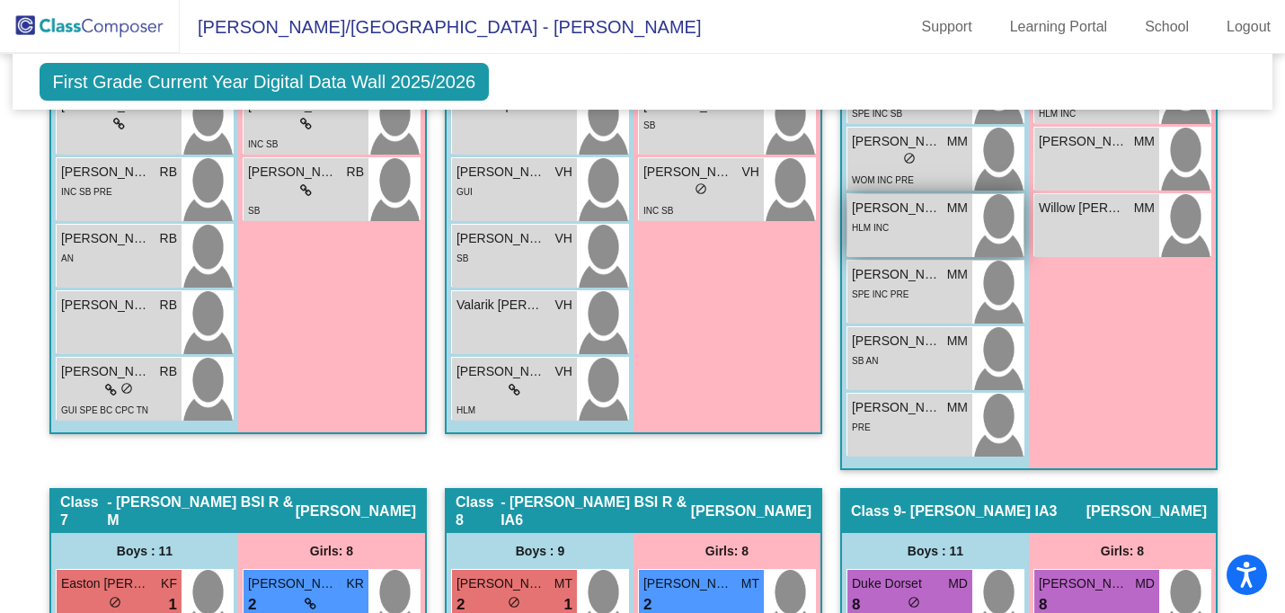
click at [905, 208] on span "[PERSON_NAME]" at bounding box center [897, 208] width 90 height 19
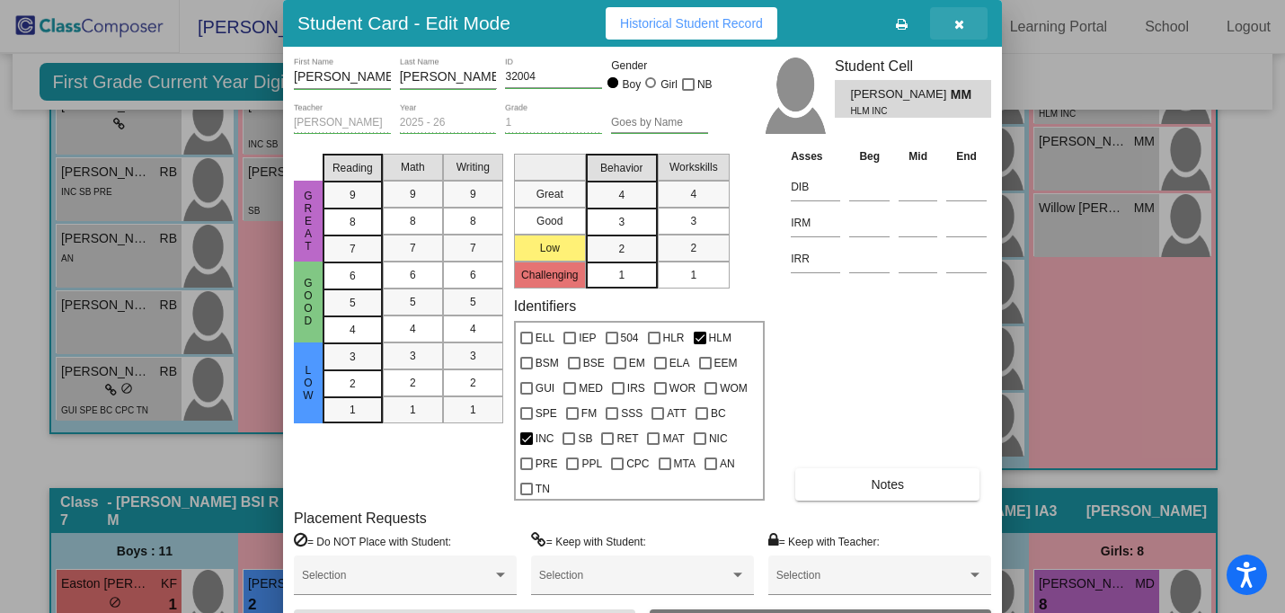
click at [966, 23] on button "button" at bounding box center [959, 23] width 58 height 32
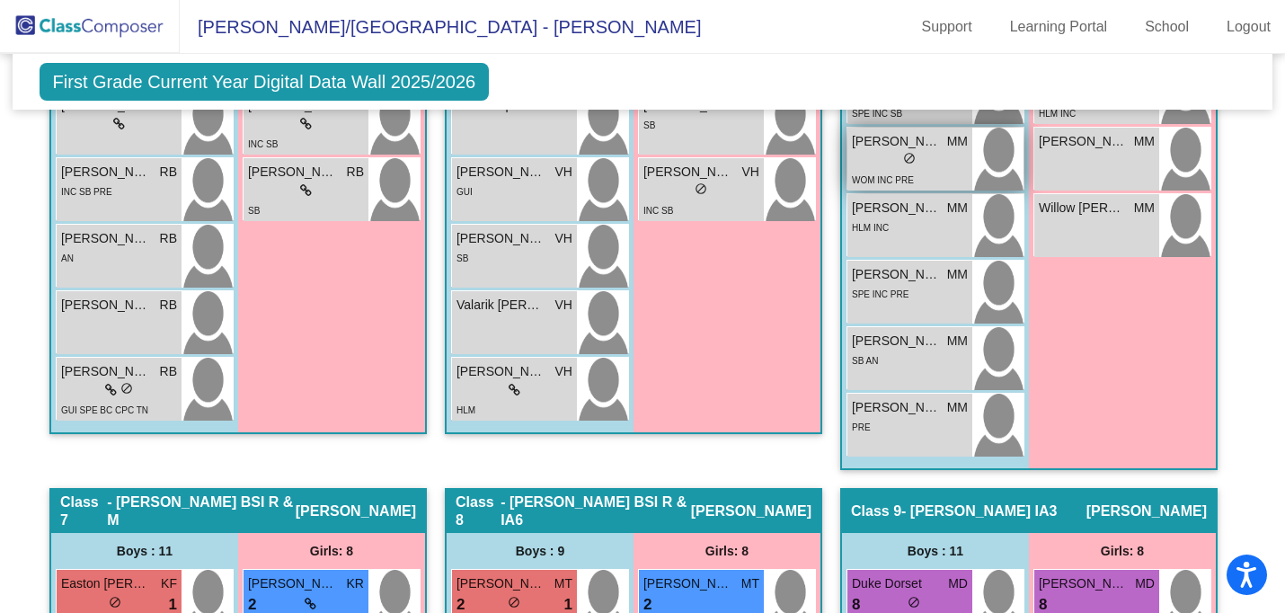
click at [904, 170] on div "WOM INC PRE" at bounding box center [883, 179] width 62 height 19
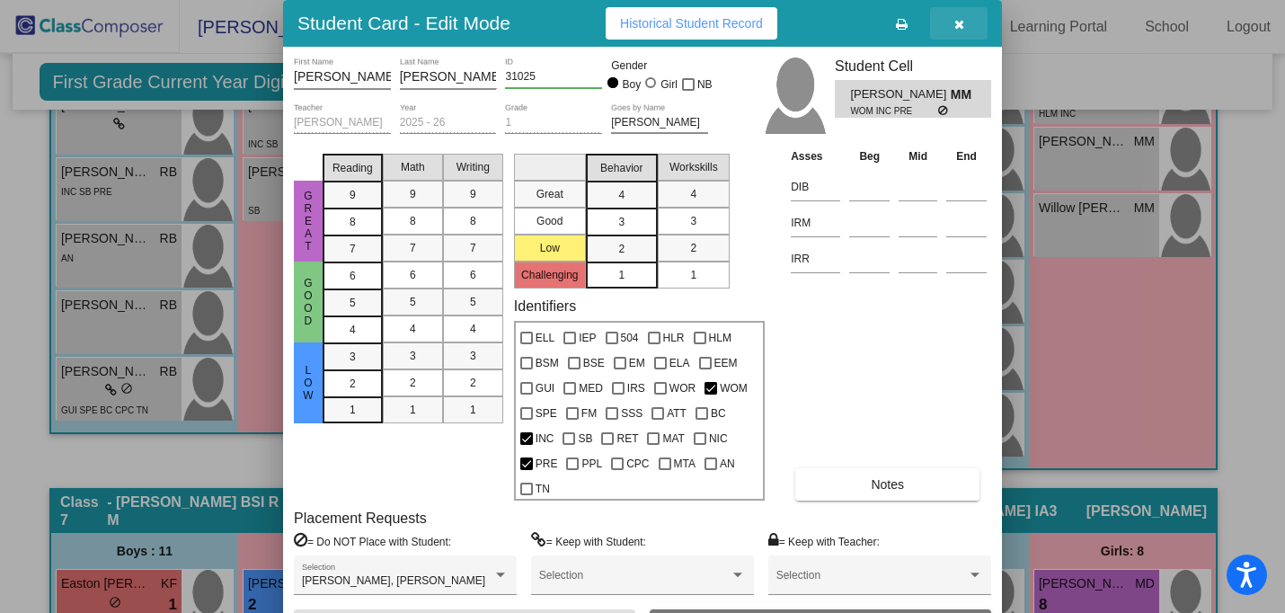
click at [956, 33] on button "button" at bounding box center [959, 23] width 58 height 32
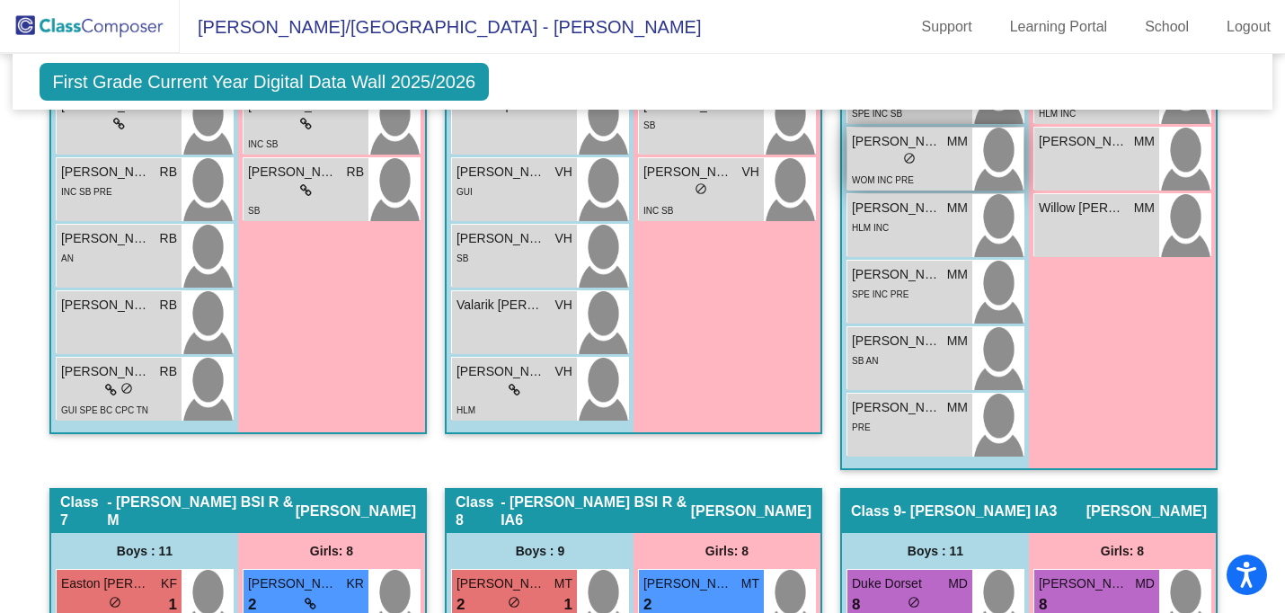
click at [931, 171] on div "WOM INC PRE" at bounding box center [910, 179] width 116 height 19
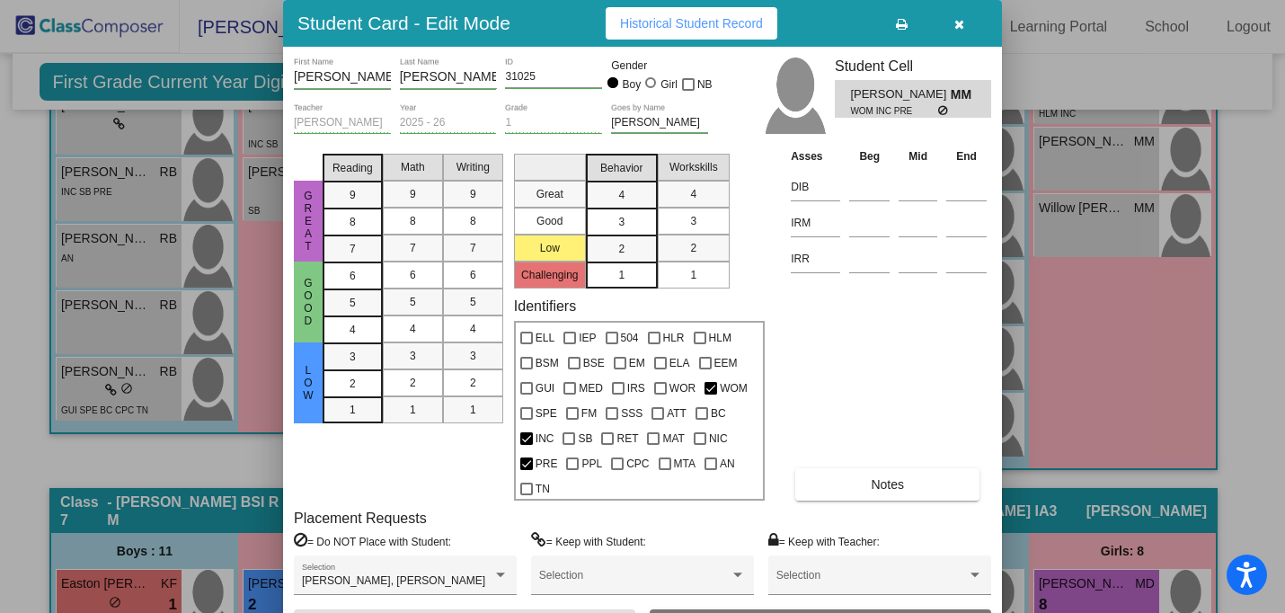
click at [966, 20] on button "button" at bounding box center [959, 23] width 58 height 32
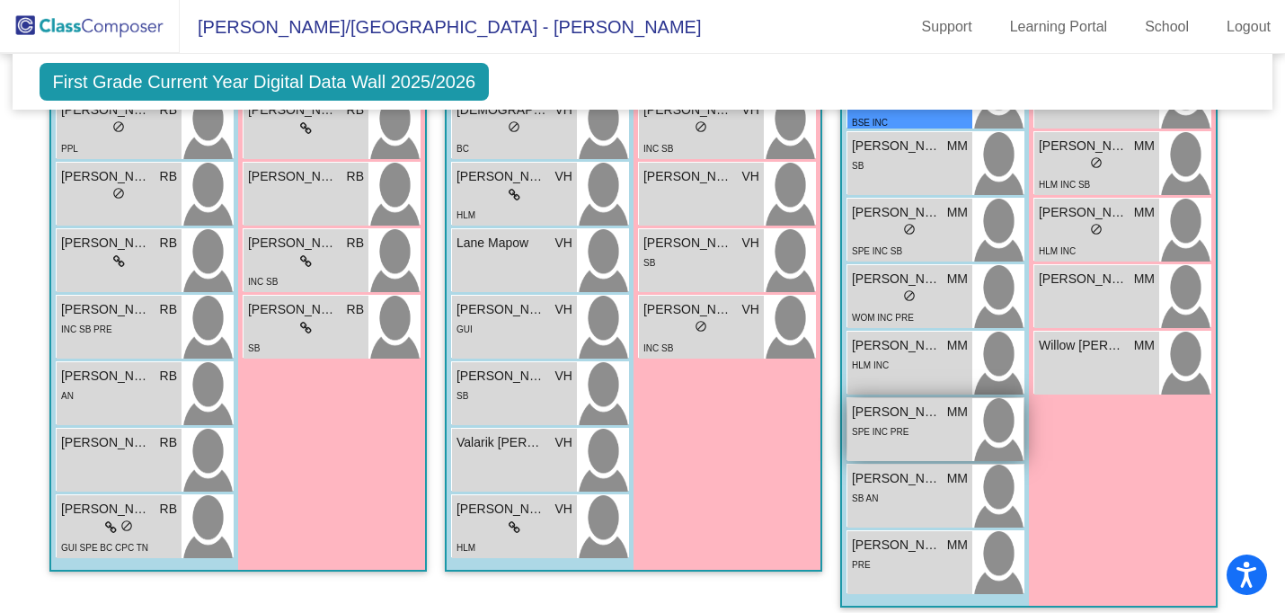
scroll to position [1802, 0]
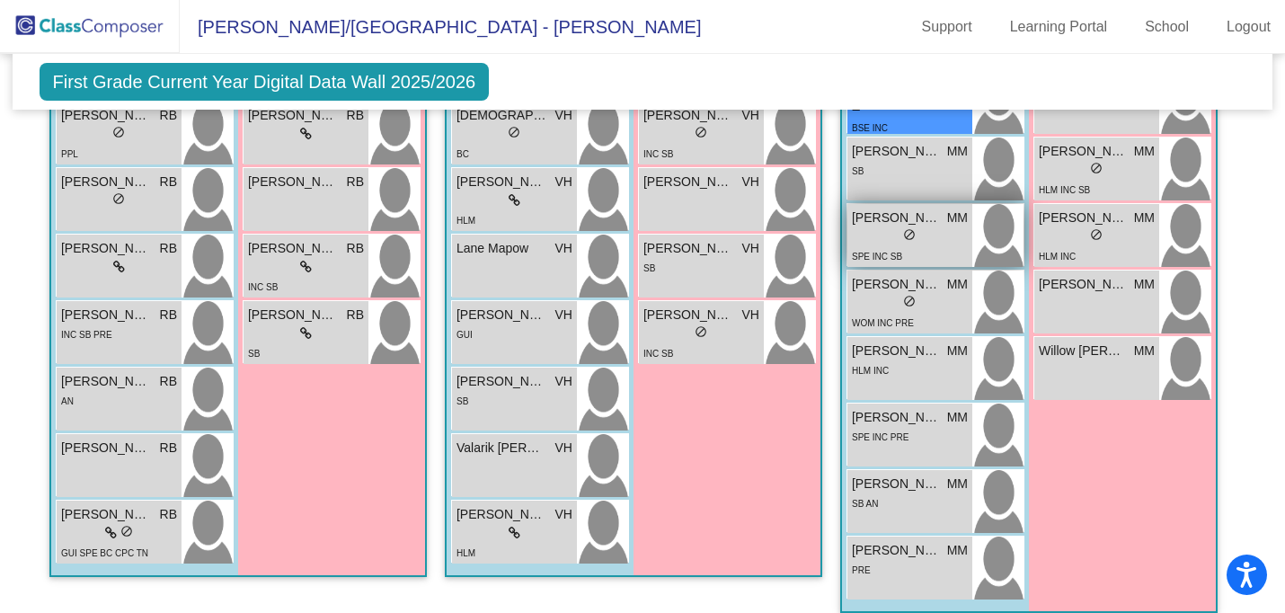
click at [870, 241] on div "lock do_not_disturb_alt" at bounding box center [910, 236] width 116 height 19
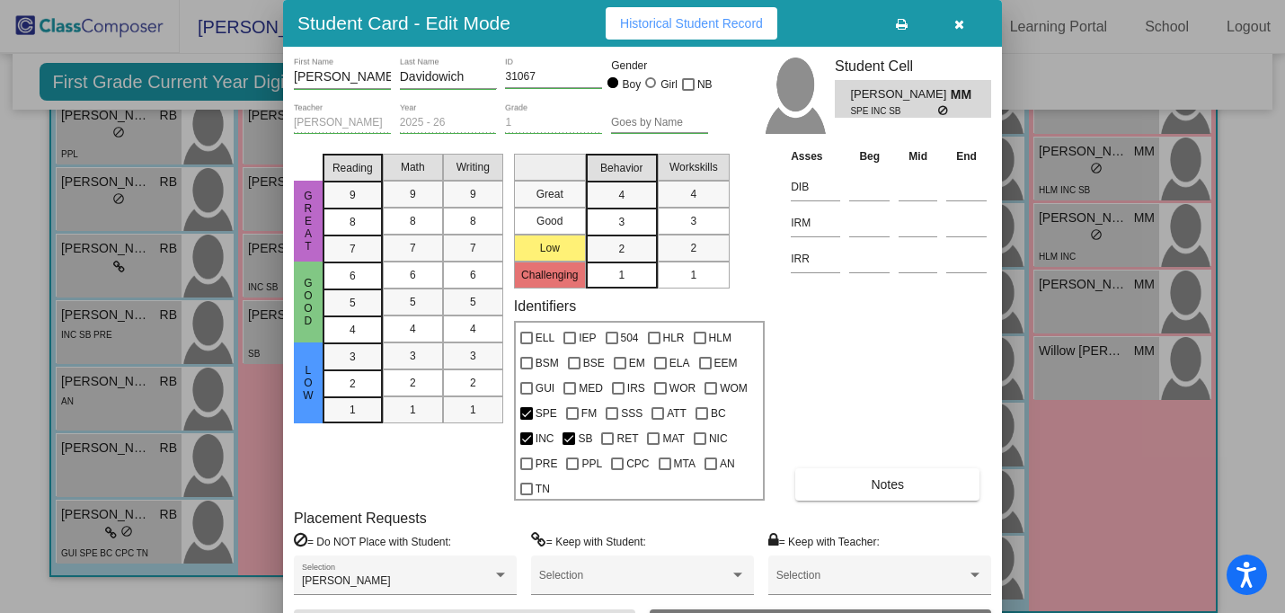
click at [958, 27] on icon "button" at bounding box center [960, 24] width 10 height 13
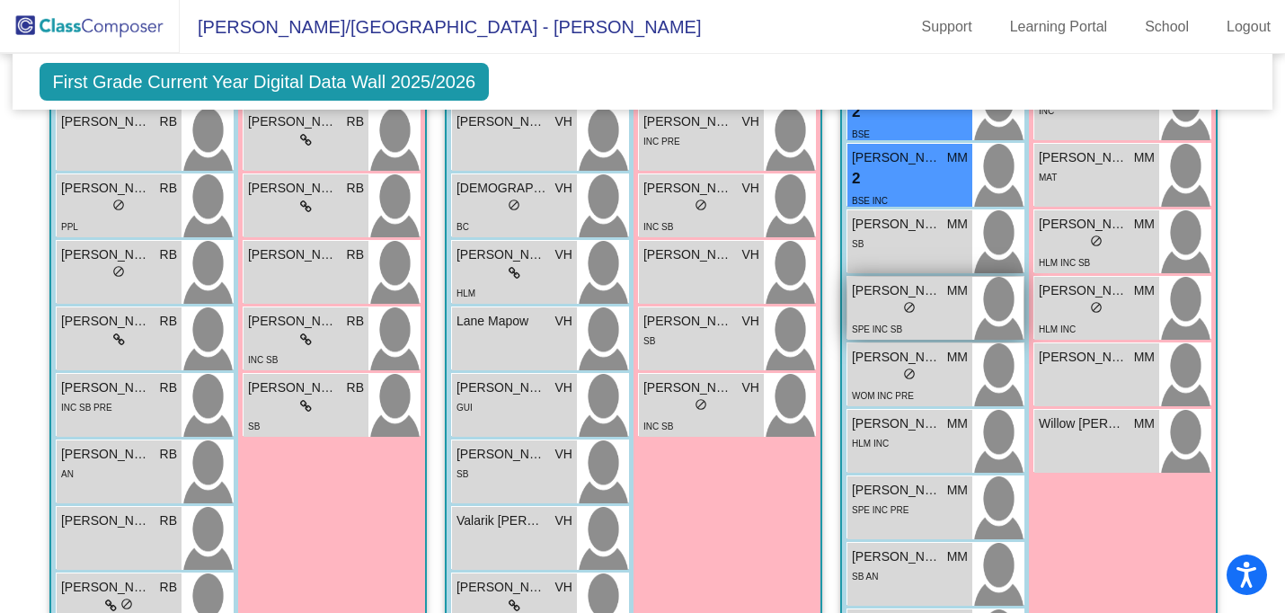
scroll to position [1720, 0]
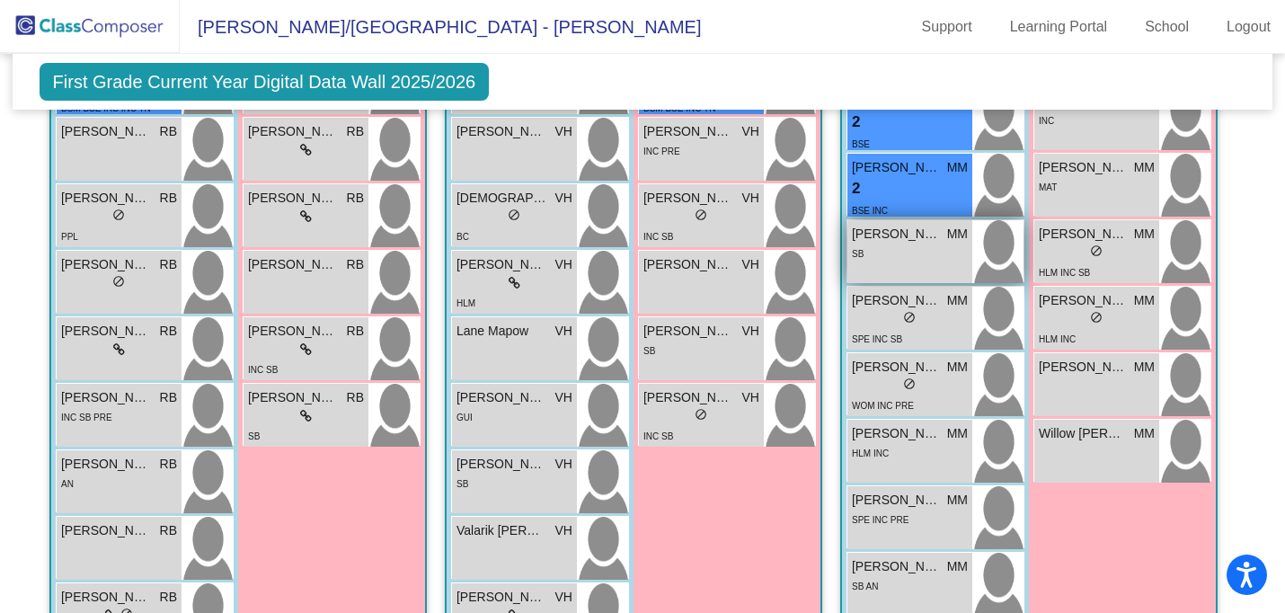
click at [889, 247] on div "SB" at bounding box center [910, 253] width 116 height 19
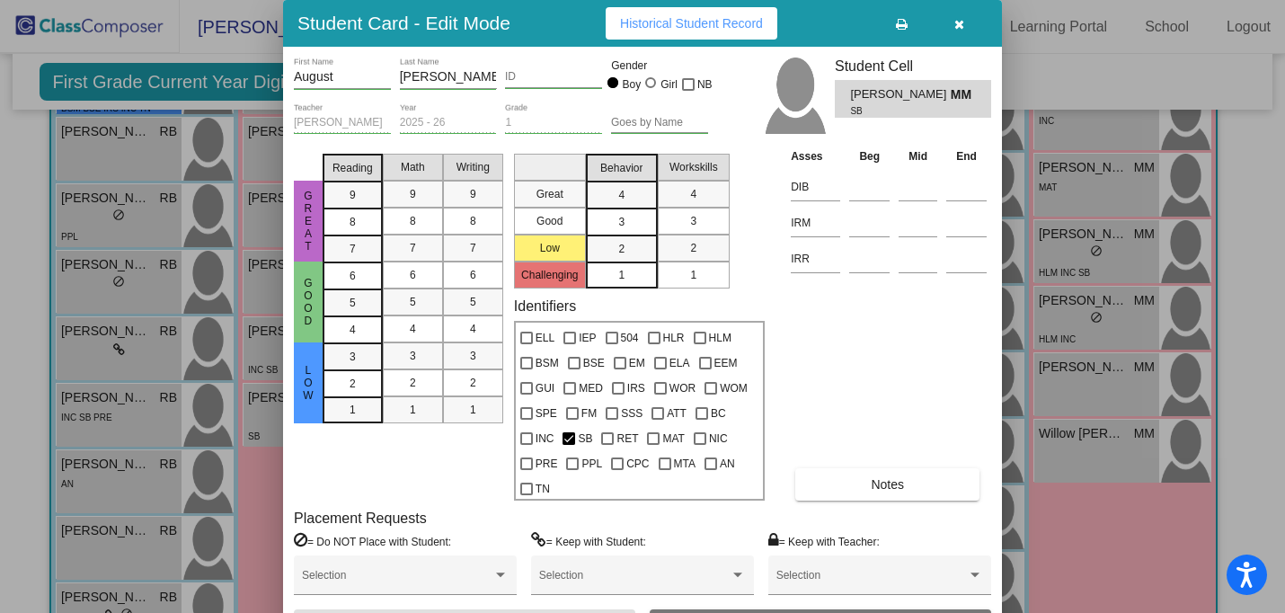
click at [955, 25] on icon "button" at bounding box center [960, 24] width 10 height 13
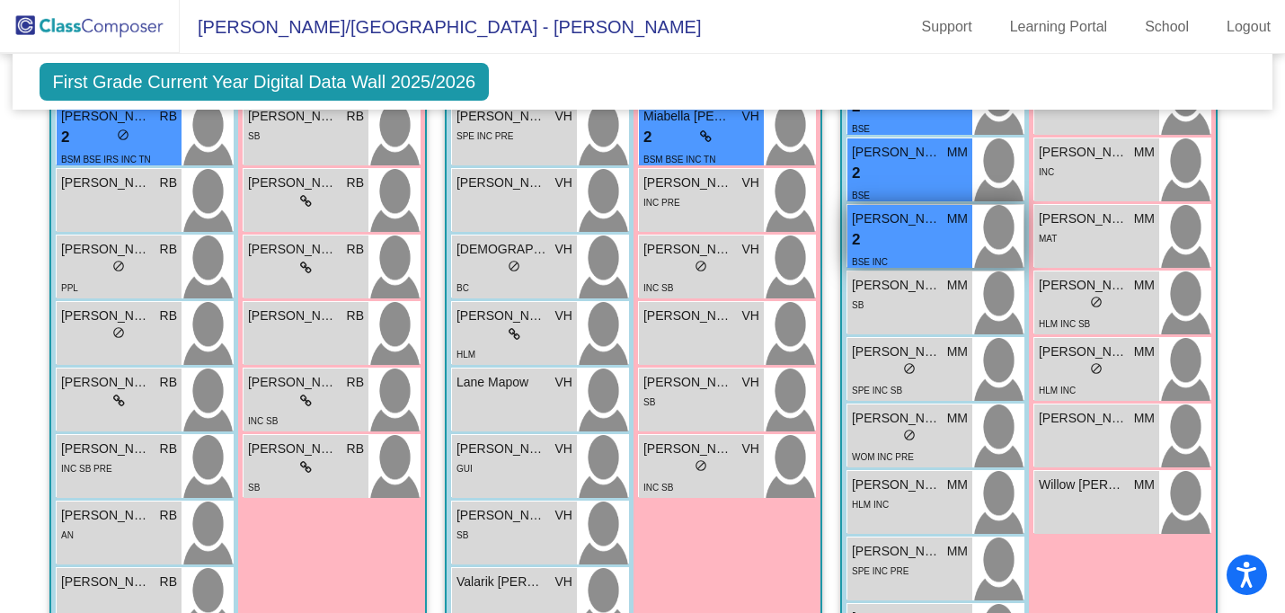
scroll to position [1664, 0]
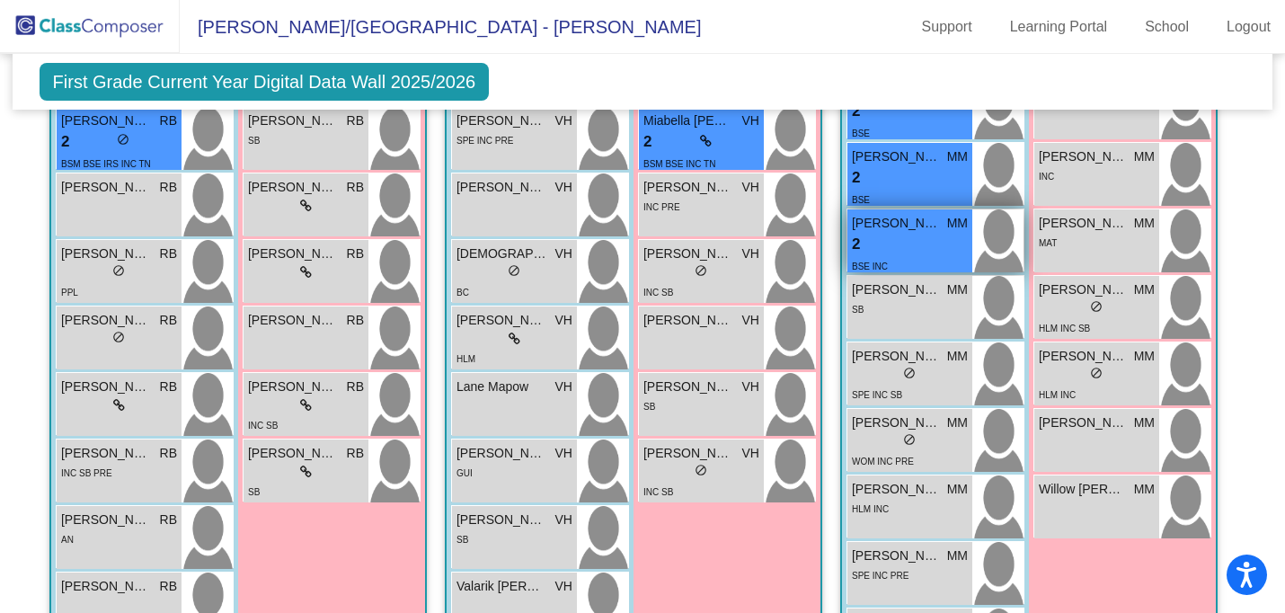
click at [896, 227] on span "[PERSON_NAME]" at bounding box center [897, 223] width 90 height 19
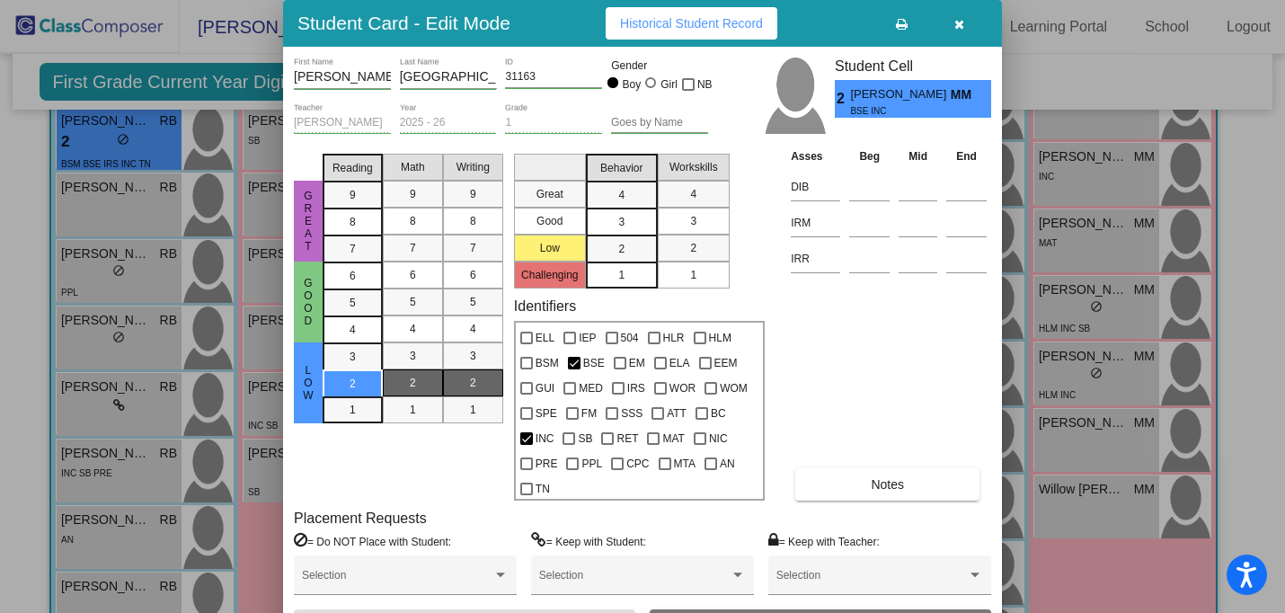
click at [956, 21] on icon "button" at bounding box center [960, 24] width 10 height 13
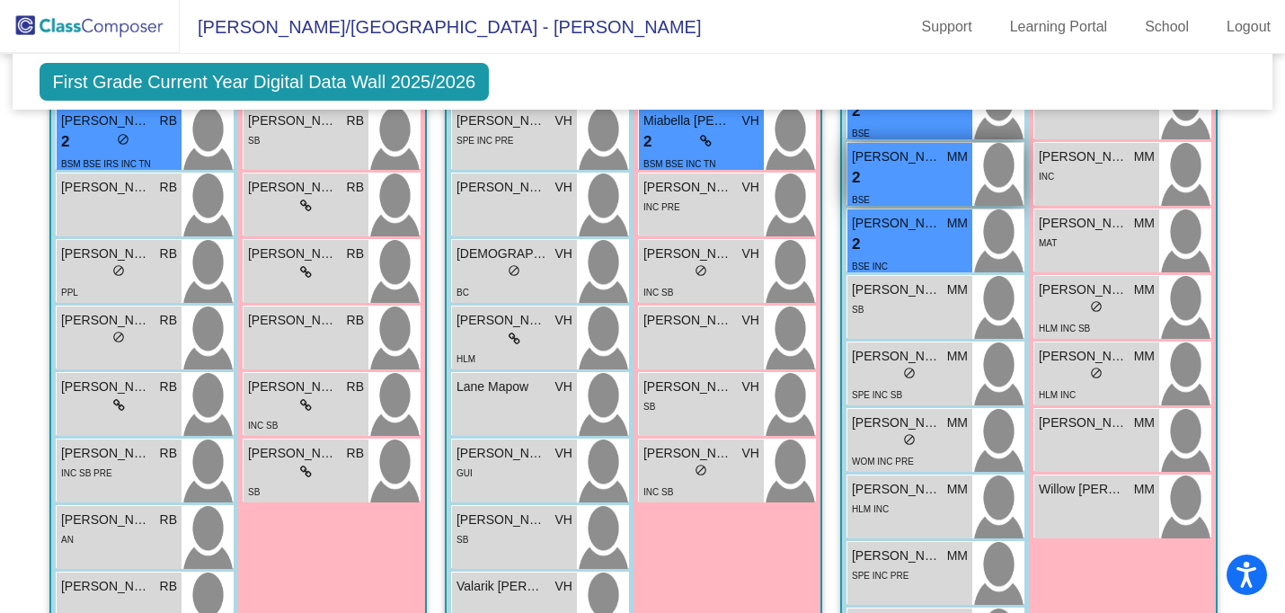
click at [887, 181] on div "2 lock do_not_disturb_alt" at bounding box center [910, 177] width 116 height 23
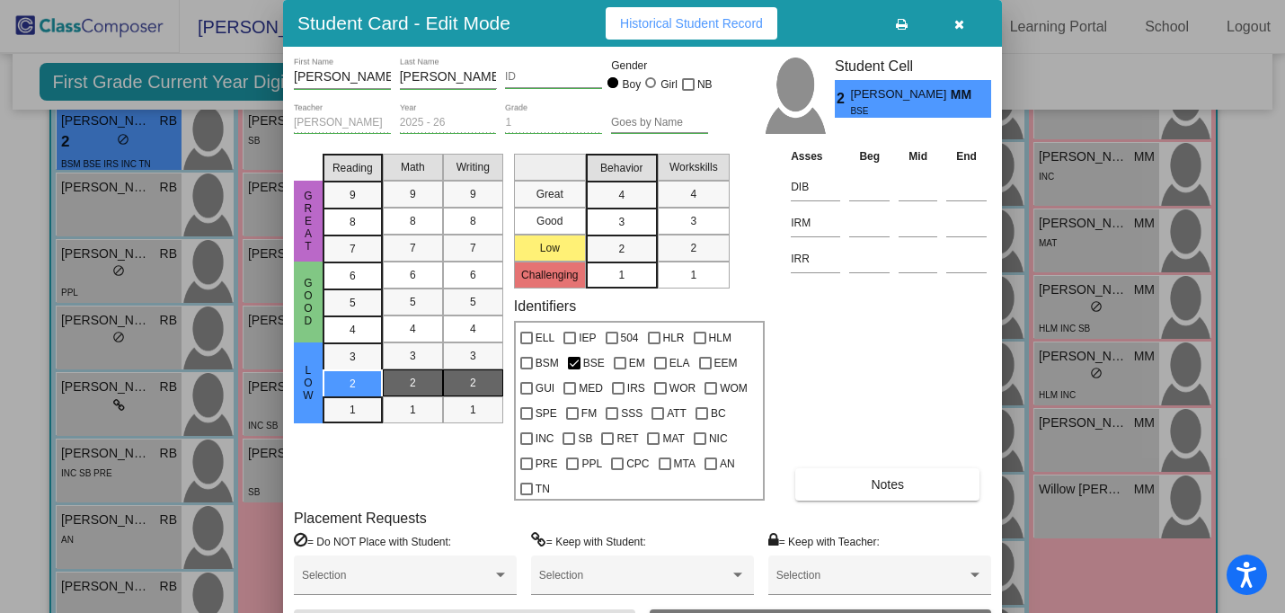
click at [960, 19] on icon "button" at bounding box center [960, 24] width 10 height 13
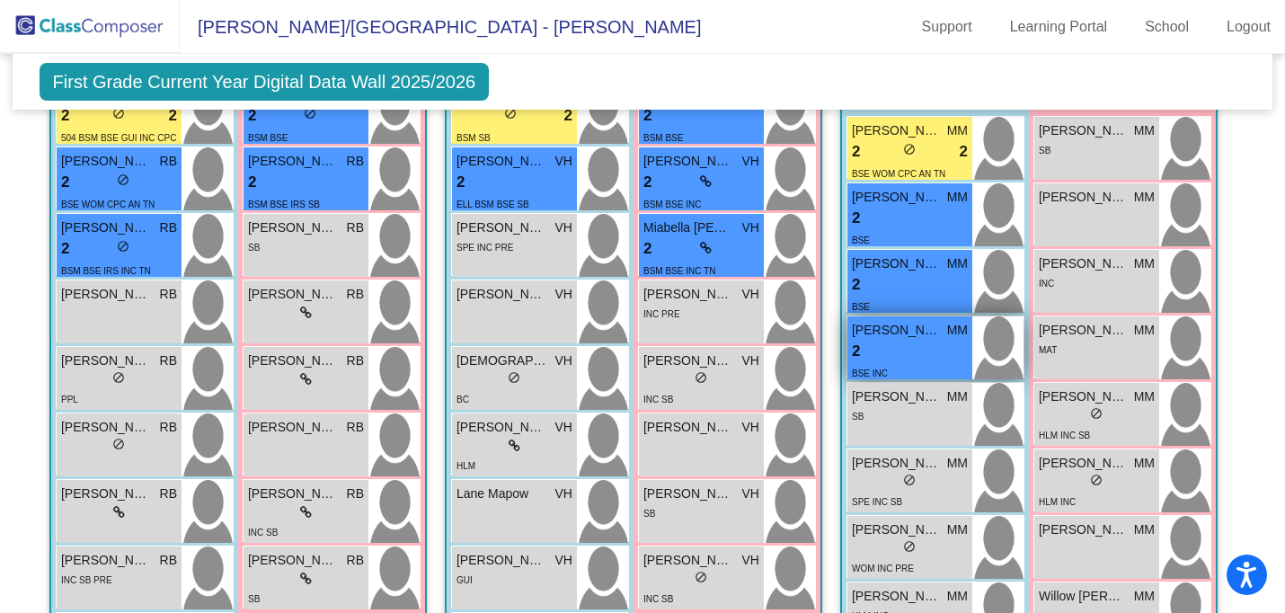
scroll to position [1561, 0]
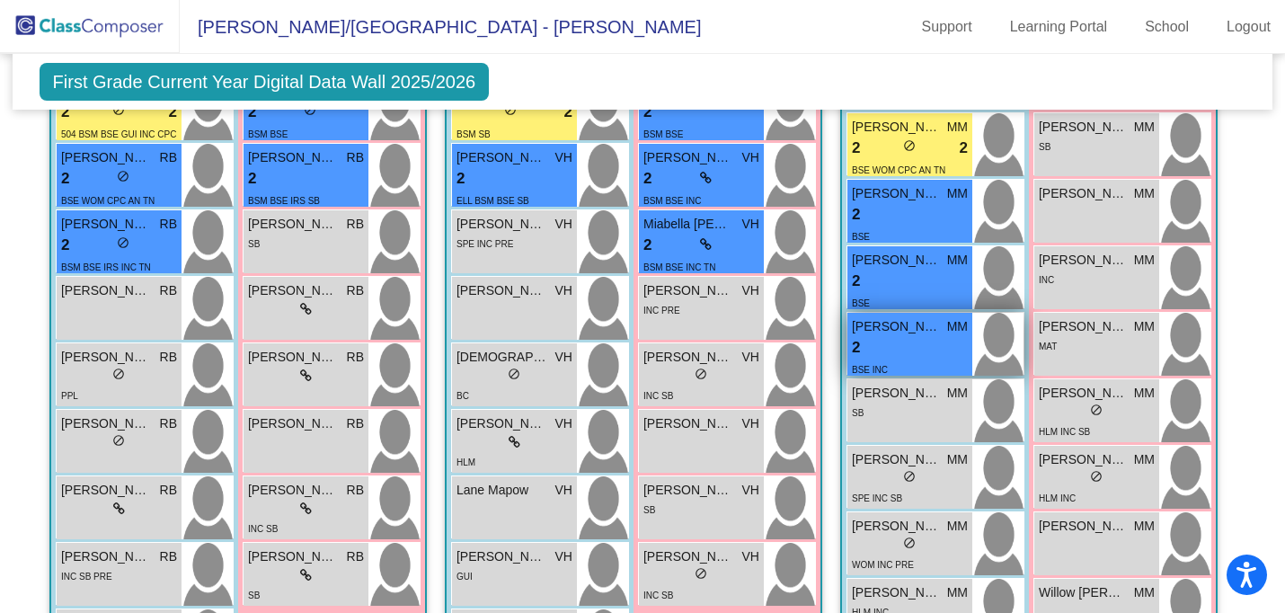
click at [892, 211] on div "2 lock do_not_disturb_alt" at bounding box center [910, 214] width 116 height 23
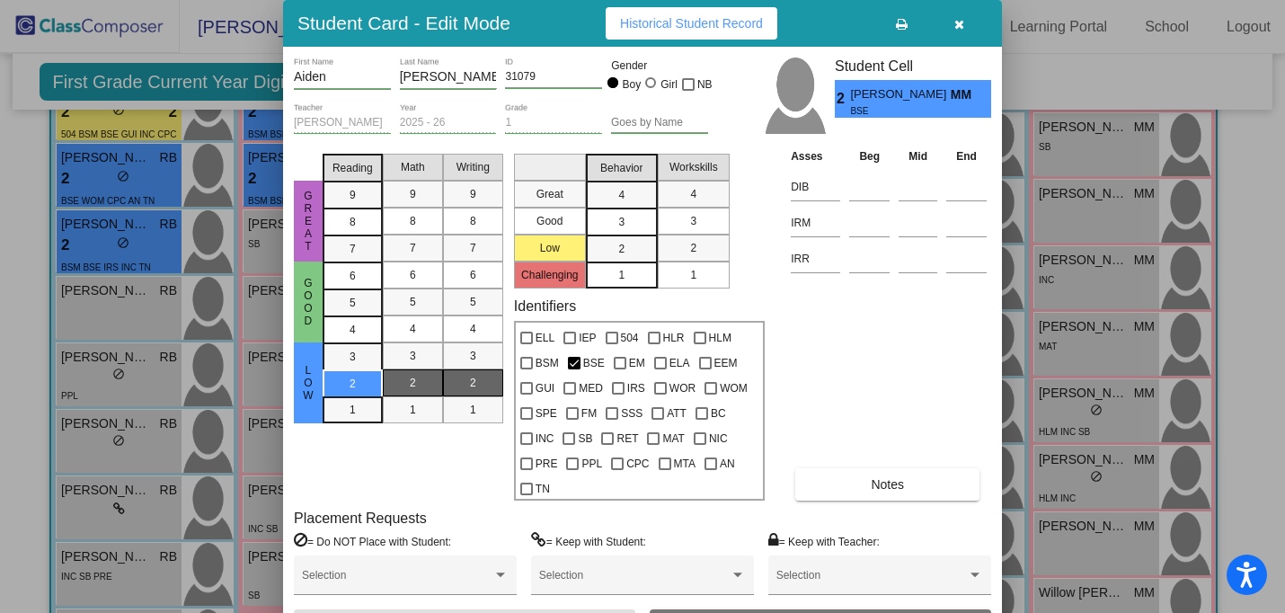
click at [957, 22] on icon "button" at bounding box center [960, 24] width 10 height 13
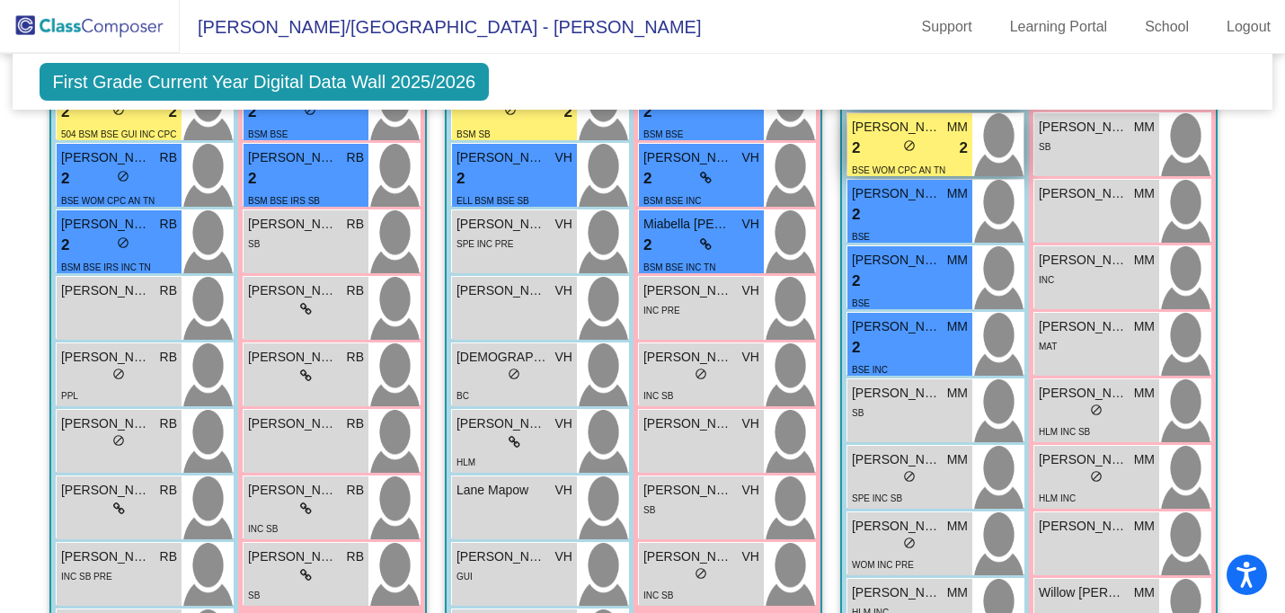
scroll to position [1534, 0]
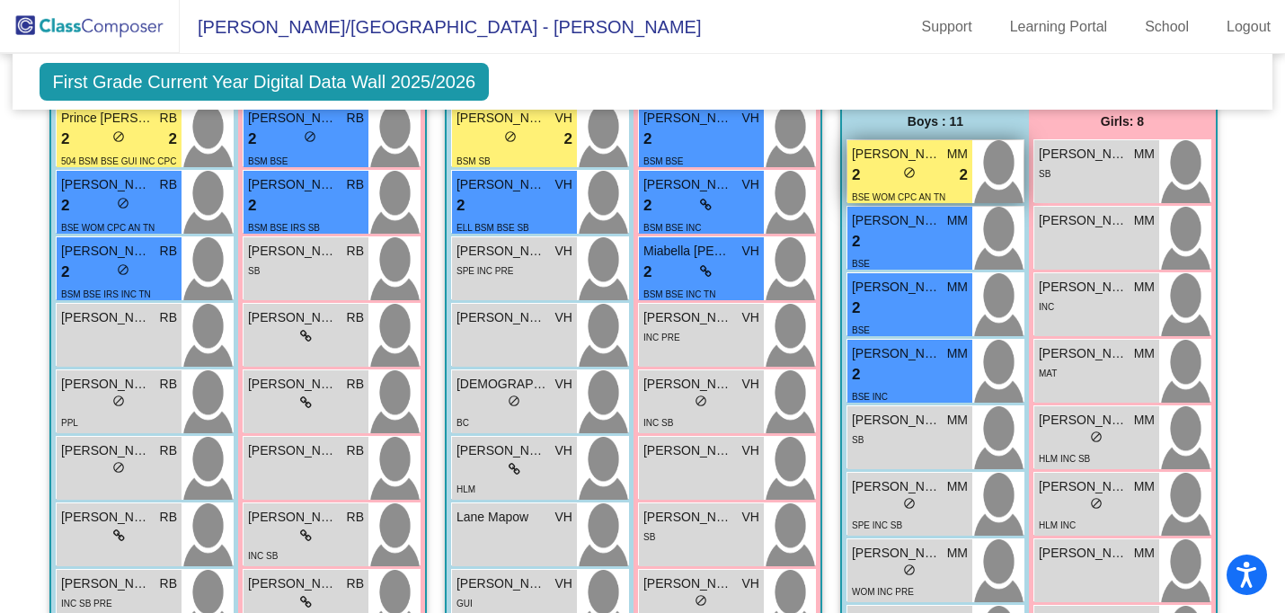
click at [887, 169] on div "2 lock do_not_disturb_alt 2" at bounding box center [910, 175] width 116 height 23
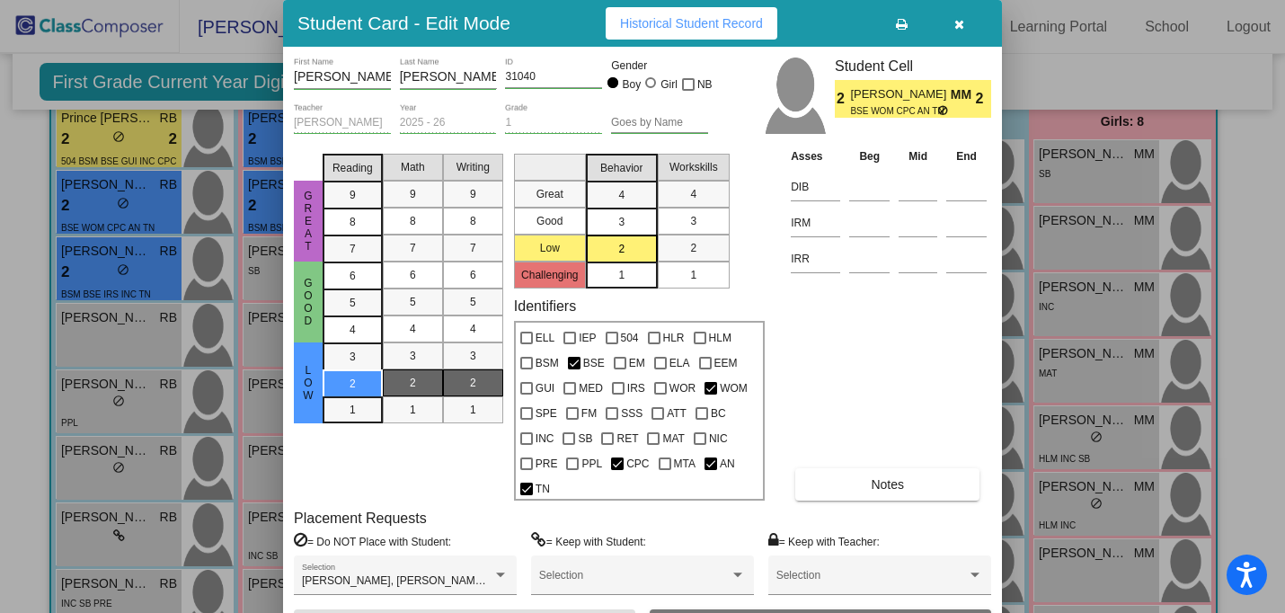
click at [956, 20] on icon "button" at bounding box center [960, 24] width 10 height 13
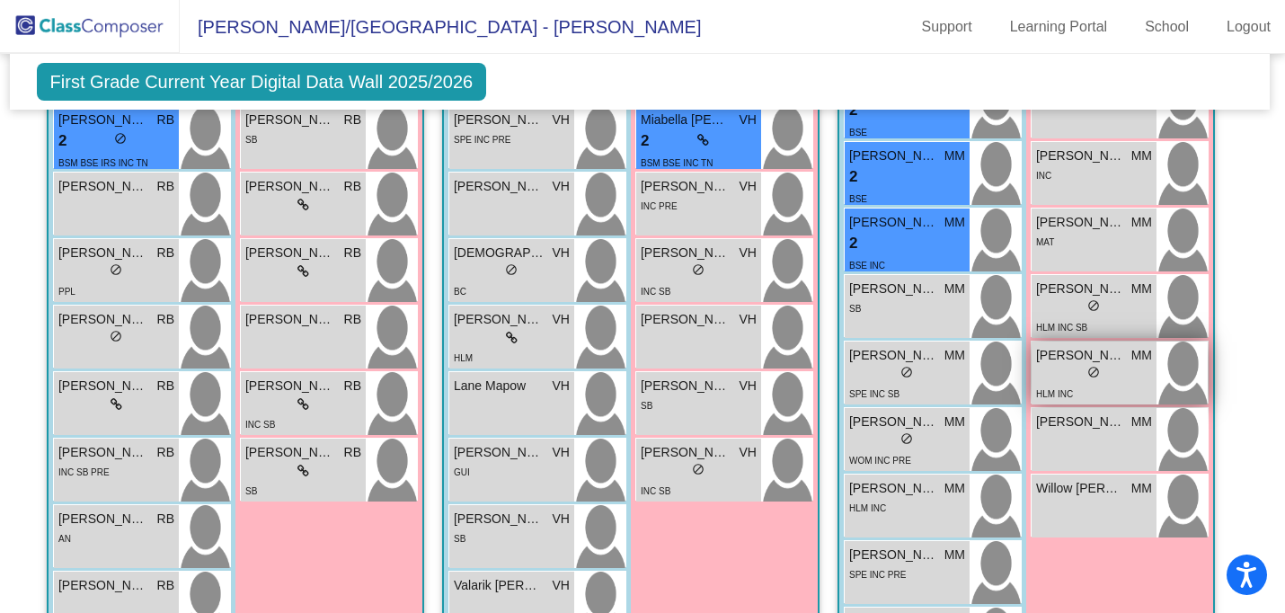
scroll to position [1681, 3]
